Goal: Task Accomplishment & Management: Manage account settings

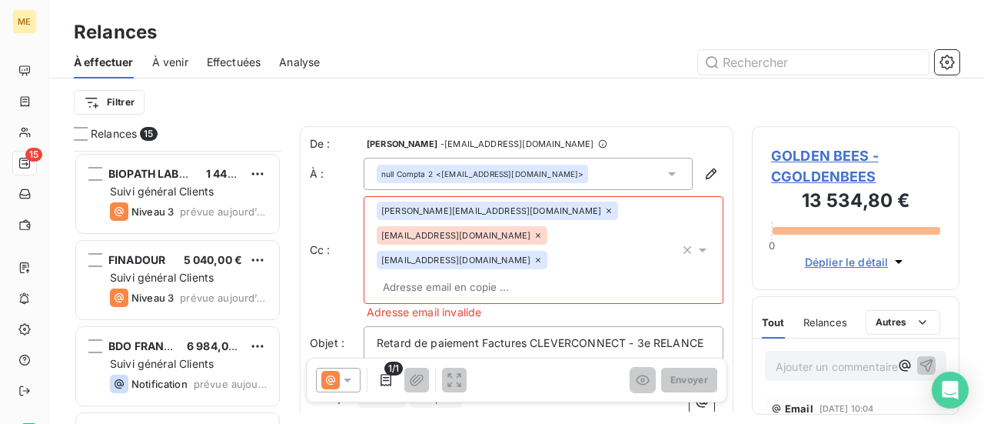
scroll to position [308, 0]
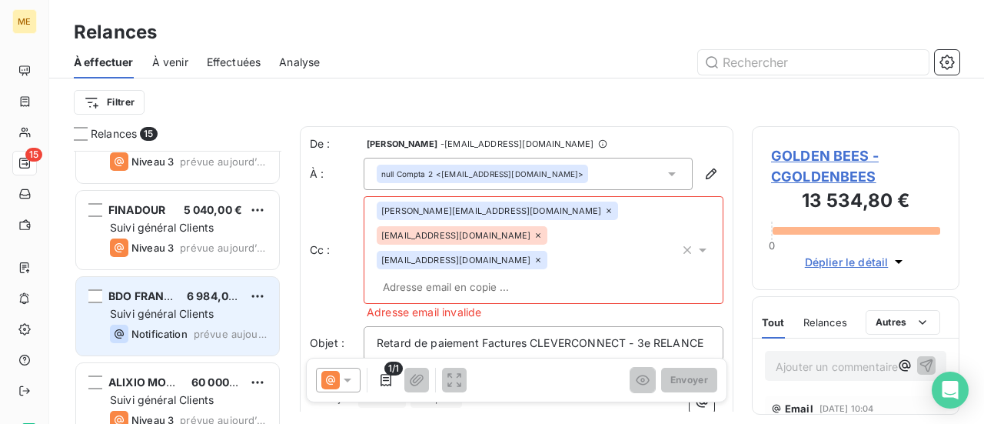
click at [236, 306] on div "Suivi général Clients" at bounding box center [188, 313] width 157 height 15
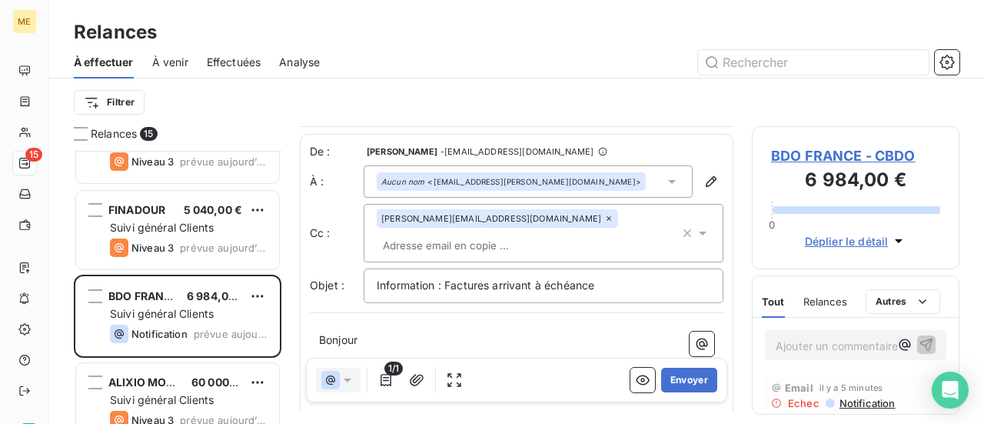
scroll to position [78, 0]
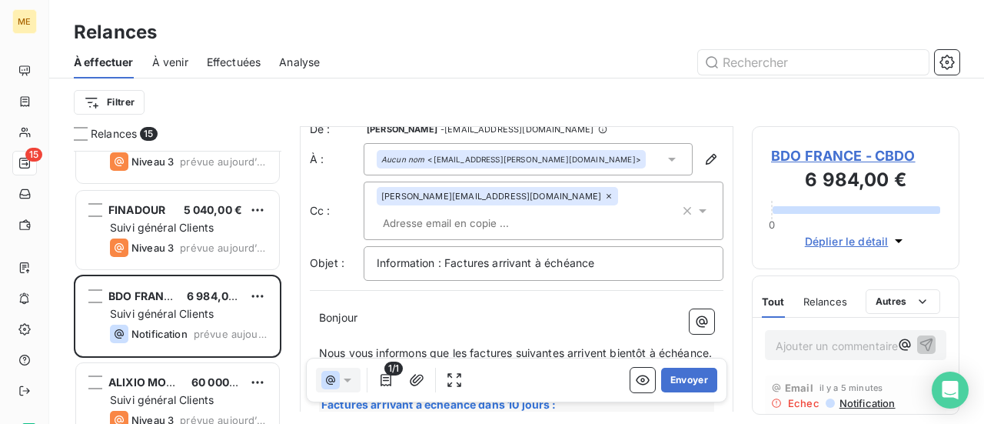
click at [783, 158] on span "BDO FRANCE - CBDO" at bounding box center [855, 155] width 169 height 21
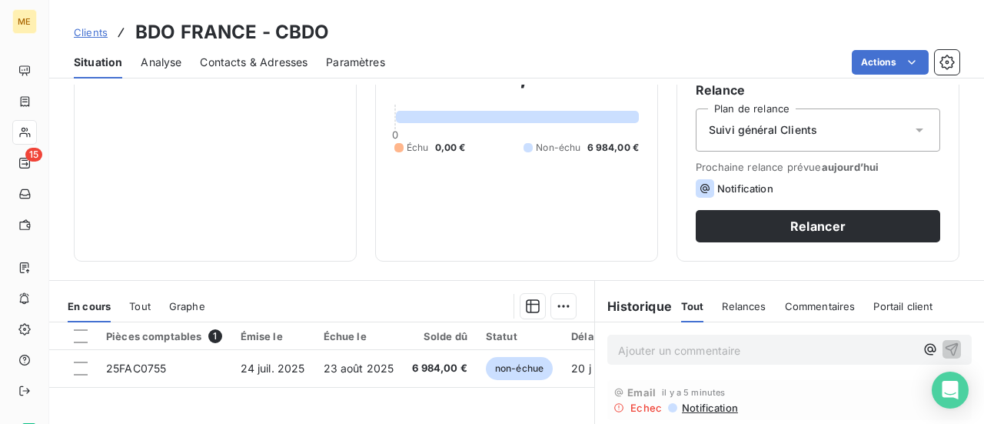
scroll to position [77, 0]
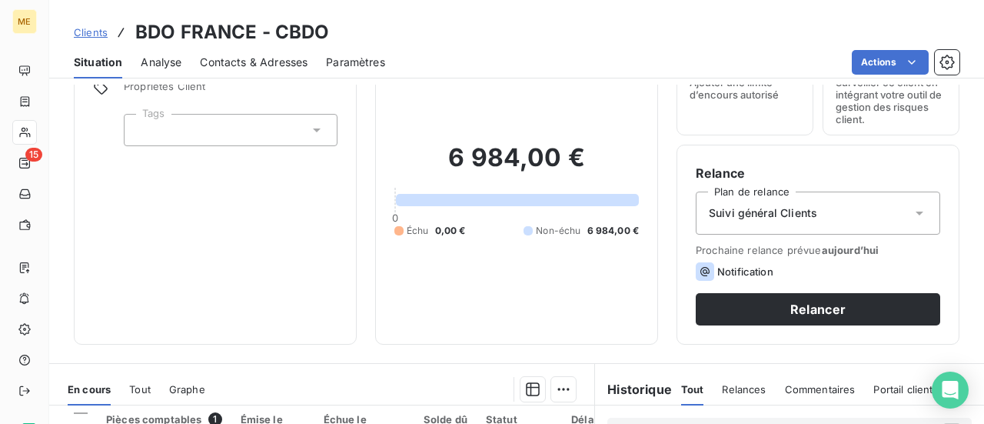
click at [236, 58] on span "Contacts & Adresses" at bounding box center [254, 62] width 108 height 15
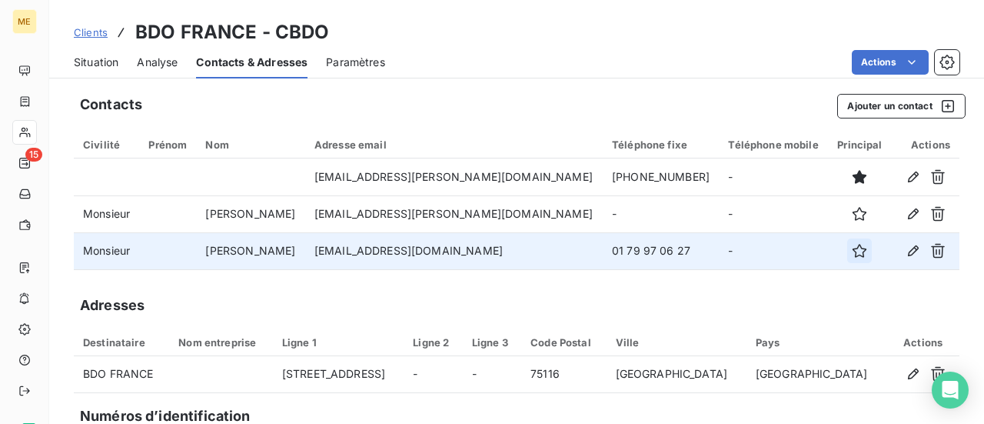
click at [852, 258] on icon "button" at bounding box center [859, 250] width 15 height 15
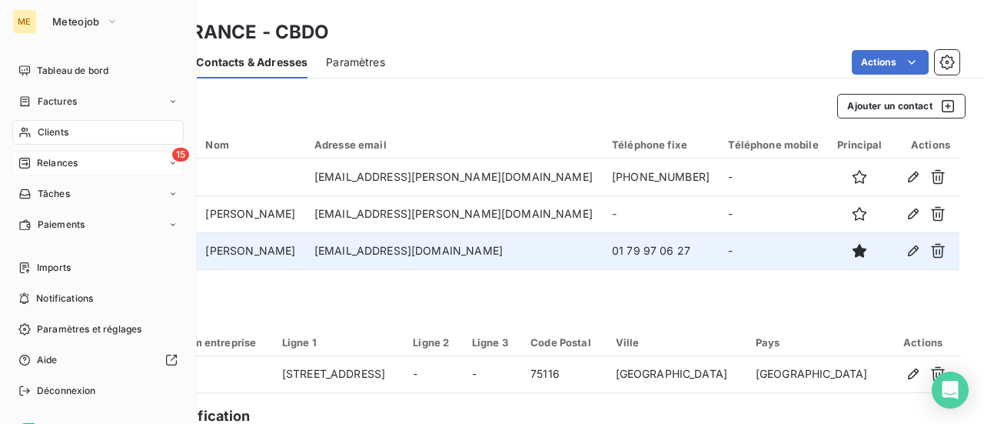
click at [42, 168] on span "Relances" at bounding box center [57, 163] width 41 height 14
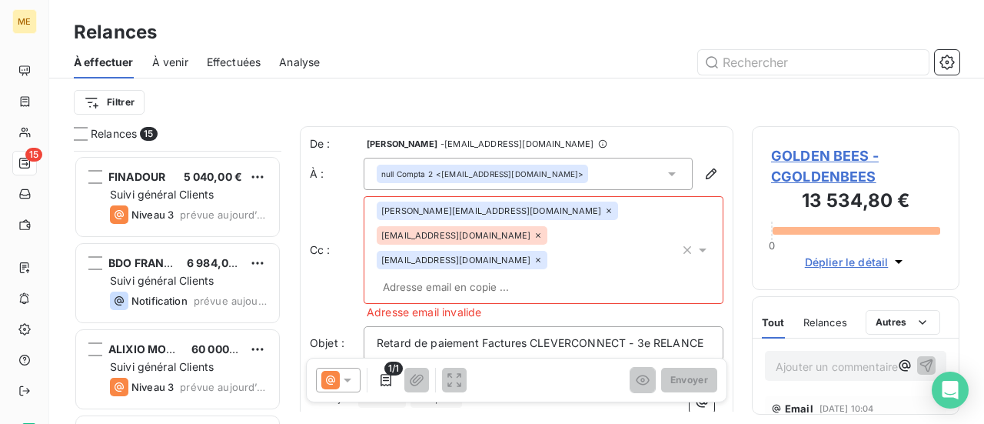
scroll to position [384, 0]
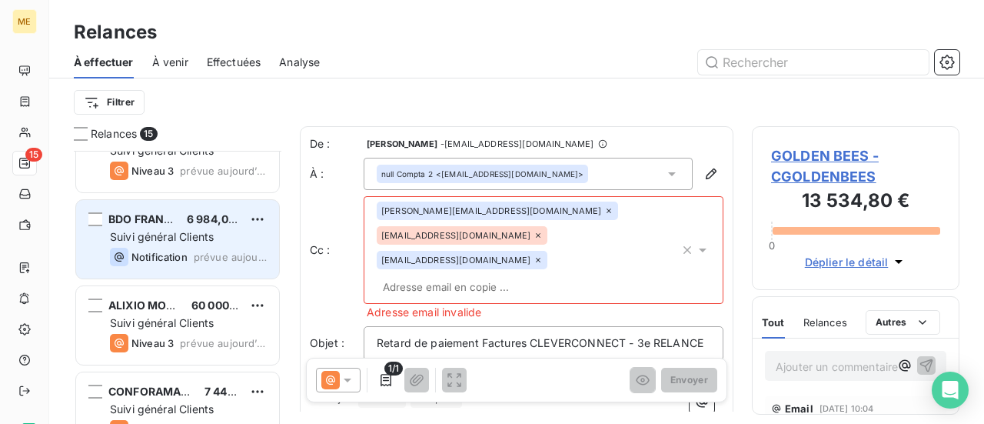
click at [240, 235] on div "Suivi général Clients" at bounding box center [188, 236] width 157 height 15
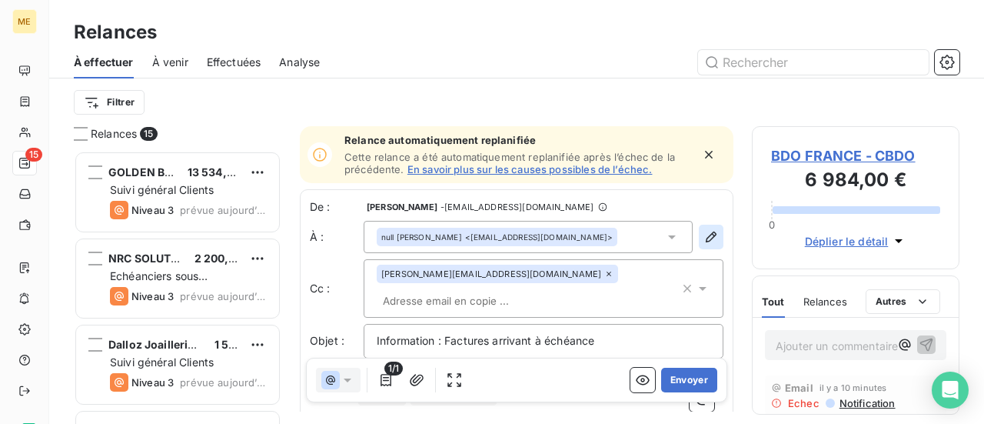
click at [704, 238] on icon "button" at bounding box center [711, 236] width 15 height 15
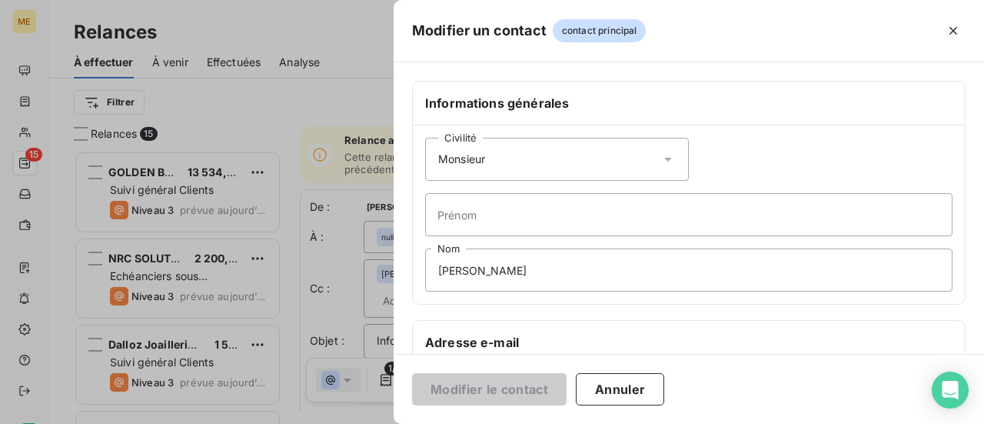
click at [664, 155] on icon at bounding box center [668, 158] width 15 height 15
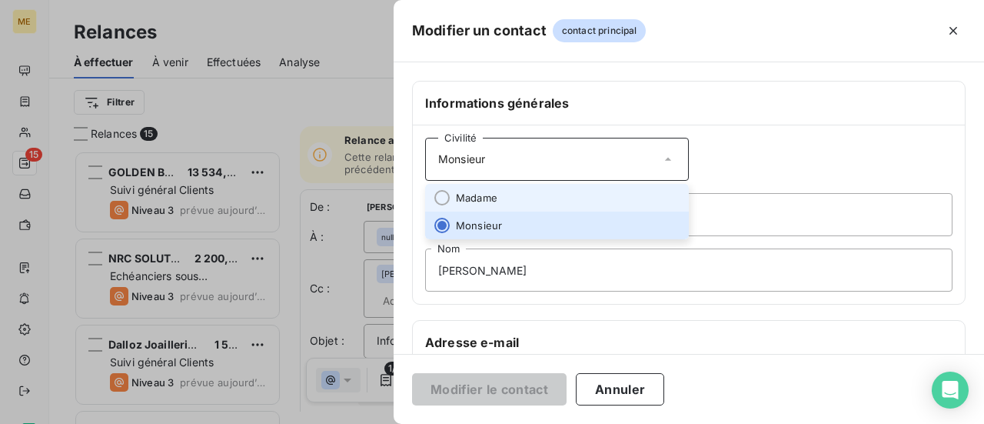
click at [557, 187] on li "Madame" at bounding box center [557, 198] width 264 height 28
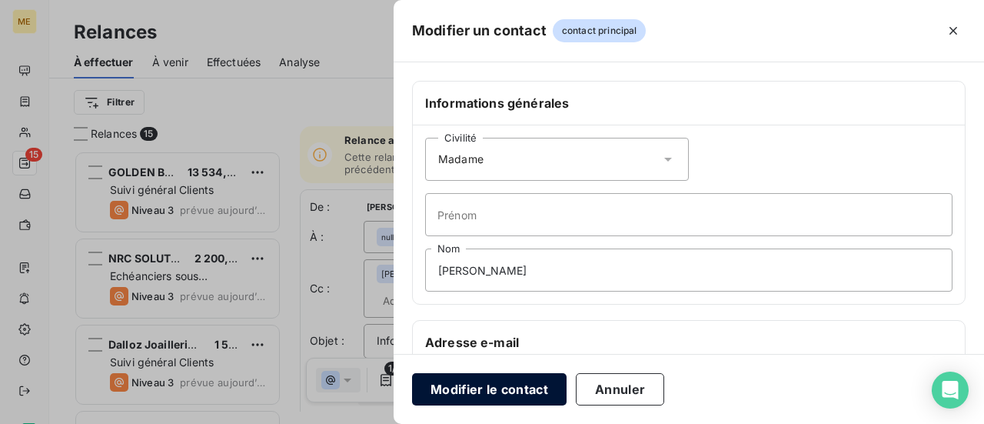
click at [477, 390] on button "Modifier le contact" at bounding box center [489, 389] width 155 height 32
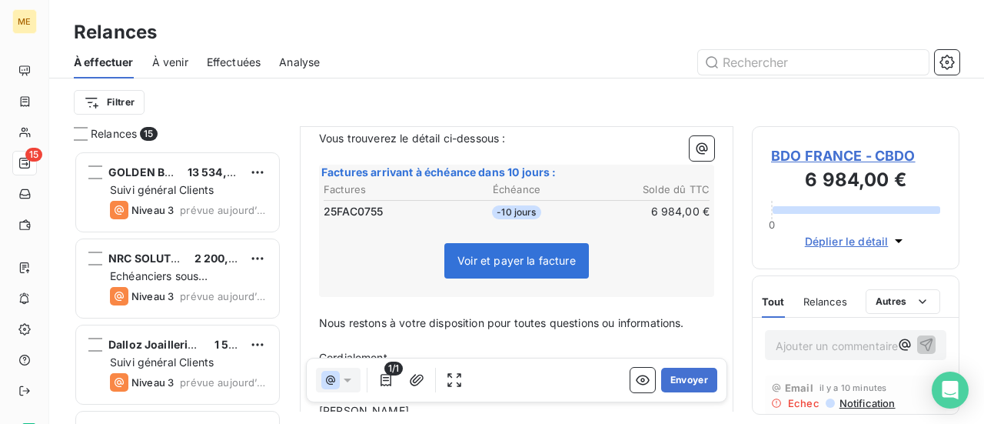
scroll to position [386, 0]
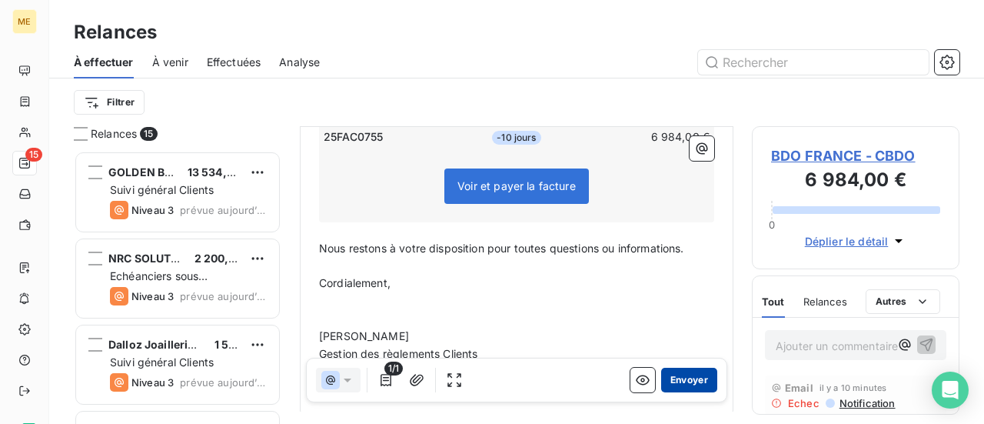
click at [679, 381] on button "Envoyer" at bounding box center [689, 380] width 56 height 25
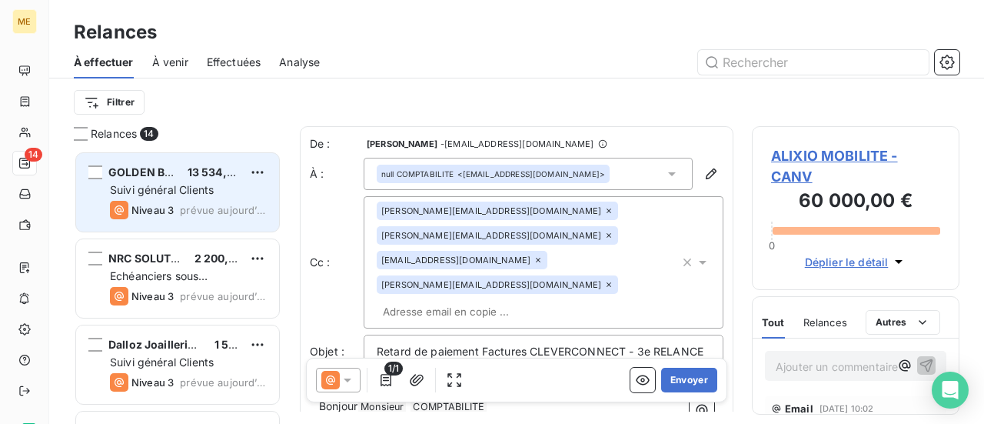
click at [206, 194] on span "Suivi général Clients" at bounding box center [162, 189] width 104 height 13
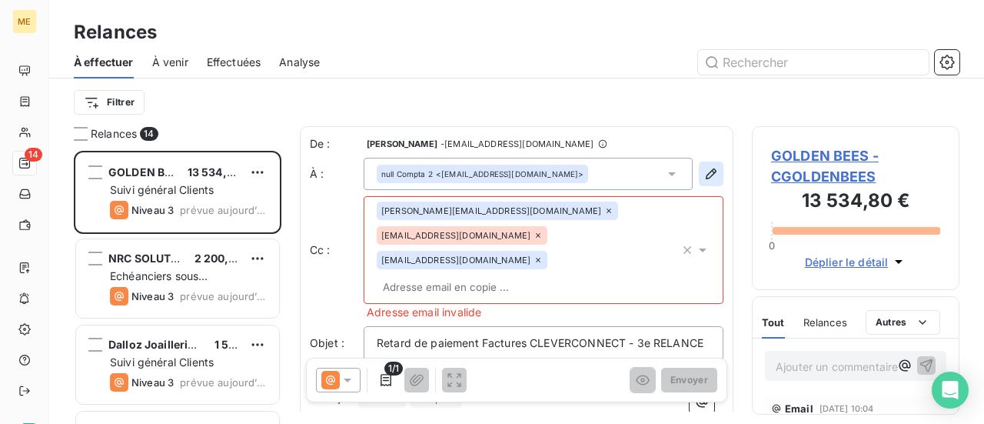
click at [699, 176] on button "button" at bounding box center [711, 173] width 25 height 25
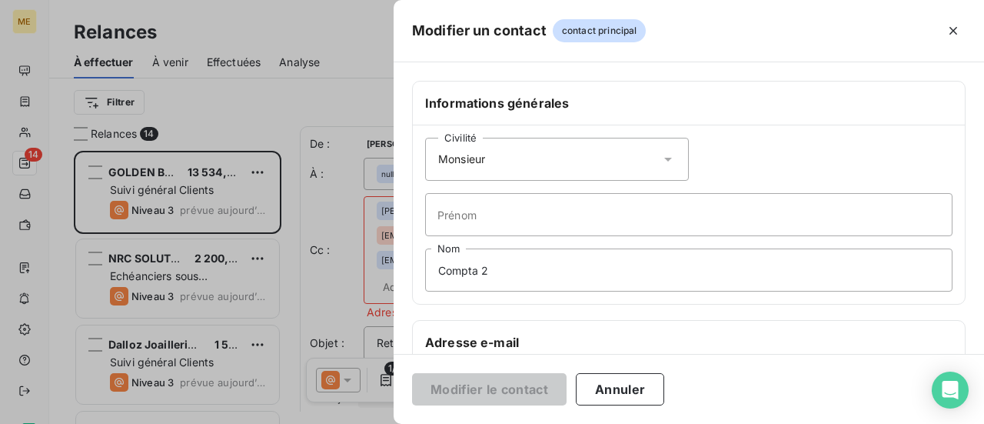
click at [664, 160] on icon at bounding box center [668, 158] width 15 height 15
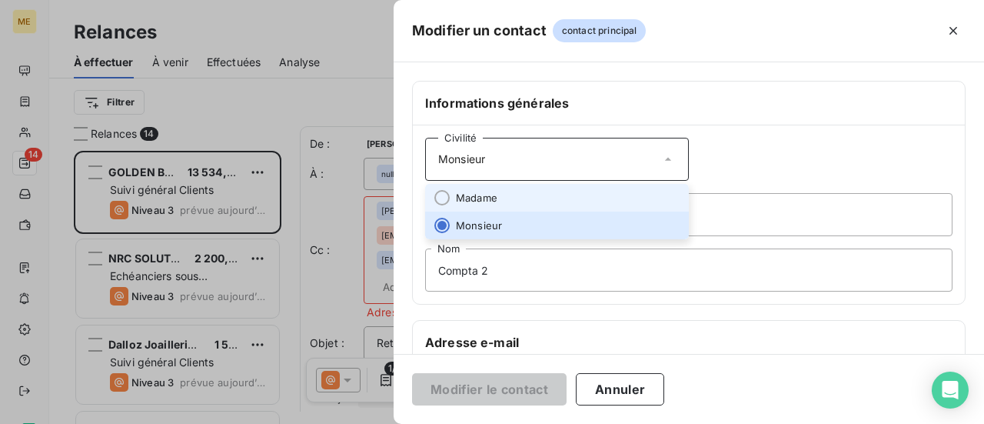
click at [631, 190] on li "Madame" at bounding box center [557, 198] width 264 height 28
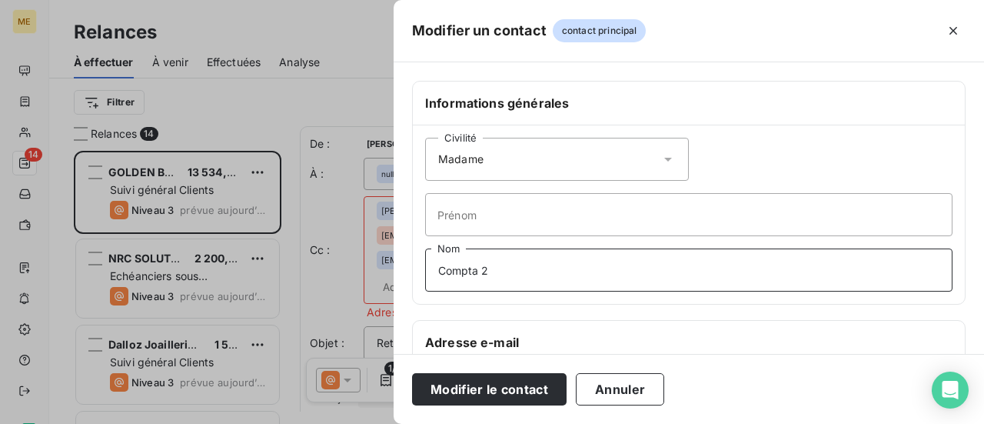
drag, startPoint x: 505, startPoint y: 271, endPoint x: 300, endPoint y: 262, distance: 205.5
click at [301, 423] on div "Modifier un contact contact principal Informations générales Civilité Madame Pr…" at bounding box center [492, 424] width 984 height 0
type input "Monsieur"
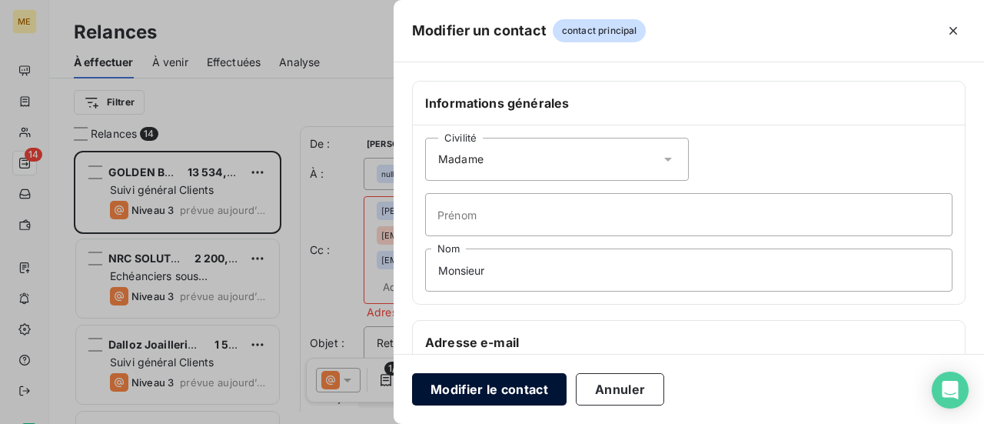
click at [481, 385] on button "Modifier le contact" at bounding box center [489, 389] width 155 height 32
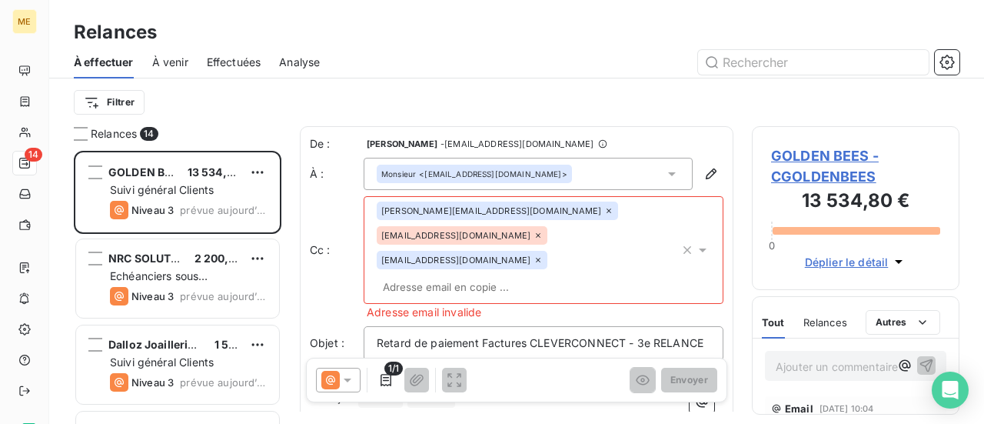
click at [348, 384] on icon at bounding box center [347, 379] width 15 height 15
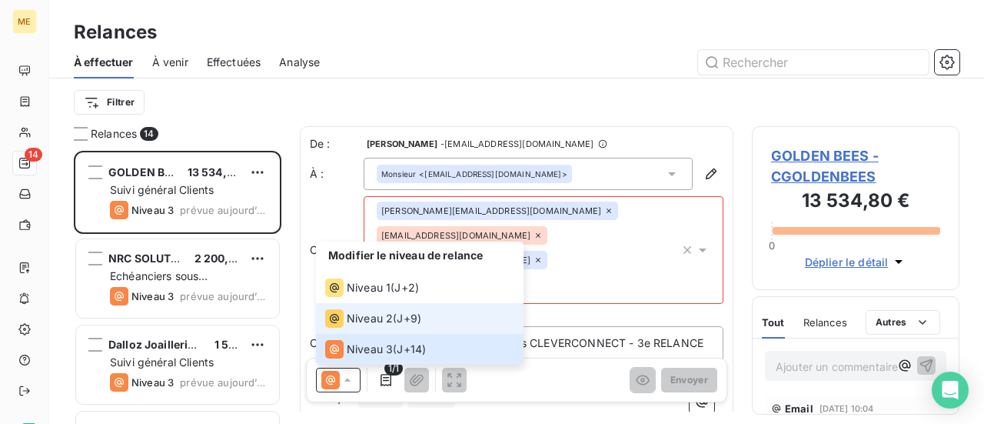
click at [369, 317] on span "Niveau 2" at bounding box center [370, 318] width 46 height 15
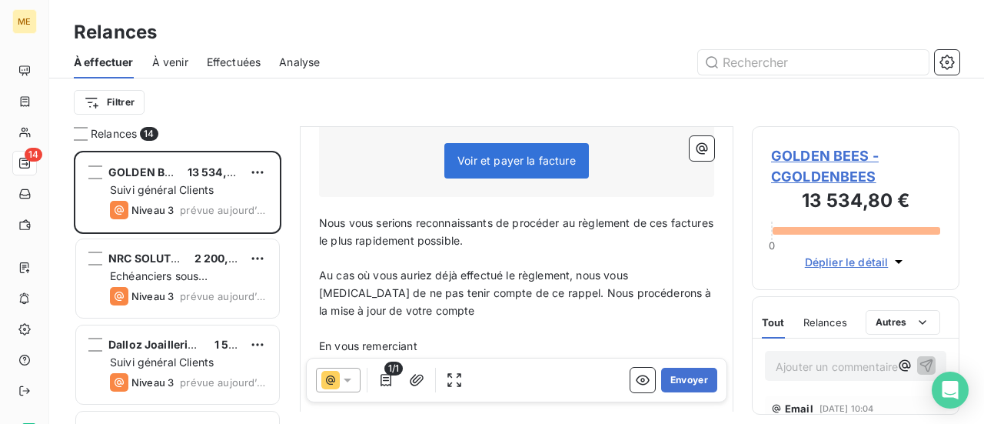
scroll to position [386, 0]
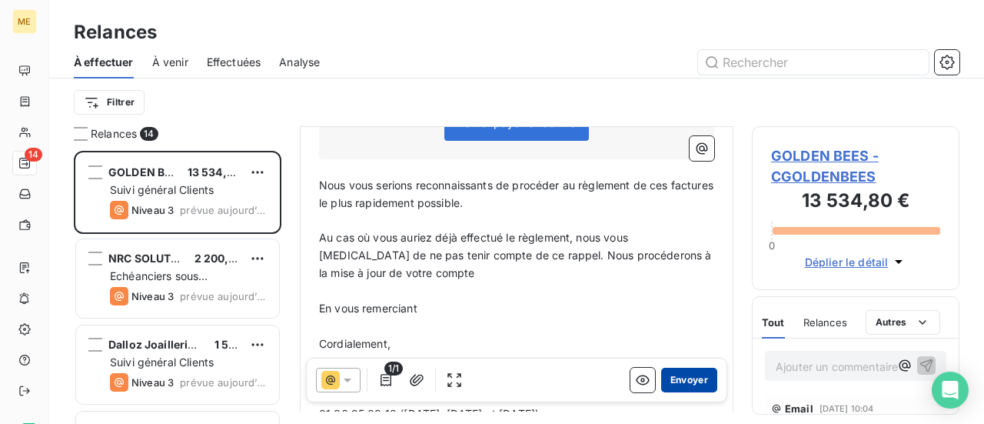
click at [680, 381] on button "Envoyer" at bounding box center [689, 380] width 56 height 25
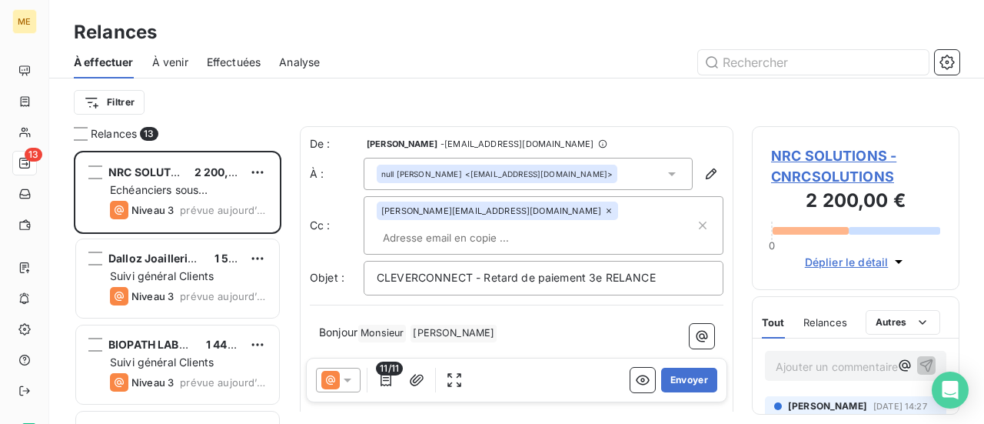
click at [810, 173] on span "NRC SOLUTIONS - CNRCSOLUTIONS" at bounding box center [855, 166] width 169 height 42
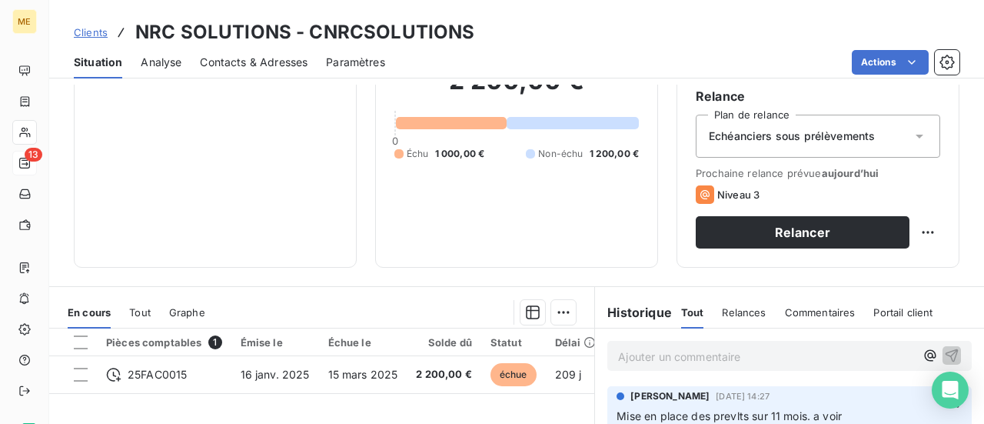
scroll to position [231, 0]
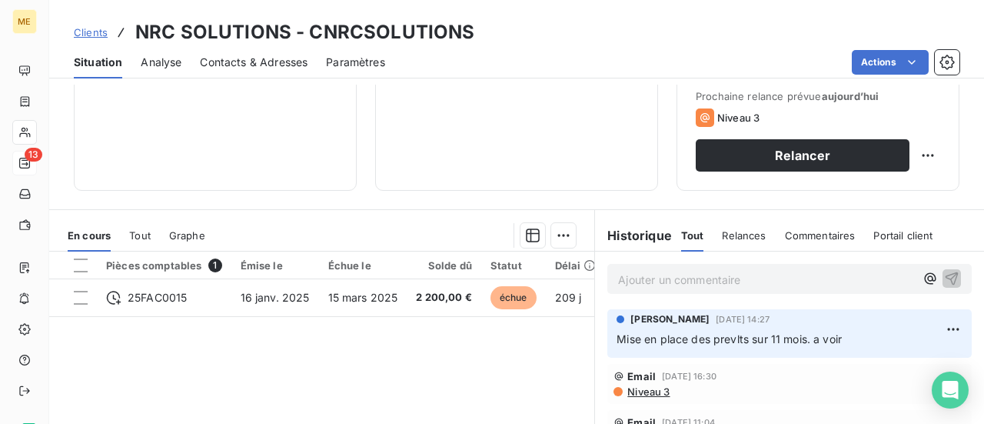
click at [626, 274] on p "Ajouter un commentaire ﻿" at bounding box center [766, 279] width 297 height 19
click at [946, 281] on icon "button" at bounding box center [952, 277] width 13 height 13
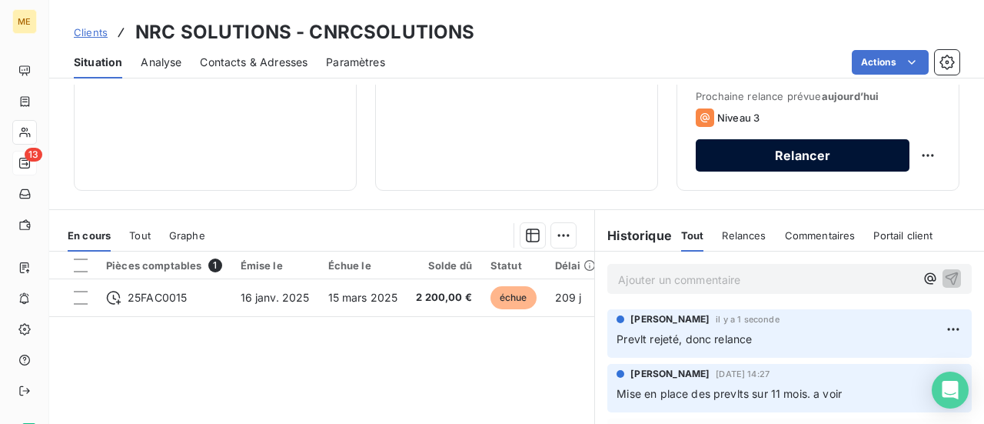
click at [797, 159] on button "Relancer" at bounding box center [803, 155] width 214 height 32
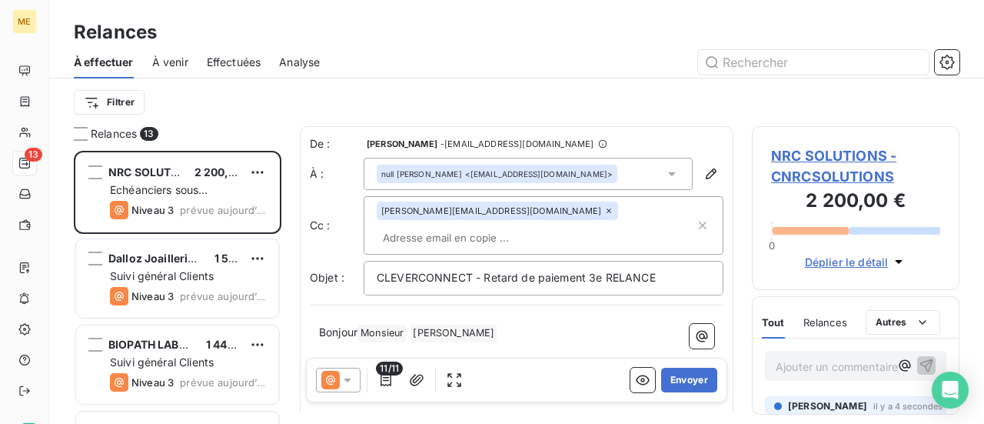
scroll to position [261, 195]
click at [704, 180] on icon "button" at bounding box center [711, 173] width 15 height 15
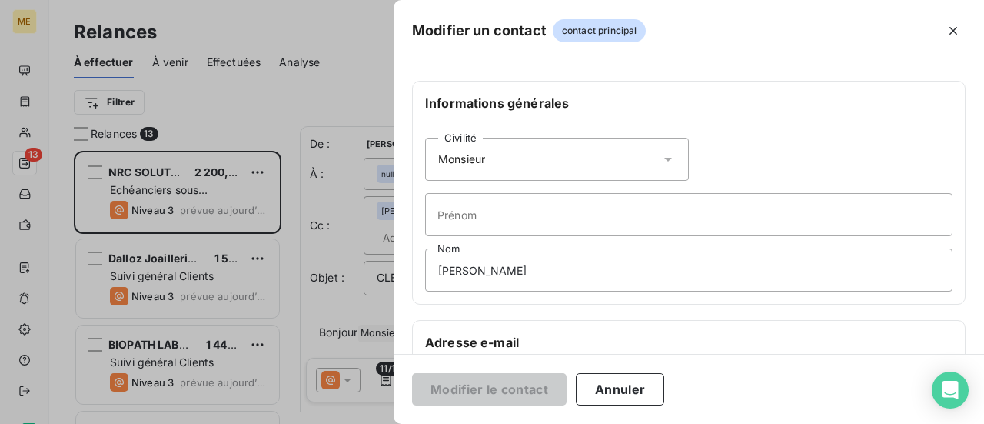
click at [664, 158] on icon at bounding box center [668, 160] width 8 height 4
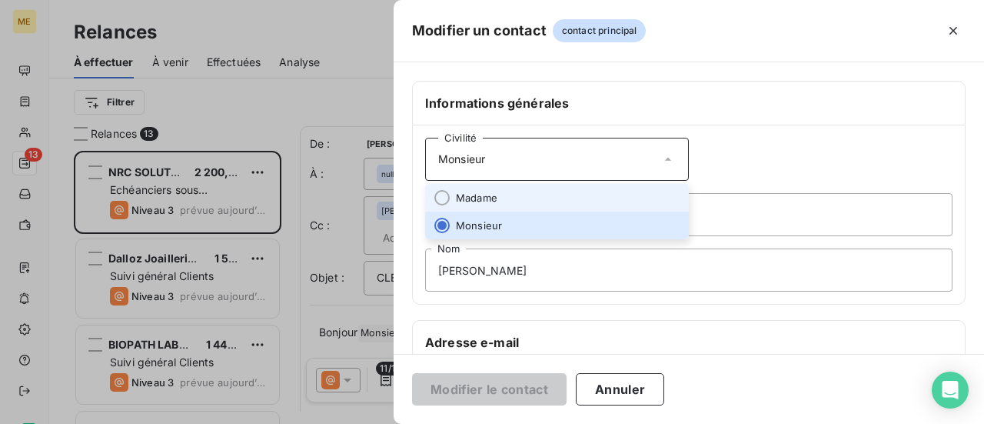
click at [631, 185] on li "Madame" at bounding box center [557, 198] width 264 height 28
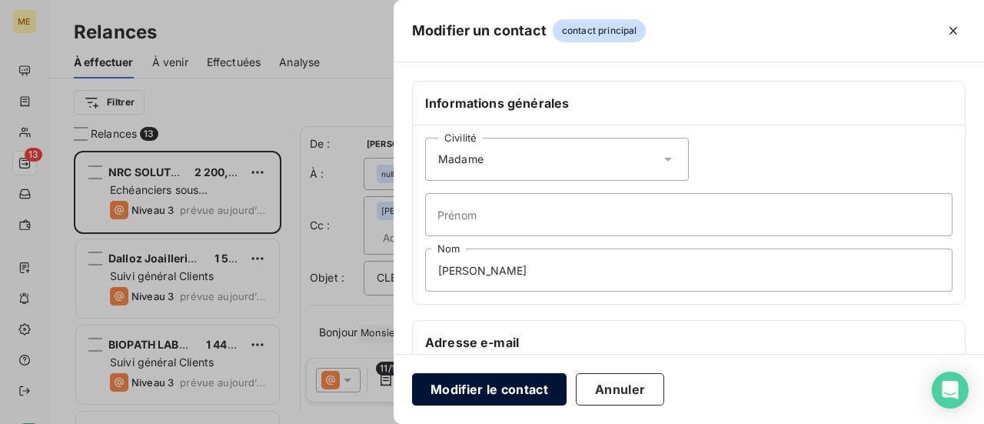
click at [517, 388] on button "Modifier le contact" at bounding box center [489, 389] width 155 height 32
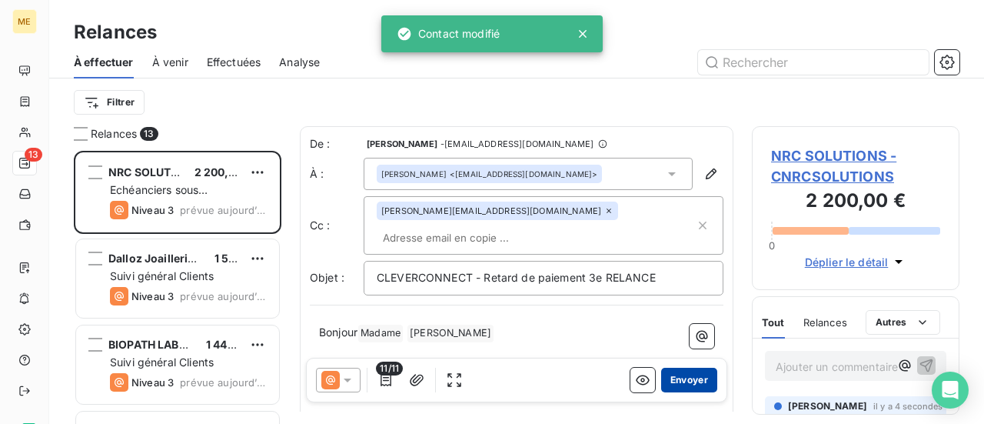
click at [685, 379] on button "Envoyer" at bounding box center [689, 380] width 56 height 25
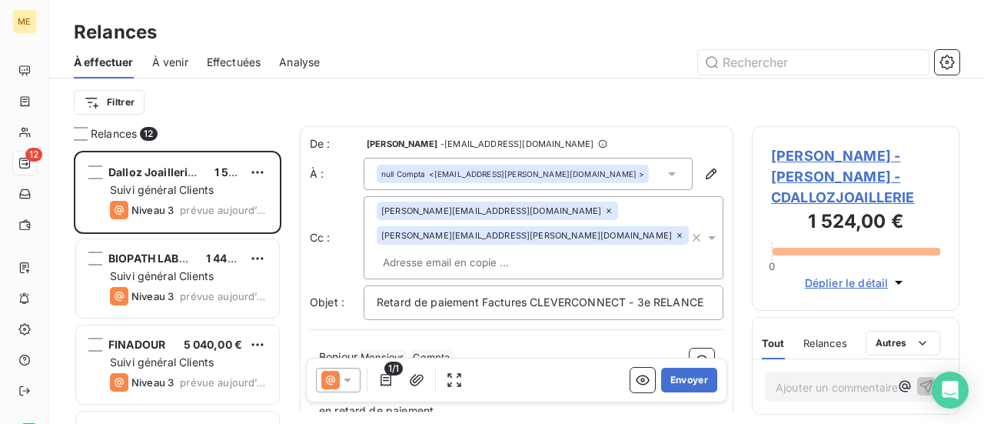
click at [807, 153] on span "[PERSON_NAME] - [PERSON_NAME] - CDALLOZJOAILLERIE" at bounding box center [855, 176] width 169 height 62
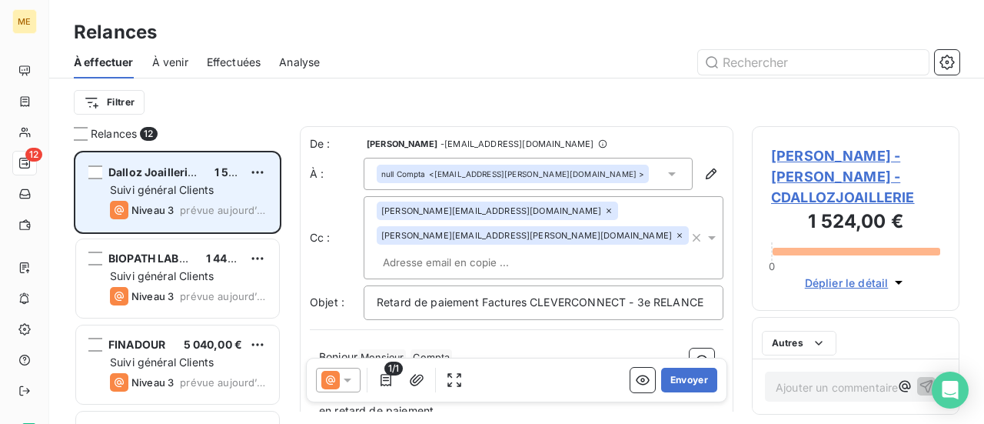
scroll to position [261, 195]
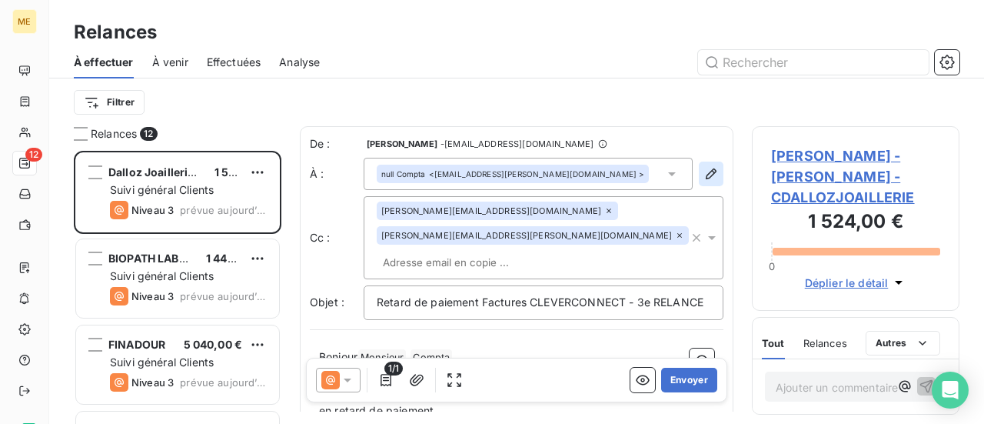
click at [704, 175] on icon "button" at bounding box center [711, 173] width 15 height 15
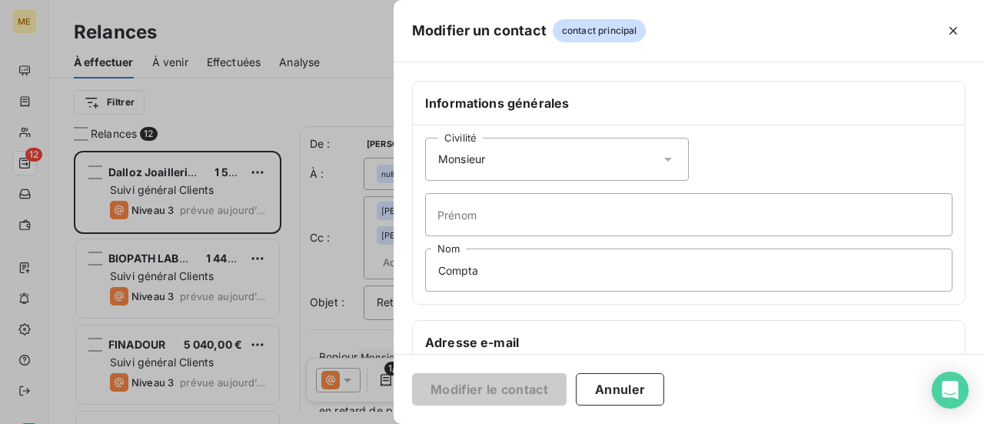
click at [663, 156] on icon at bounding box center [668, 158] width 15 height 15
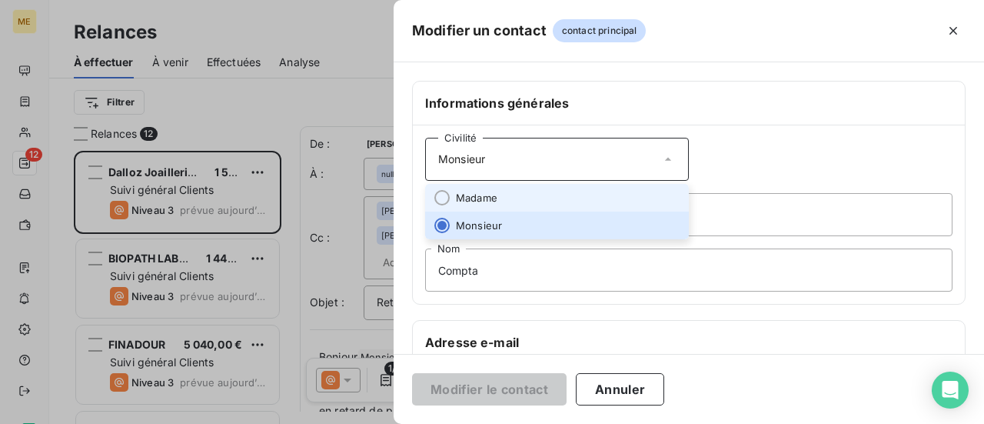
click at [624, 194] on li "Madame" at bounding box center [557, 198] width 264 height 28
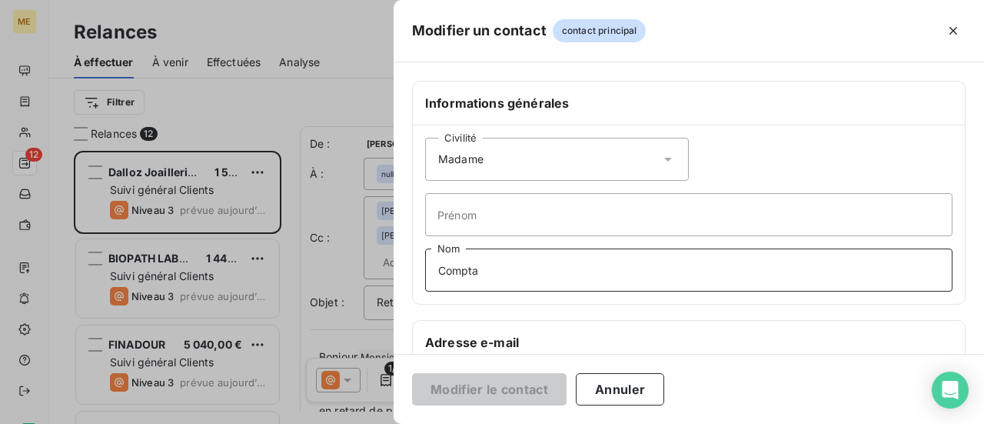
drag, startPoint x: 526, startPoint y: 270, endPoint x: 391, endPoint y: 262, distance: 135.5
click at [391, 423] on div "Modifier un contact contact principal Informations générales Civilité Madame Pr…" at bounding box center [492, 424] width 984 height 0
type input "Monsieur"
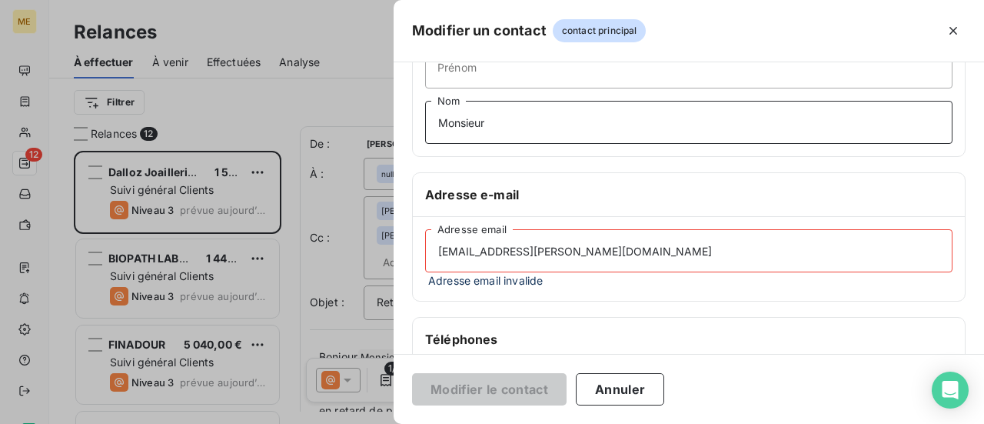
scroll to position [154, 0]
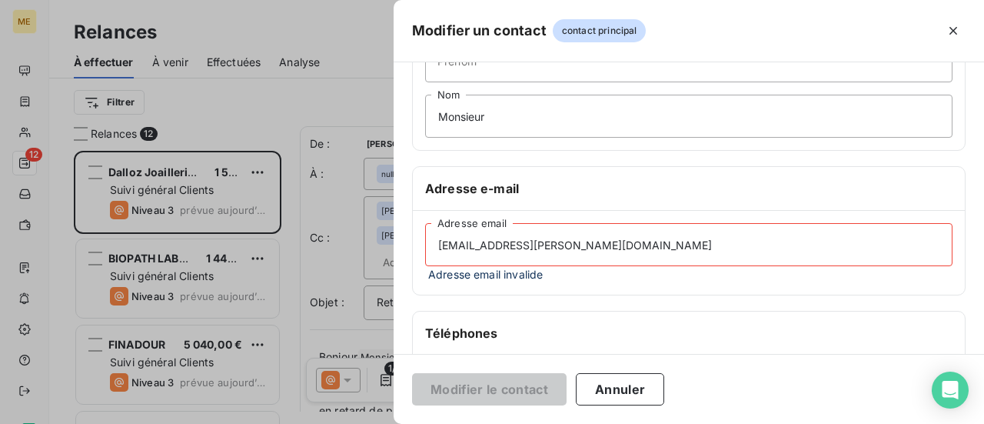
click at [631, 251] on input "[EMAIL_ADDRESS][PERSON_NAME][DOMAIN_NAME]" at bounding box center [688, 244] width 527 height 43
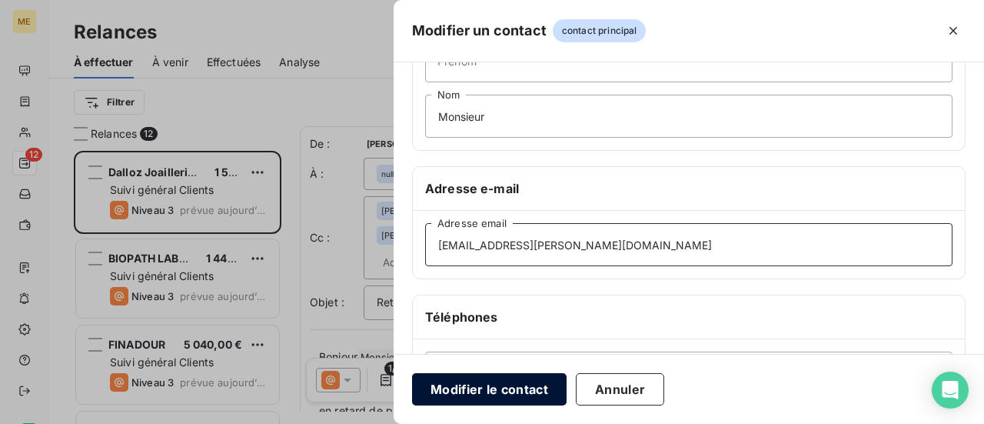
type input "[EMAIL_ADDRESS][PERSON_NAME][DOMAIN_NAME]"
click at [498, 390] on button "Modifier le contact" at bounding box center [489, 389] width 155 height 32
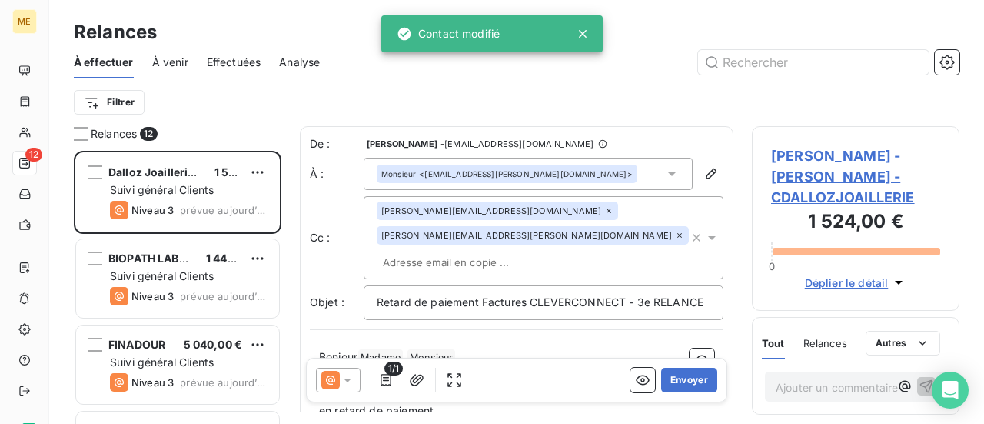
click at [349, 380] on icon at bounding box center [348, 380] width 8 height 4
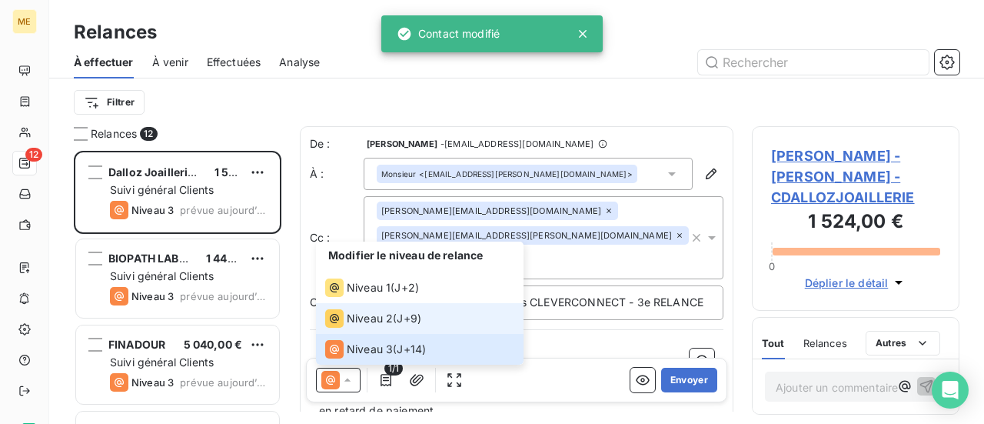
click at [383, 312] on span "Niveau 2" at bounding box center [370, 318] width 46 height 15
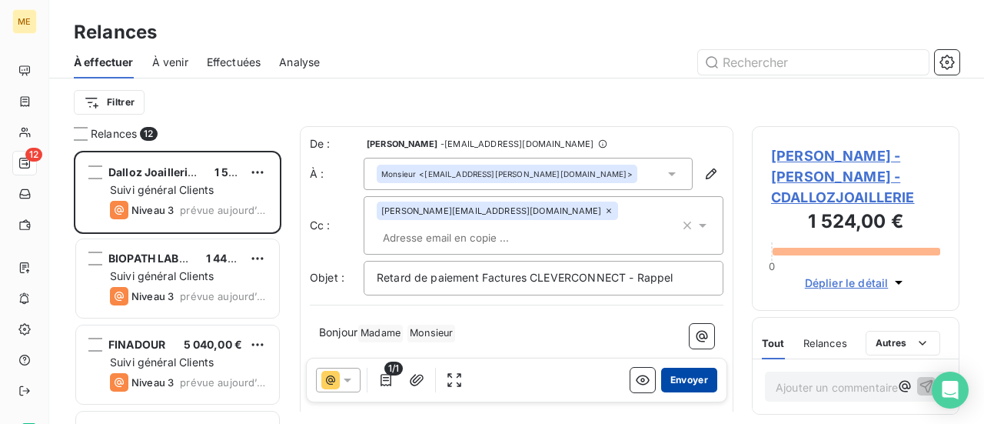
click at [678, 383] on button "Envoyer" at bounding box center [689, 380] width 56 height 25
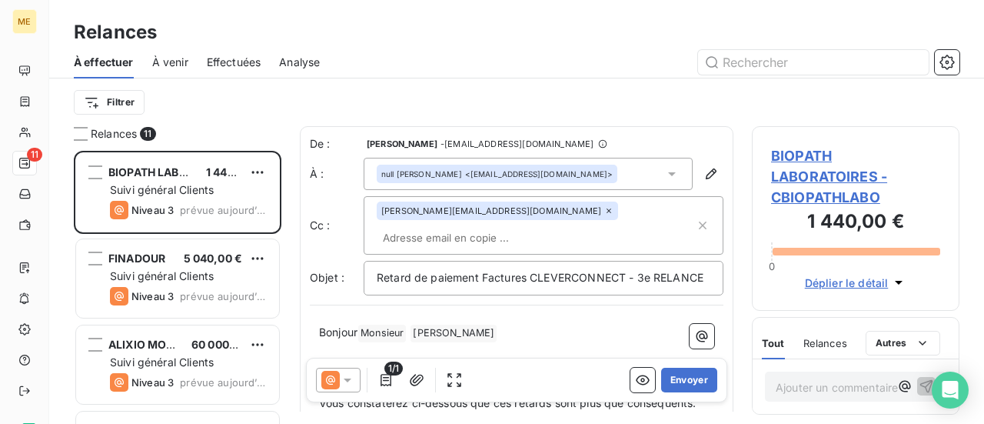
click at [345, 381] on icon at bounding box center [348, 380] width 8 height 4
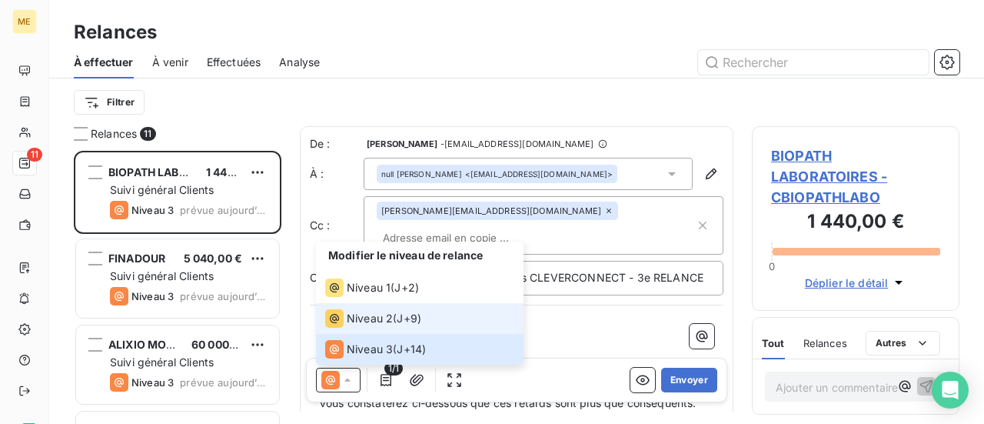
click at [364, 324] on span "Niveau 2" at bounding box center [370, 318] width 46 height 15
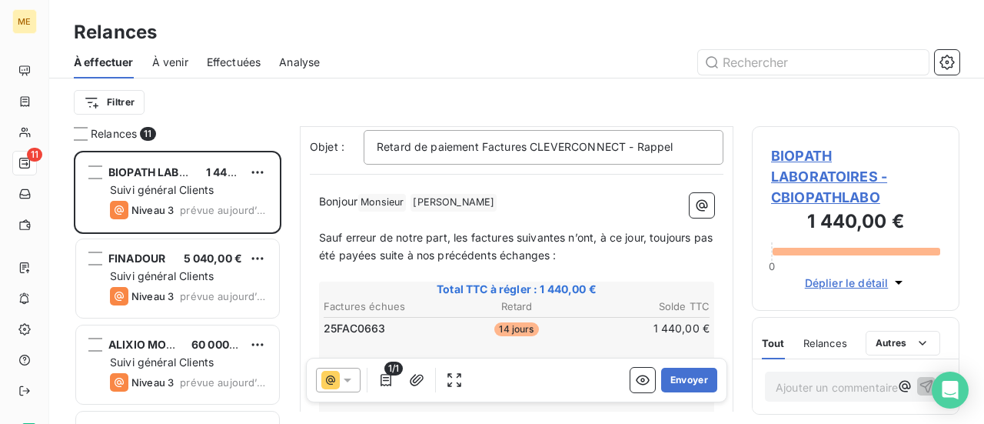
scroll to position [155, 0]
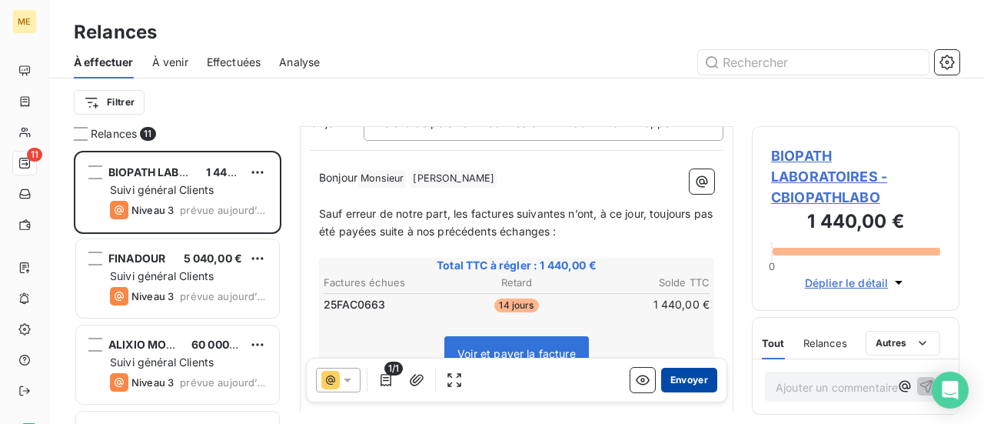
click at [686, 385] on button "Envoyer" at bounding box center [689, 380] width 56 height 25
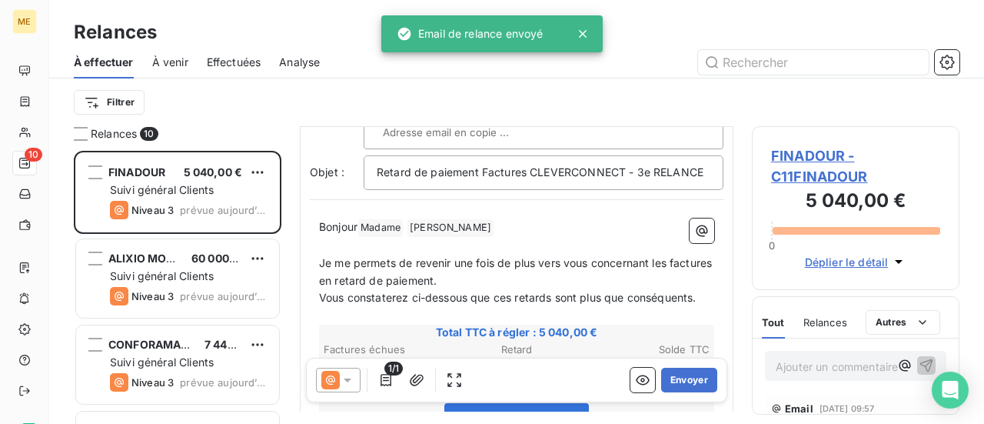
scroll to position [232, 0]
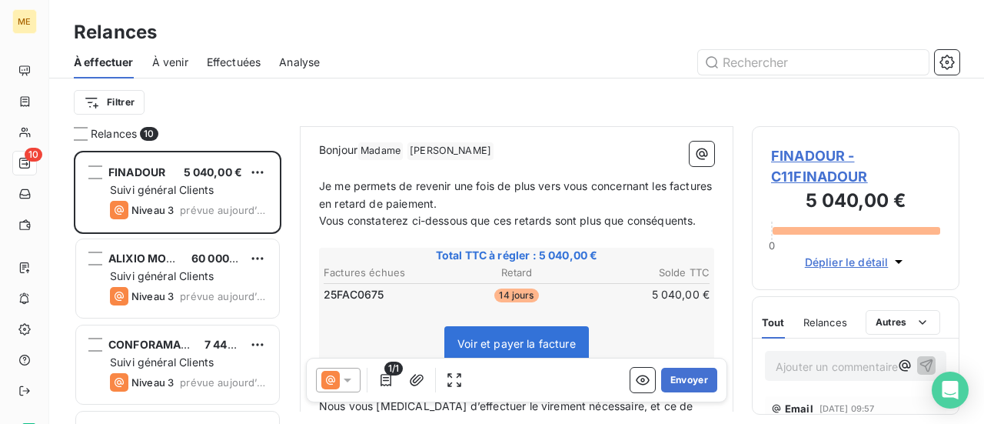
click at [344, 381] on icon at bounding box center [347, 379] width 15 height 15
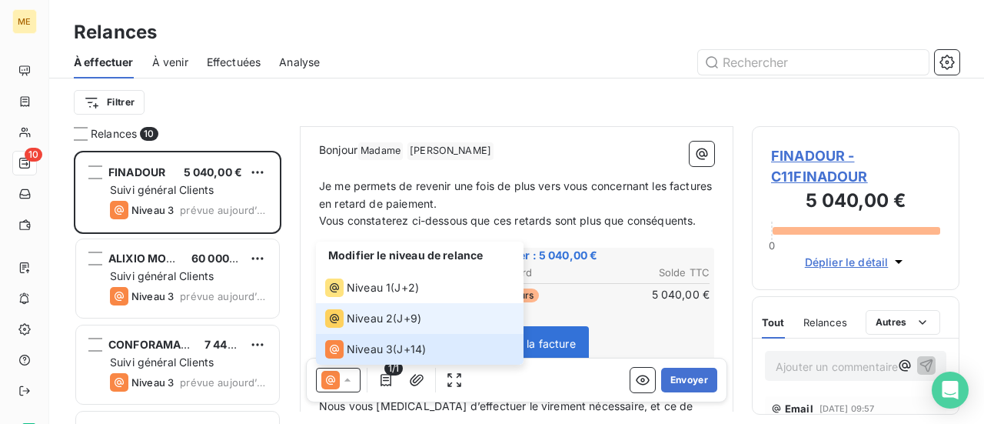
click at [361, 329] on li "Niveau 2 ( J+9 )" at bounding box center [420, 318] width 208 height 31
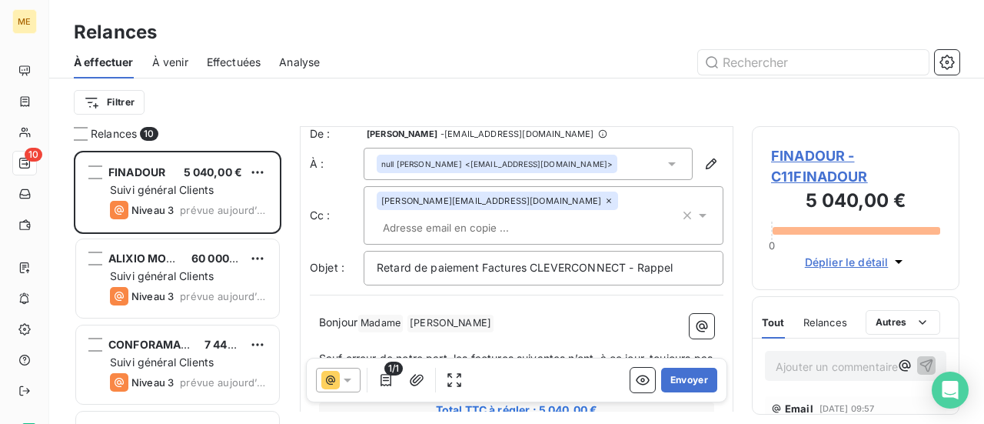
scroll to position [0, 0]
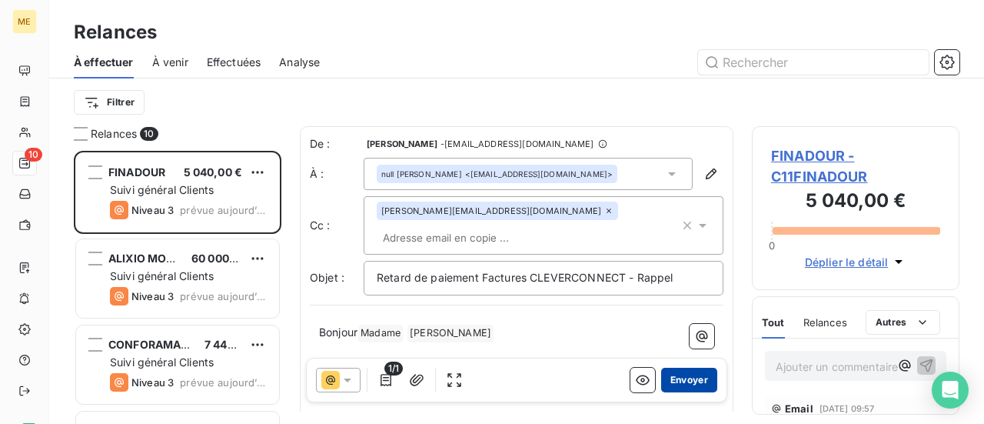
click at [677, 384] on button "Envoyer" at bounding box center [689, 380] width 56 height 25
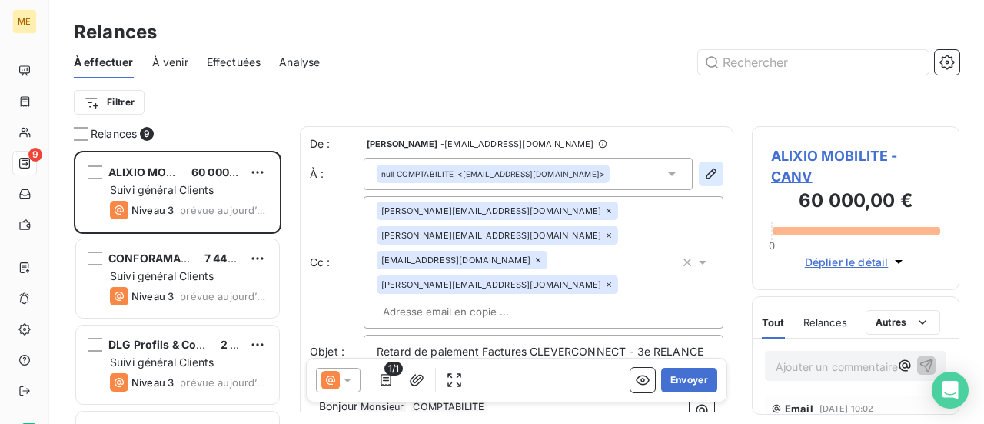
click at [704, 175] on icon "button" at bounding box center [711, 173] width 15 height 15
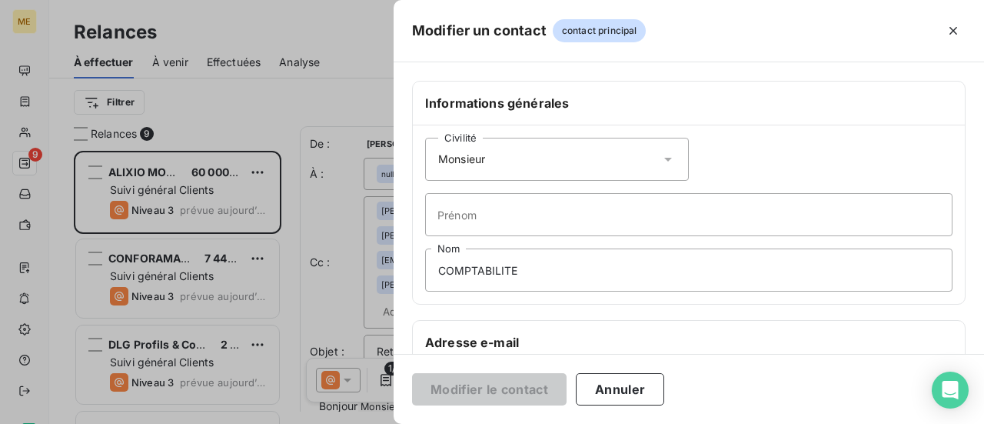
click at [661, 162] on icon at bounding box center [668, 158] width 15 height 15
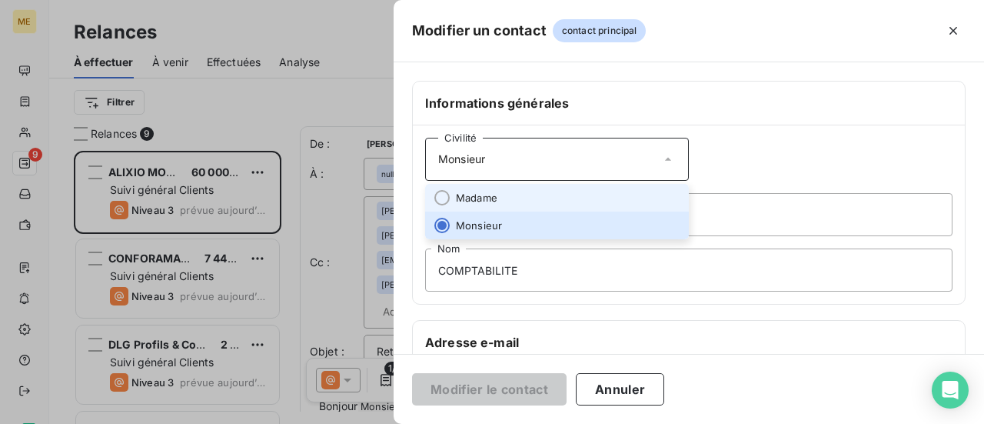
click at [639, 195] on li "Madame" at bounding box center [557, 198] width 264 height 28
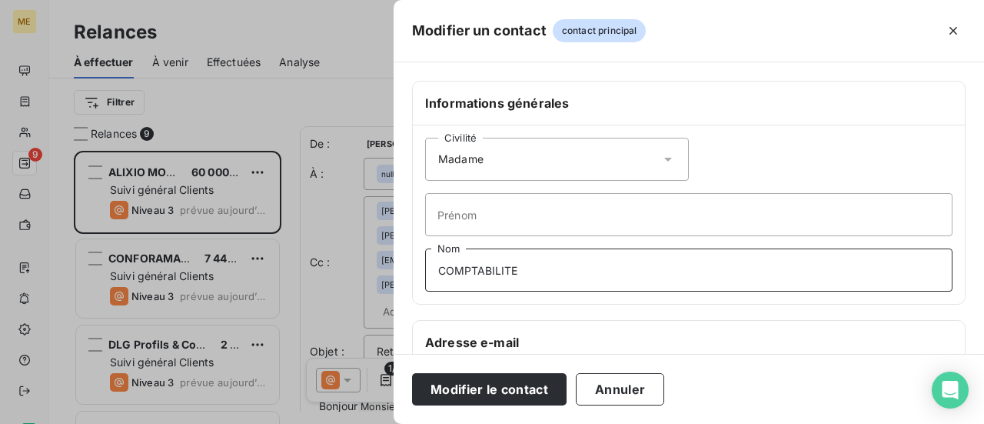
drag, startPoint x: 534, startPoint y: 268, endPoint x: 261, endPoint y: 268, distance: 273.0
click at [261, 423] on div "Modifier un contact contact principal Informations générales Civilité Madame [P…" at bounding box center [492, 424] width 984 height 0
type input "Monsieur"
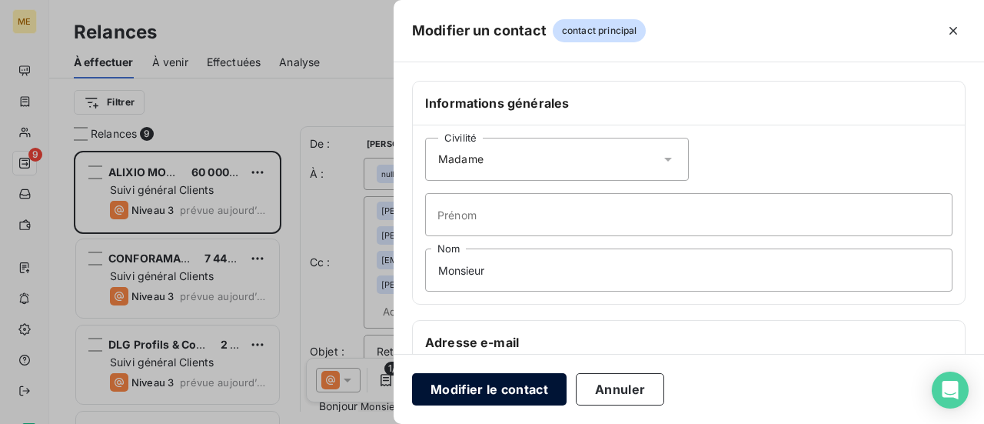
click at [501, 390] on button "Modifier le contact" at bounding box center [489, 389] width 155 height 32
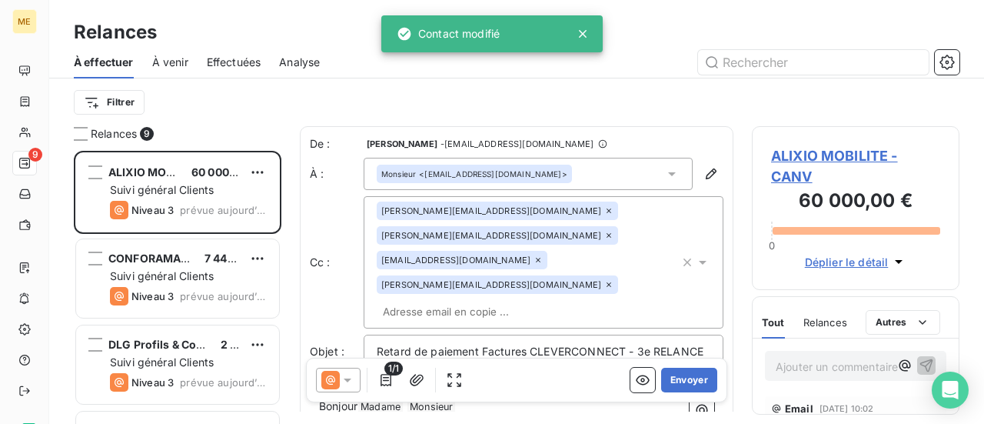
click at [348, 378] on icon at bounding box center [347, 379] width 15 height 15
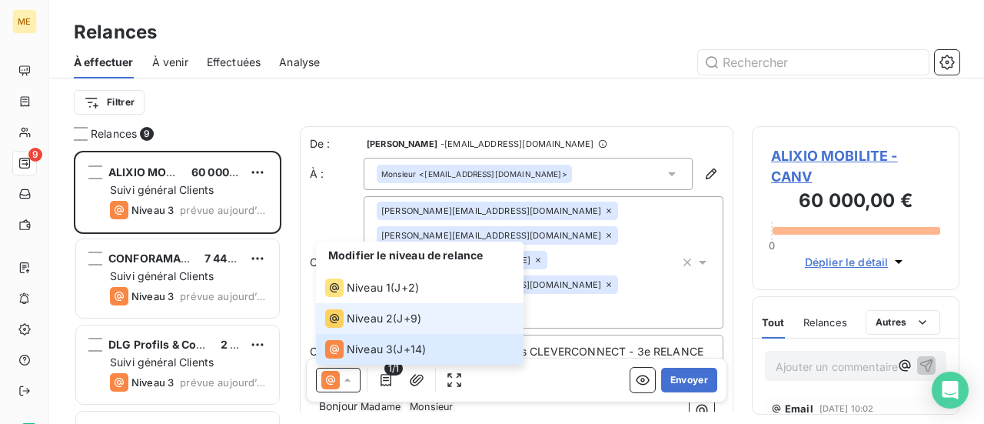
click at [375, 322] on span "Niveau 2" at bounding box center [370, 318] width 46 height 15
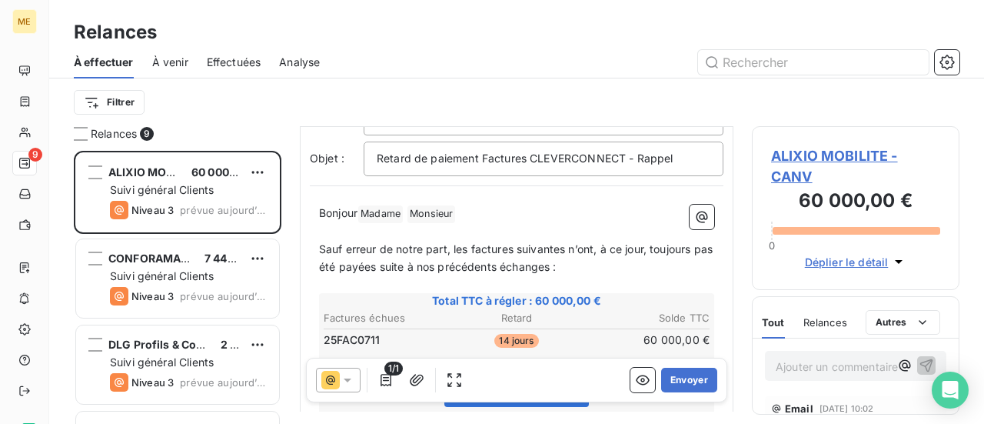
scroll to position [154, 0]
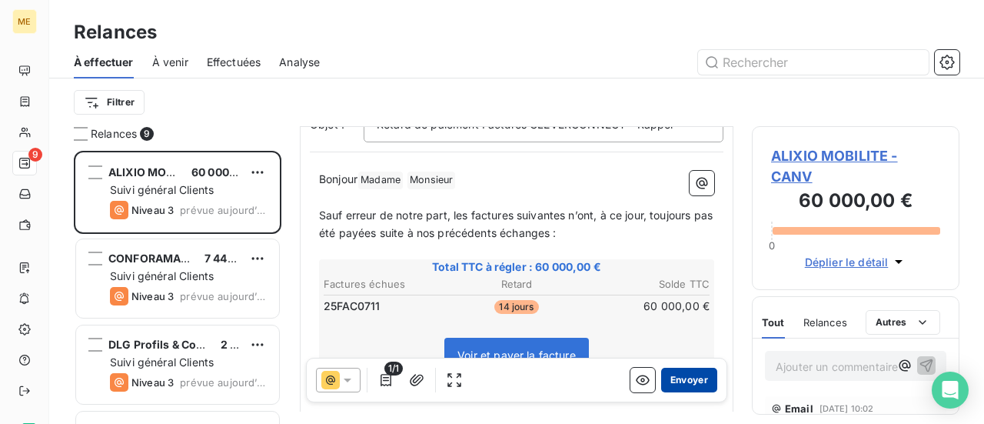
click at [687, 382] on button "Envoyer" at bounding box center [689, 380] width 56 height 25
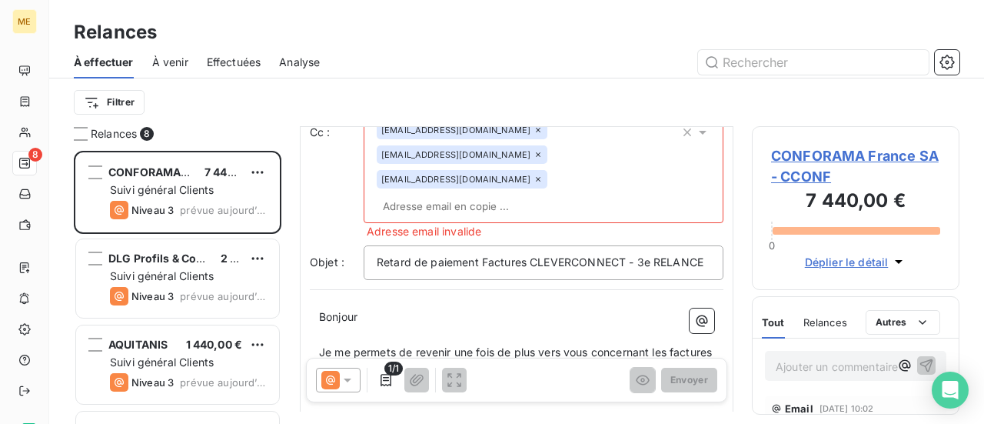
scroll to position [232, 0]
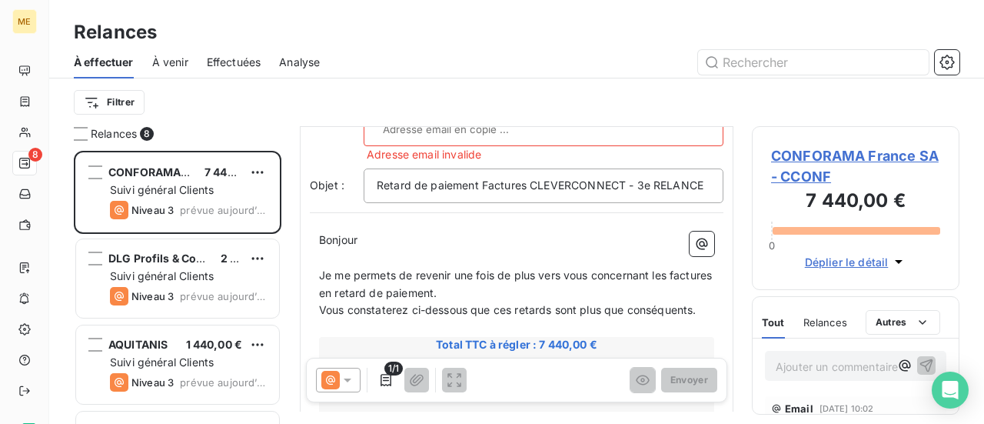
click at [782, 370] on p "Ajouter un commentaire ﻿" at bounding box center [833, 366] width 114 height 19
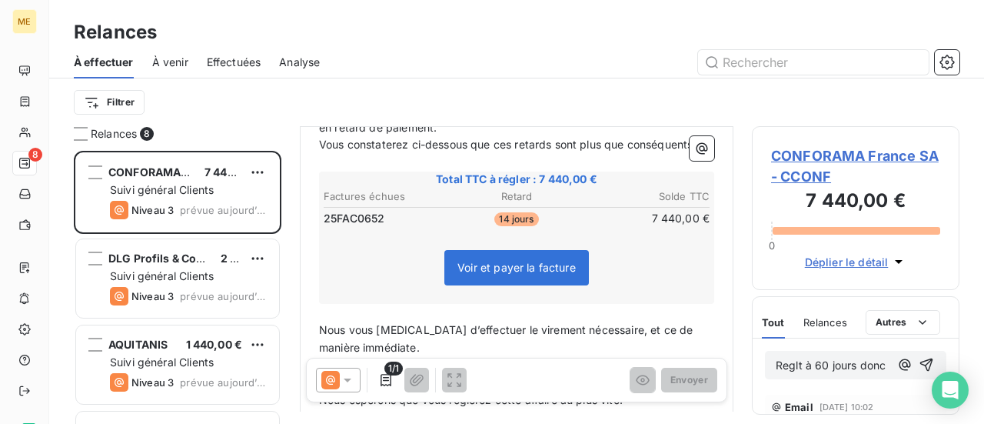
scroll to position [309, 0]
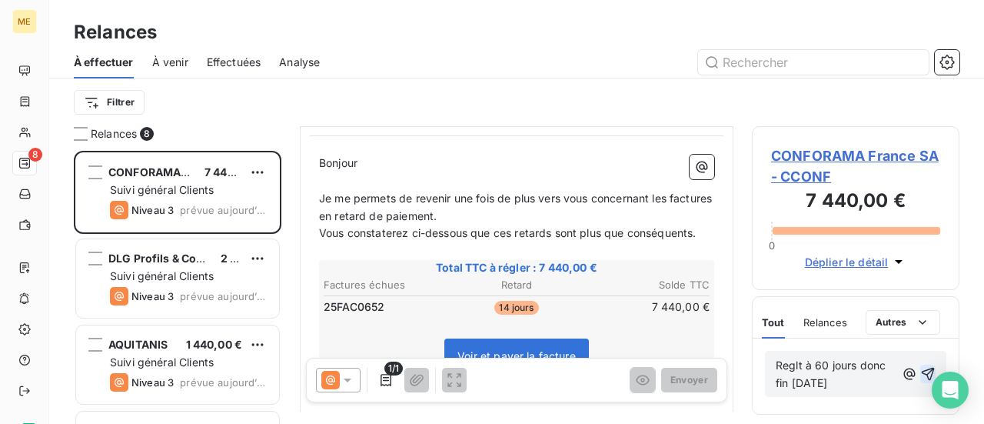
click at [922, 373] on icon "button" at bounding box center [928, 374] width 13 height 13
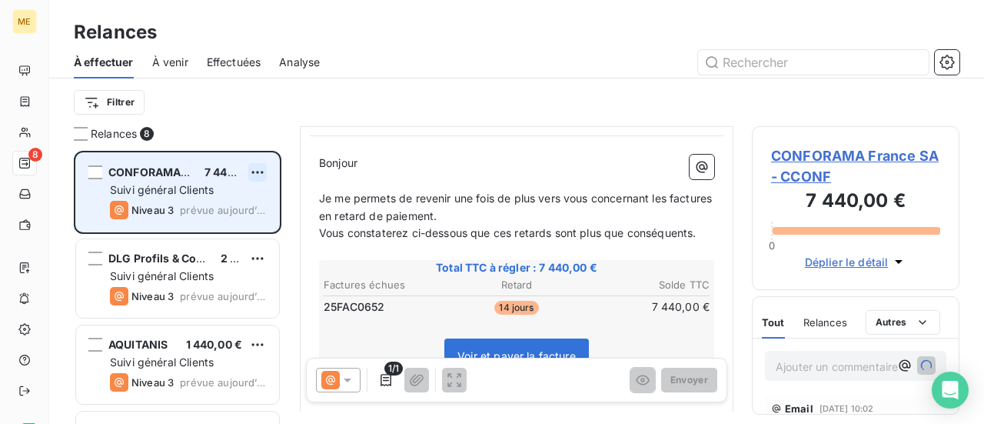
click at [263, 172] on html "ME 8 Relances À effectuer À venir Effectuées Analyse Filtrer Relances 8 CONFORA…" at bounding box center [492, 212] width 984 height 424
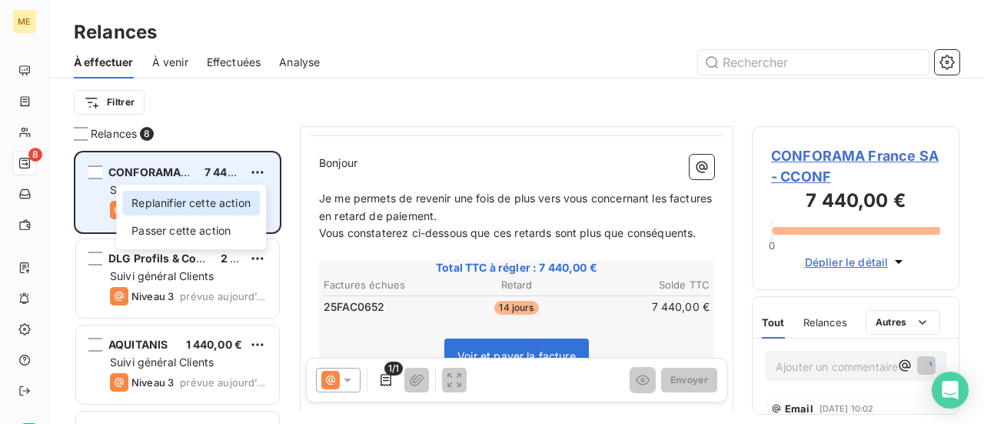
click at [235, 211] on div "Replanifier cette action" at bounding box center [191, 203] width 138 height 25
select select "7"
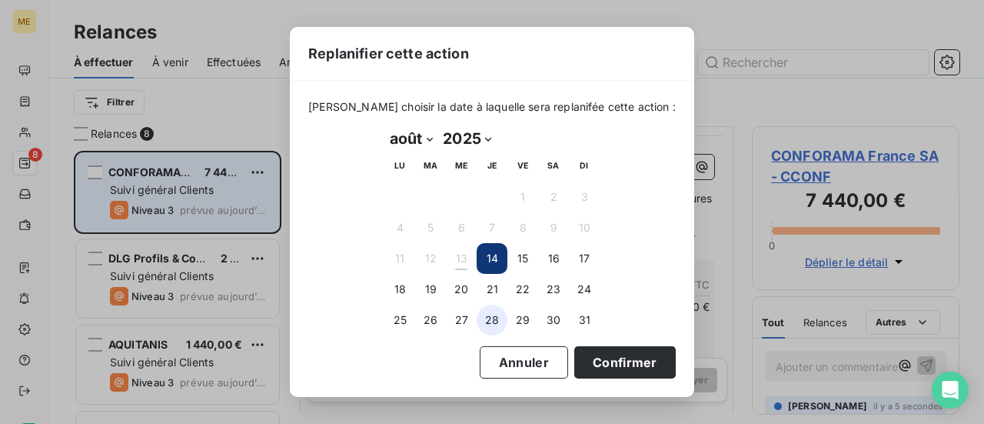
click at [486, 319] on button "28" at bounding box center [492, 319] width 31 height 31
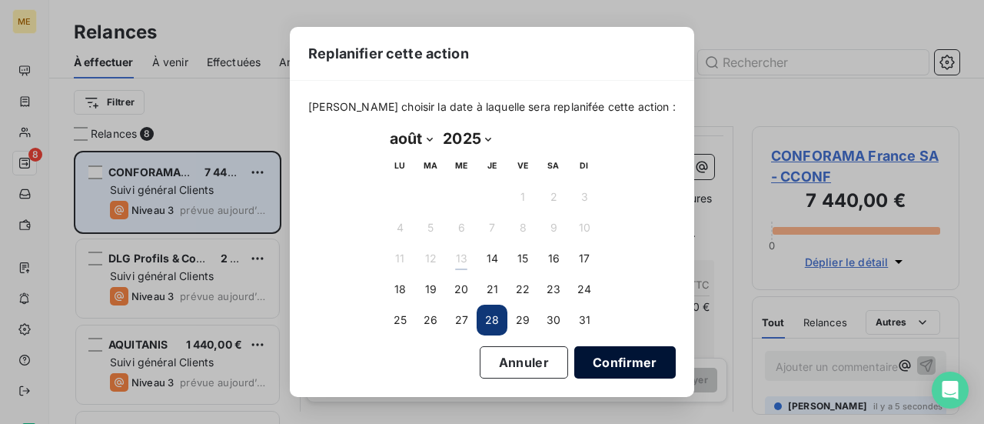
click at [600, 364] on button "Confirmer" at bounding box center [624, 362] width 101 height 32
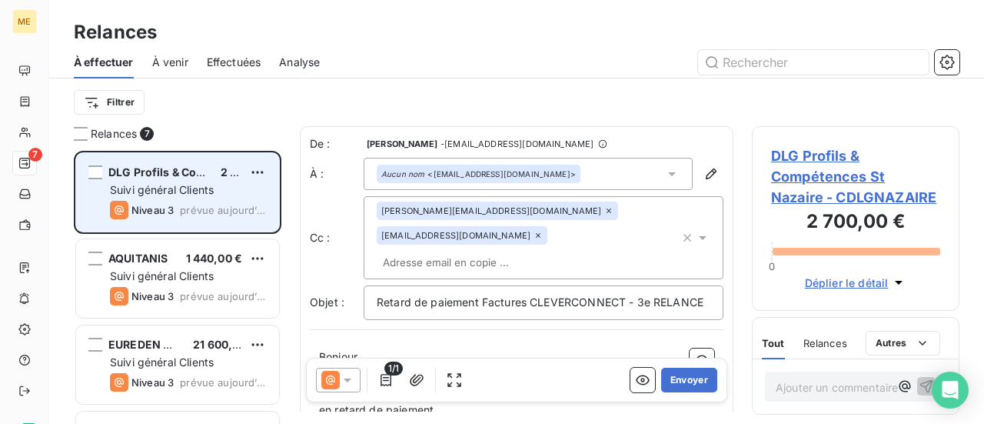
click at [346, 384] on icon at bounding box center [347, 379] width 15 height 15
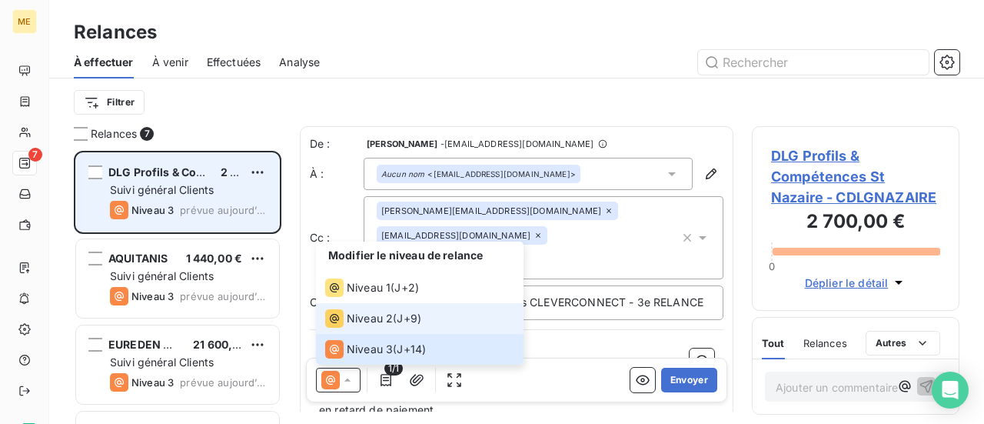
click at [375, 330] on li "Niveau 2 ( J+9 )" at bounding box center [420, 318] width 208 height 31
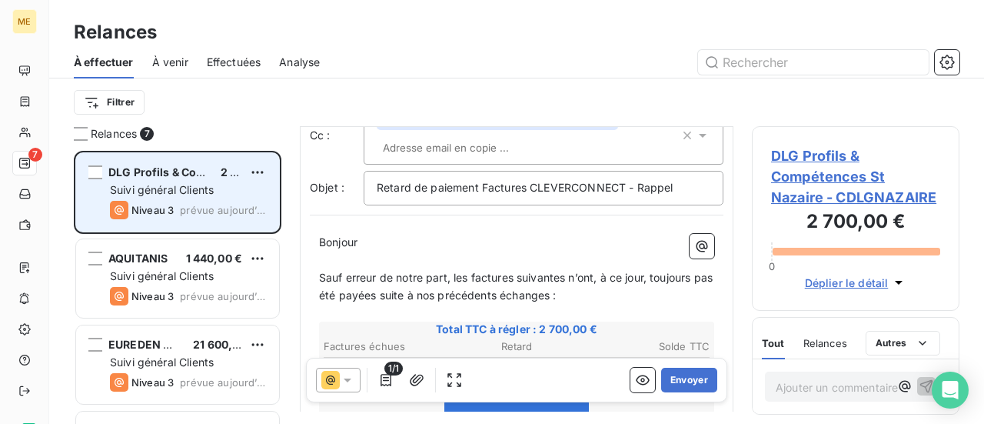
scroll to position [155, 0]
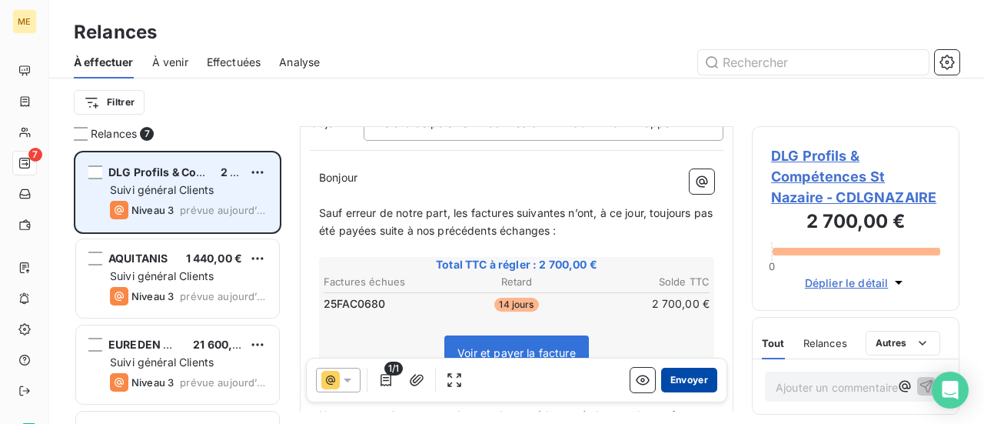
click at [677, 381] on button "Envoyer" at bounding box center [689, 380] width 56 height 25
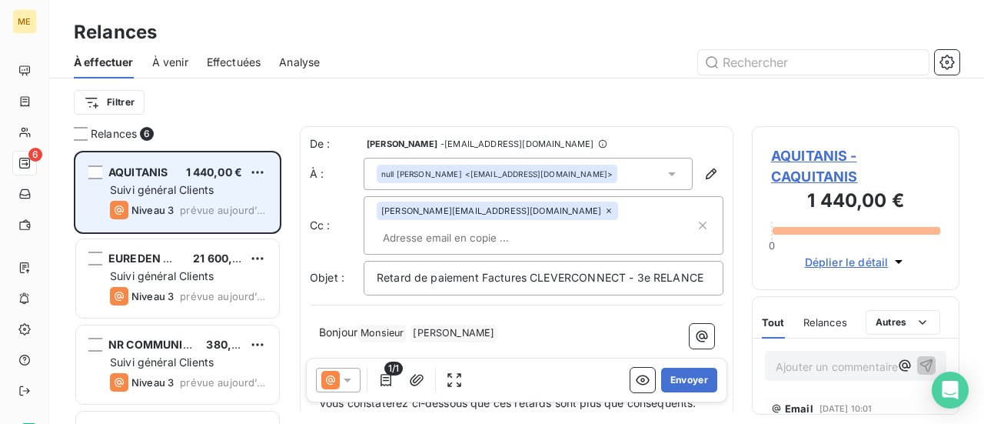
click at [798, 169] on span "AQUITANIS - CAQUITANIS" at bounding box center [855, 166] width 169 height 42
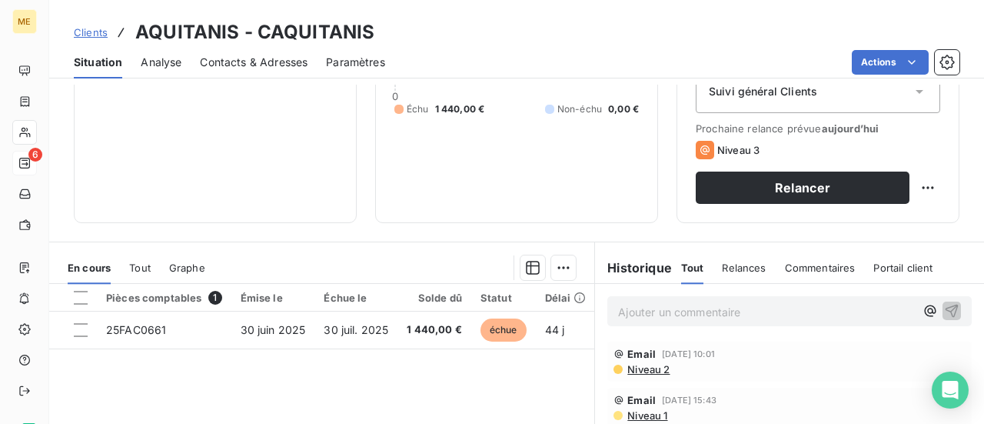
scroll to position [308, 0]
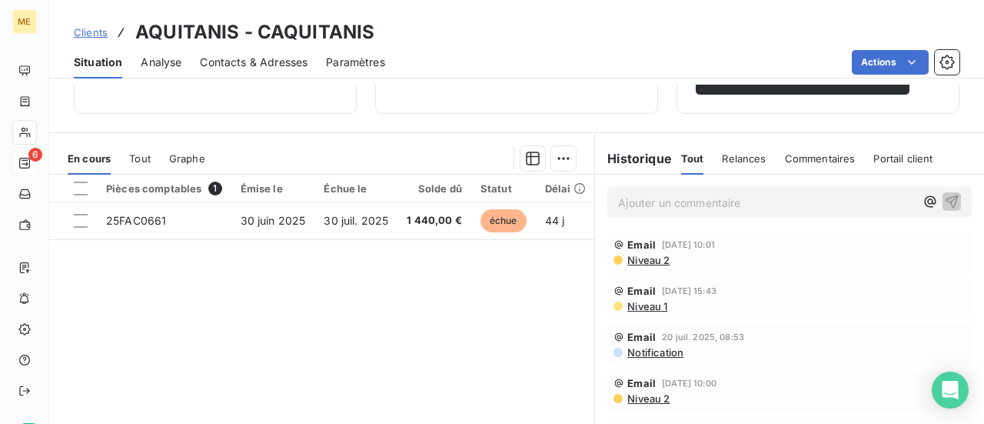
click at [642, 203] on p "Ajouter un commentaire ﻿" at bounding box center [766, 202] width 297 height 19
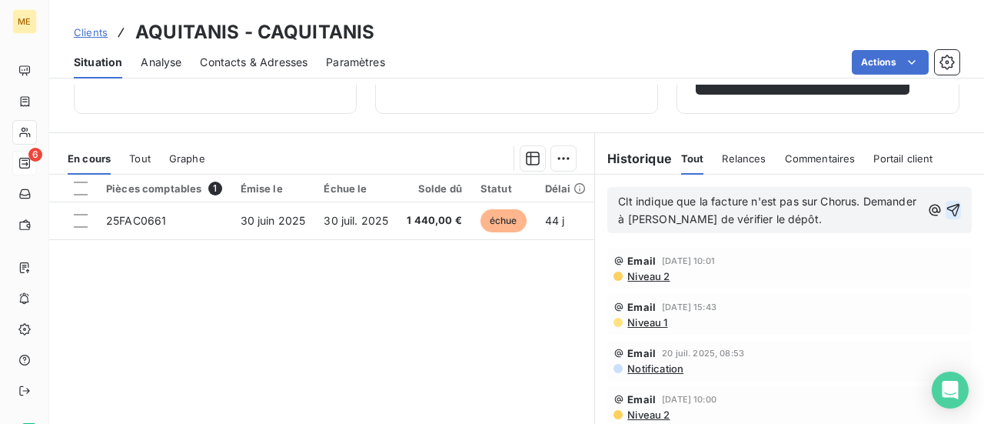
click at [947, 205] on icon "button" at bounding box center [953, 210] width 13 height 13
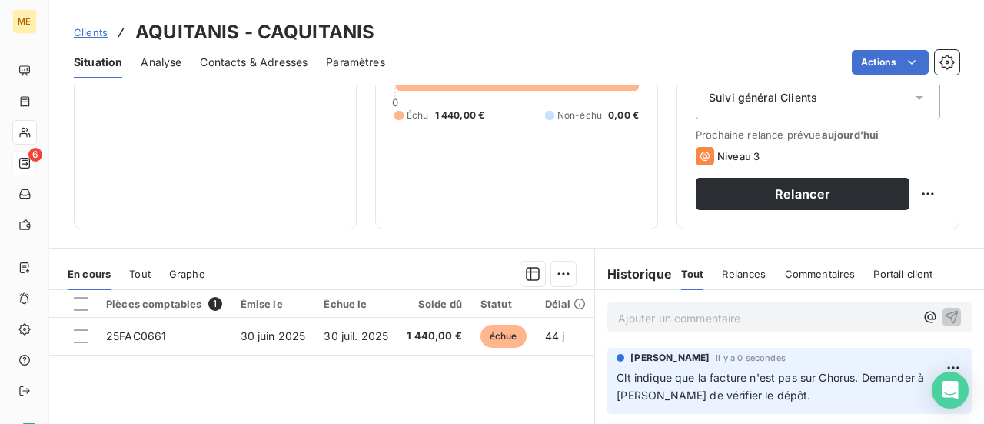
scroll to position [77, 0]
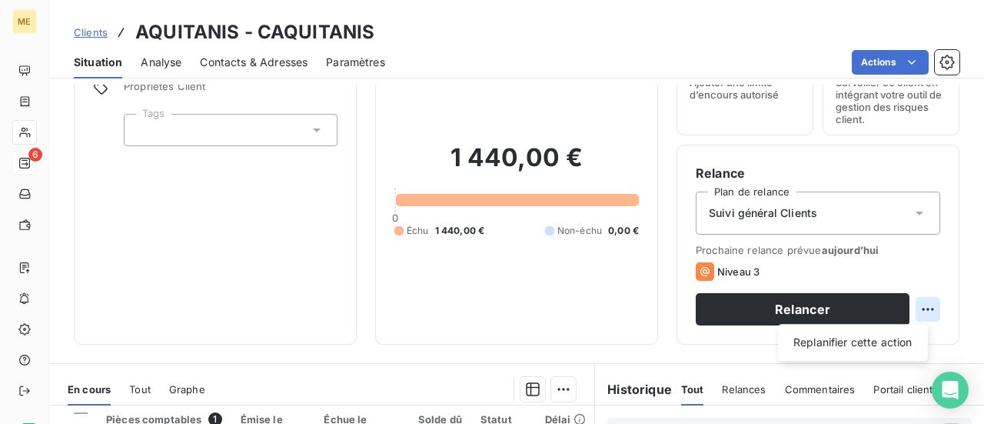
click at [917, 309] on html "ME 6 Clients AQUITANIS - CAQUITANIS Situation Analyse Contacts & Adresses Param…" at bounding box center [492, 212] width 984 height 424
click at [897, 334] on div "Replanifier cette action" at bounding box center [853, 342] width 138 height 25
select select "7"
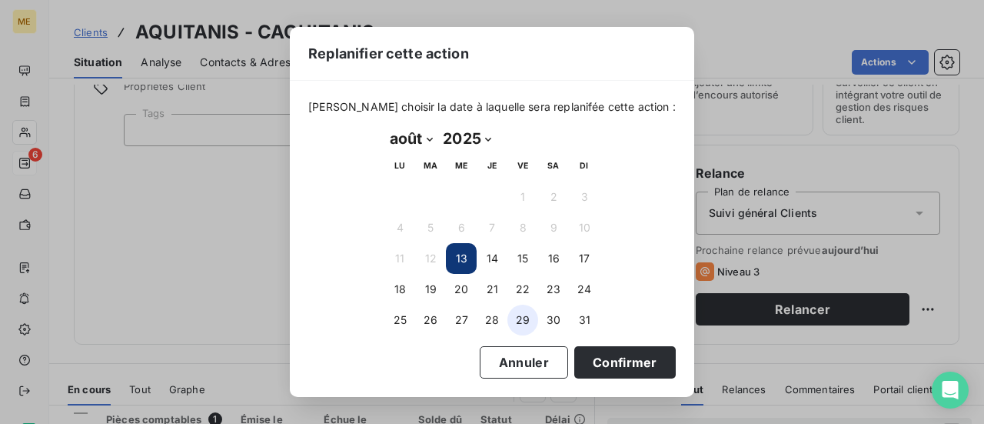
click at [529, 324] on button "29" at bounding box center [522, 319] width 31 height 31
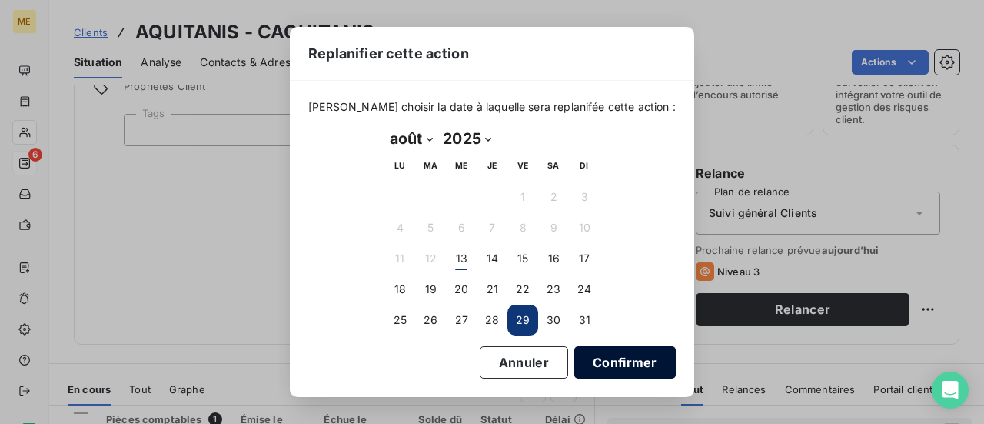
click at [601, 364] on button "Confirmer" at bounding box center [624, 362] width 101 height 32
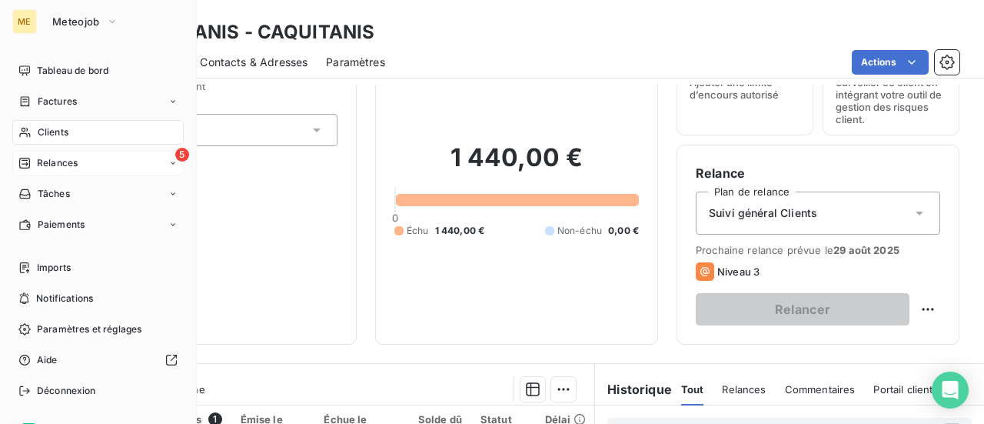
click at [59, 167] on span "Relances" at bounding box center [57, 163] width 41 height 14
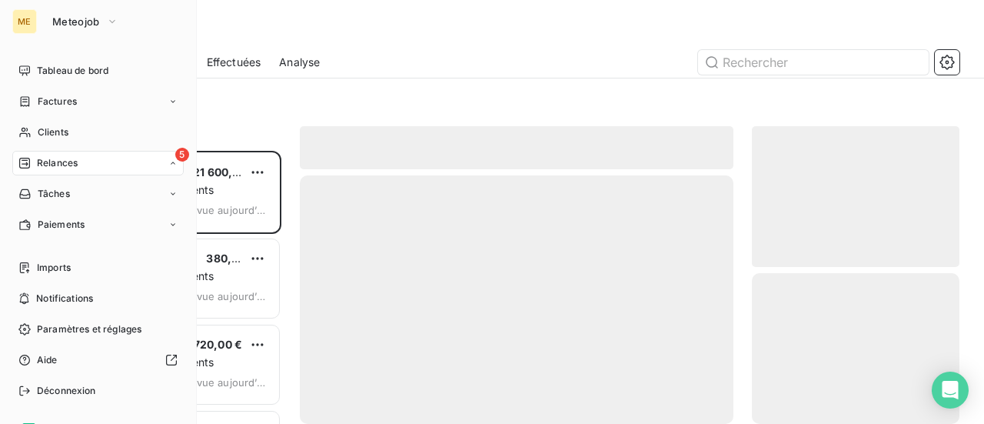
scroll to position [261, 195]
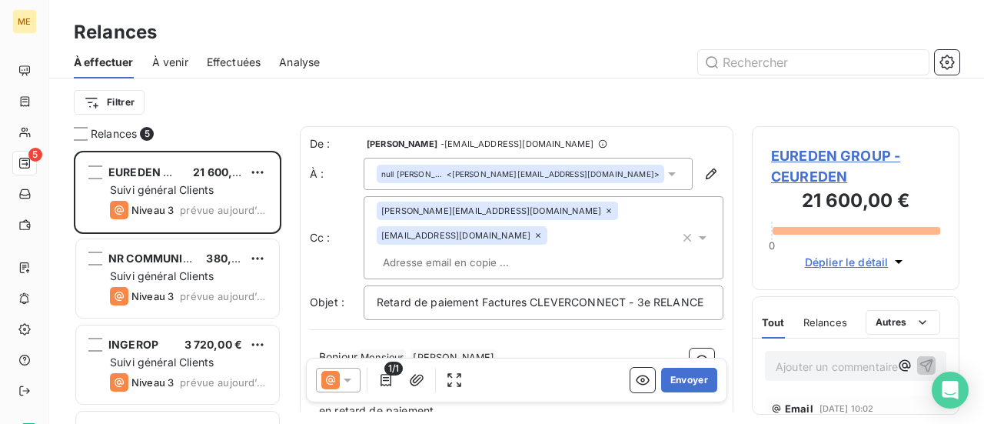
click at [803, 151] on span "EUREDEN GROUP - CEUREDEN" at bounding box center [855, 166] width 169 height 42
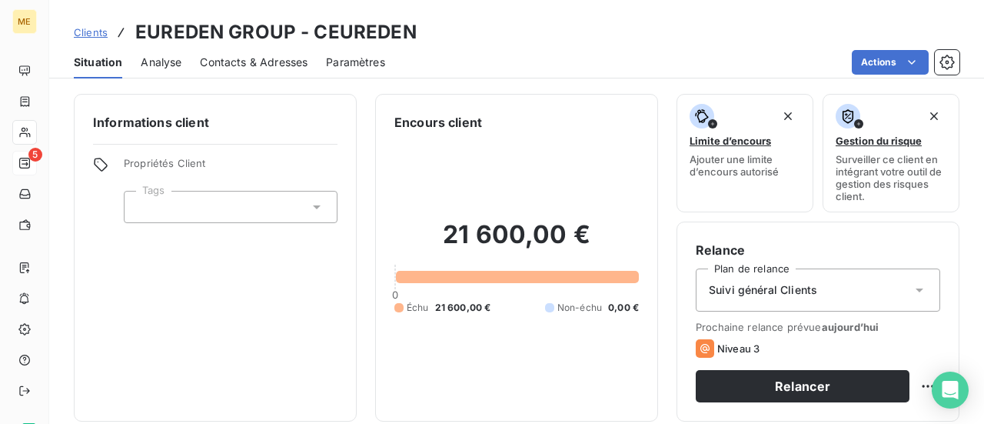
click at [277, 63] on span "Contacts & Adresses" at bounding box center [254, 62] width 108 height 15
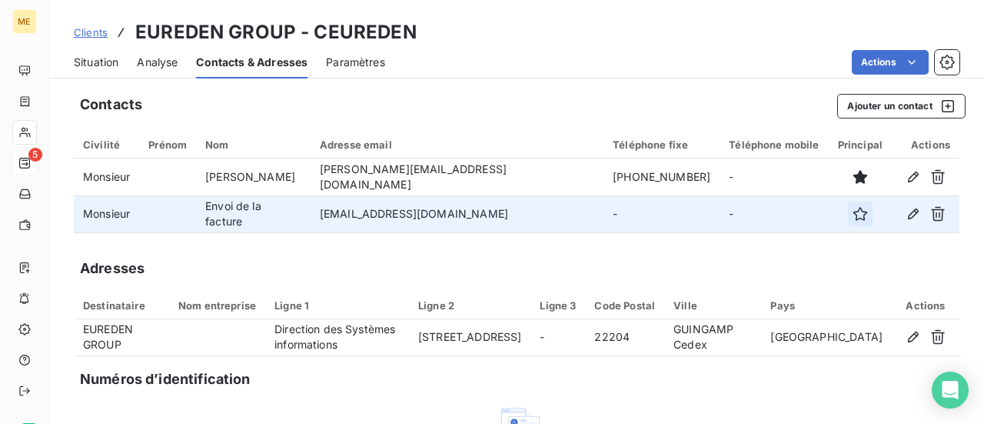
click at [853, 218] on icon "button" at bounding box center [860, 213] width 15 height 15
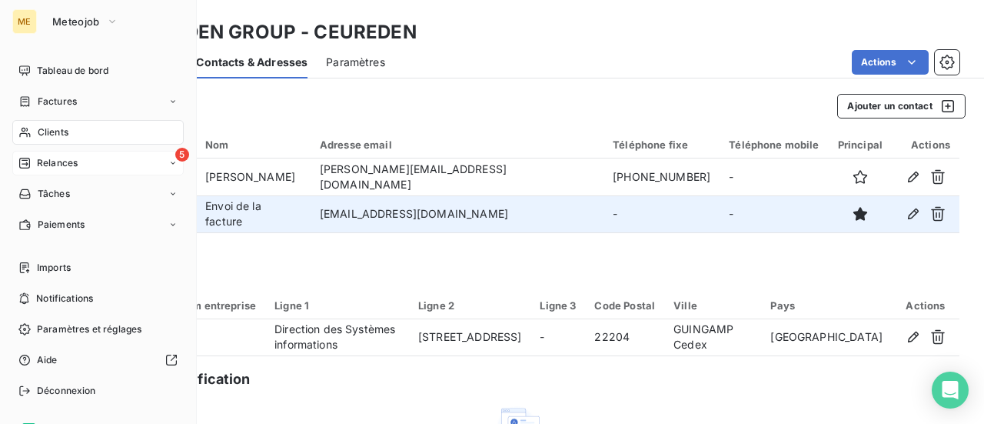
click at [45, 168] on span "Relances" at bounding box center [57, 163] width 41 height 14
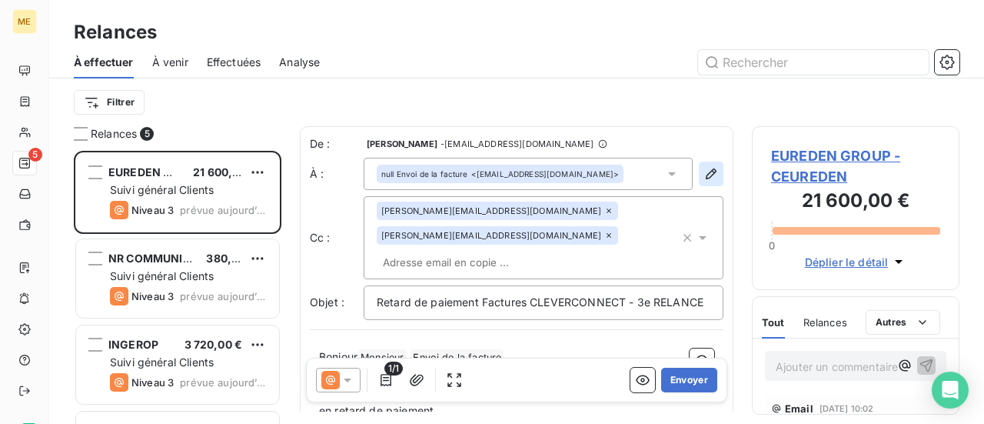
click at [700, 181] on button "button" at bounding box center [711, 173] width 25 height 25
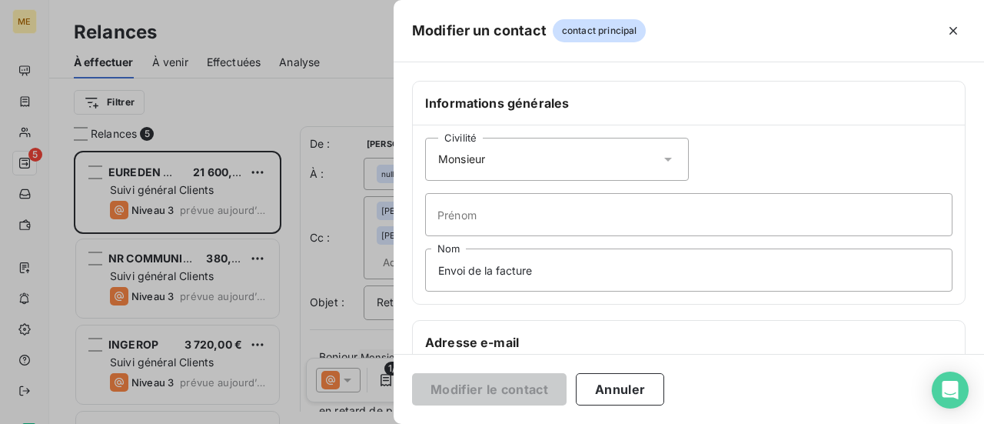
click at [664, 155] on icon at bounding box center [668, 158] width 15 height 15
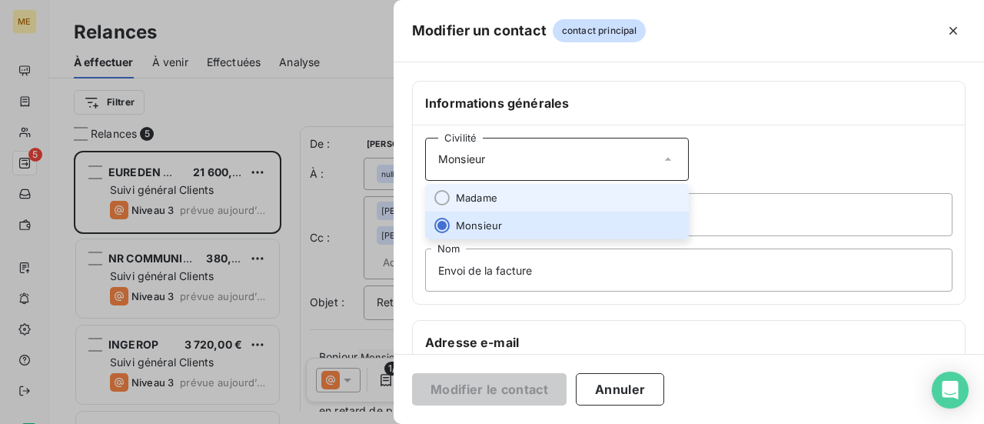
click at [632, 186] on li "Madame" at bounding box center [557, 198] width 264 height 28
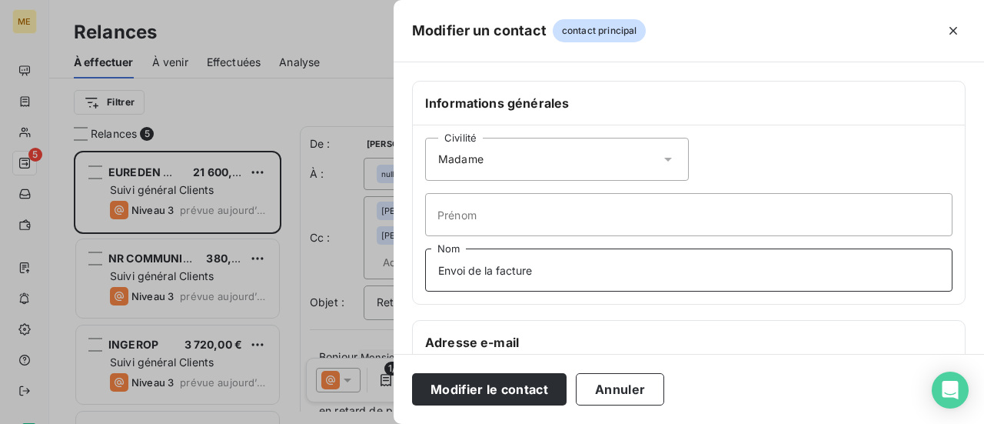
drag, startPoint x: 542, startPoint y: 267, endPoint x: 415, endPoint y: 258, distance: 127.2
click at [415, 258] on div "Civilité Madame [PERSON_NAME] Envoi de la facture Nom" at bounding box center [689, 214] width 552 height 178
type input "Monsieur"
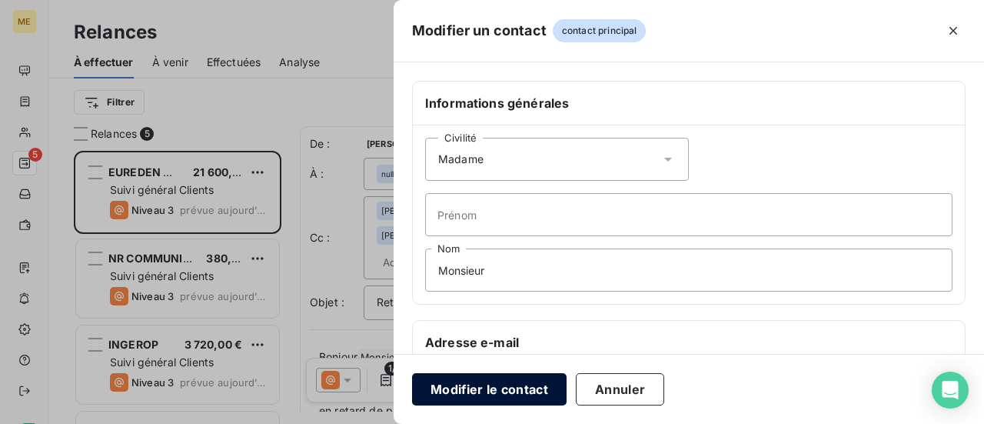
click at [497, 386] on button "Modifier le contact" at bounding box center [489, 389] width 155 height 32
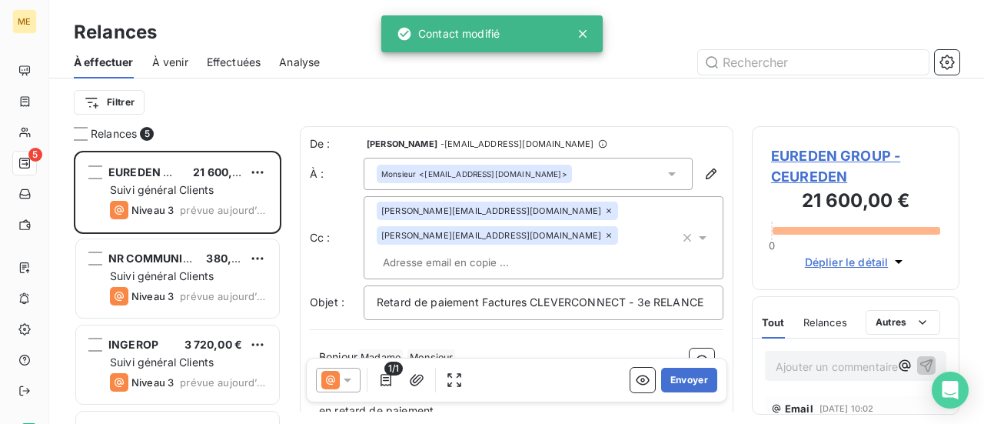
click at [348, 384] on icon at bounding box center [347, 379] width 15 height 15
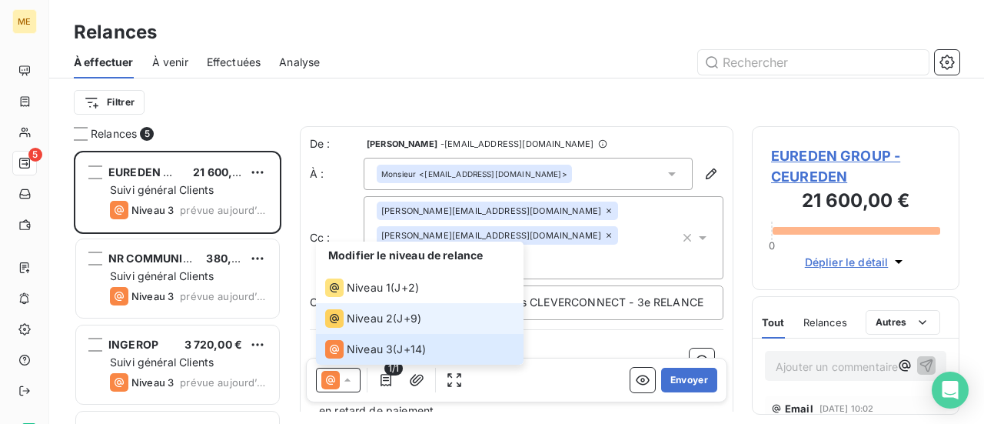
click at [368, 331] on li "Niveau 2 ( J+9 )" at bounding box center [420, 318] width 208 height 31
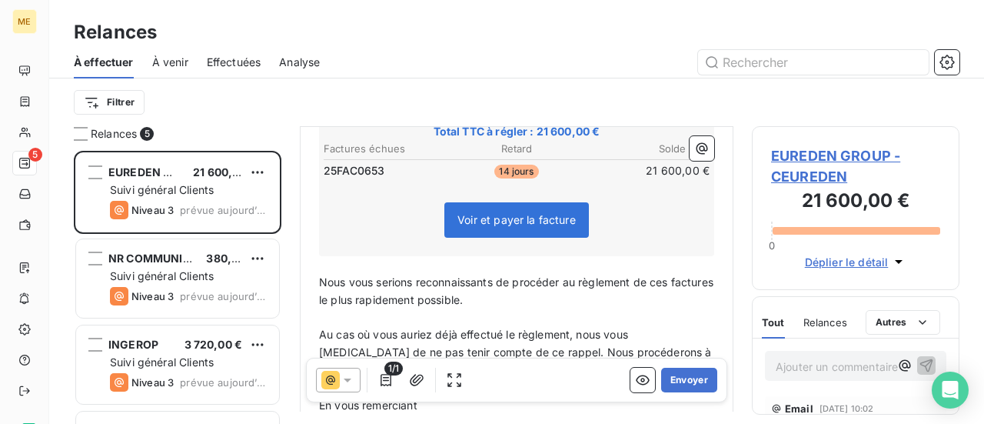
scroll to position [309, 0]
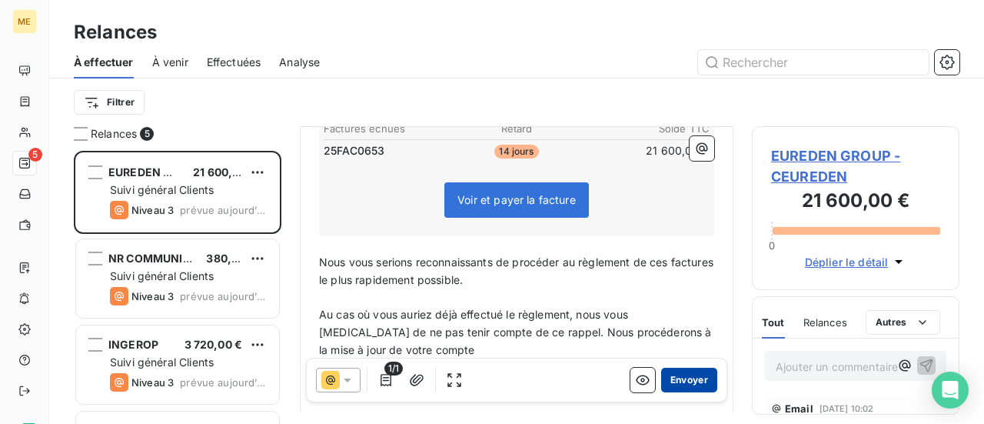
click at [684, 379] on button "Envoyer" at bounding box center [689, 380] width 56 height 25
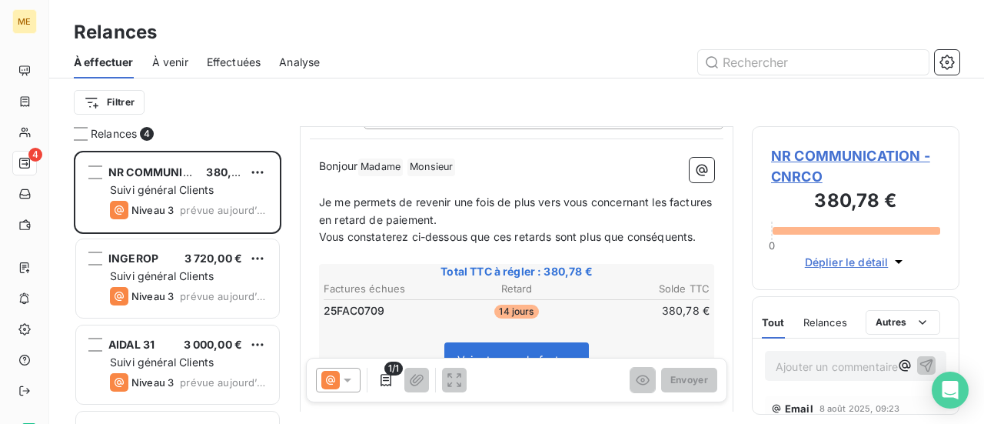
scroll to position [309, 0]
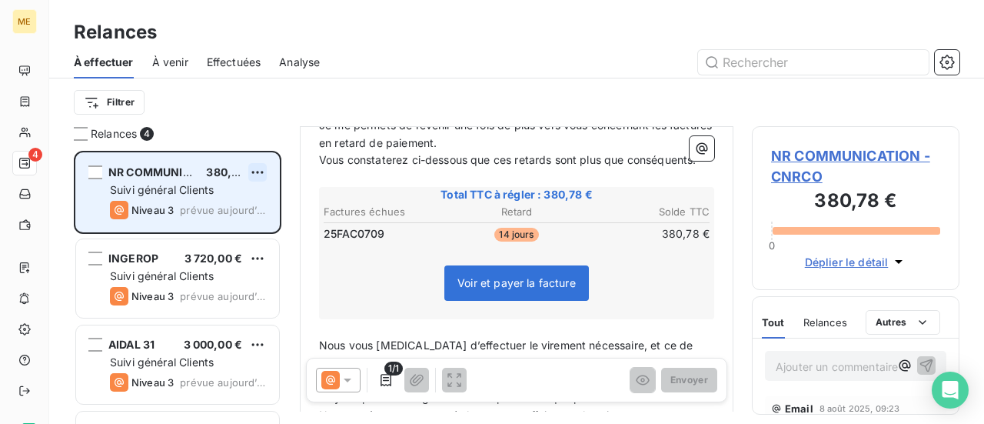
click at [258, 174] on html "ME 4 Relances À effectuer À venir Effectuées Analyse Filtrer Relances 4 NR COMM…" at bounding box center [492, 212] width 984 height 424
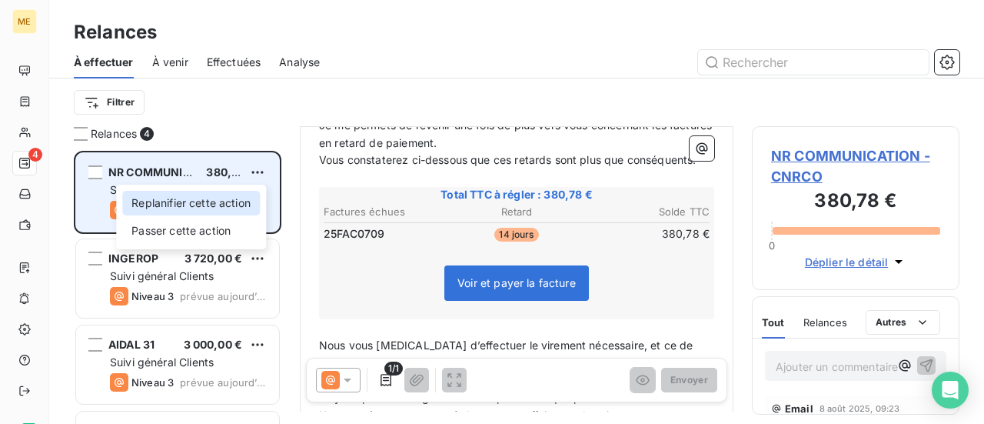
click at [246, 195] on div "Replanifier cette action" at bounding box center [191, 203] width 138 height 25
select select "7"
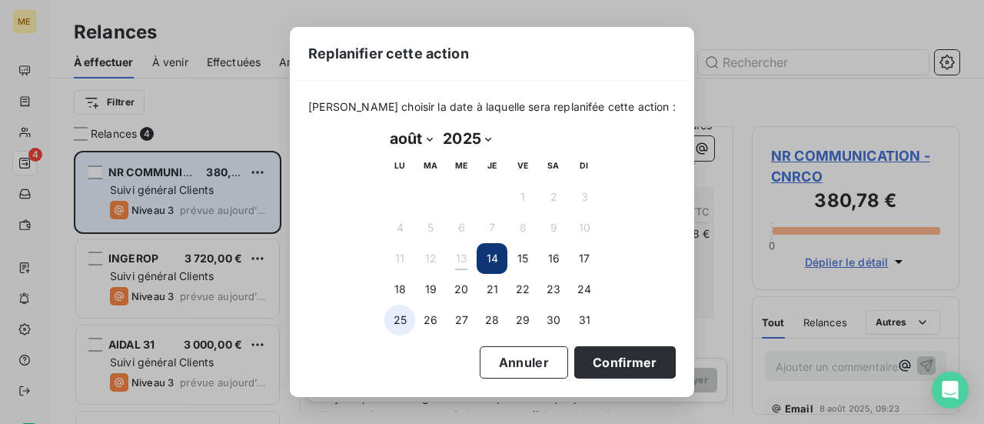
click at [392, 318] on button "25" at bounding box center [399, 319] width 31 height 31
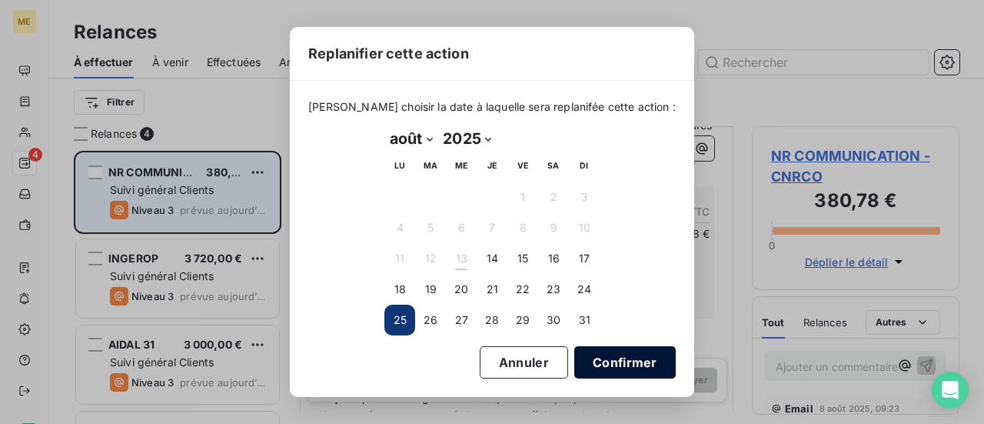
click at [604, 356] on button "Confirmer" at bounding box center [624, 362] width 101 height 32
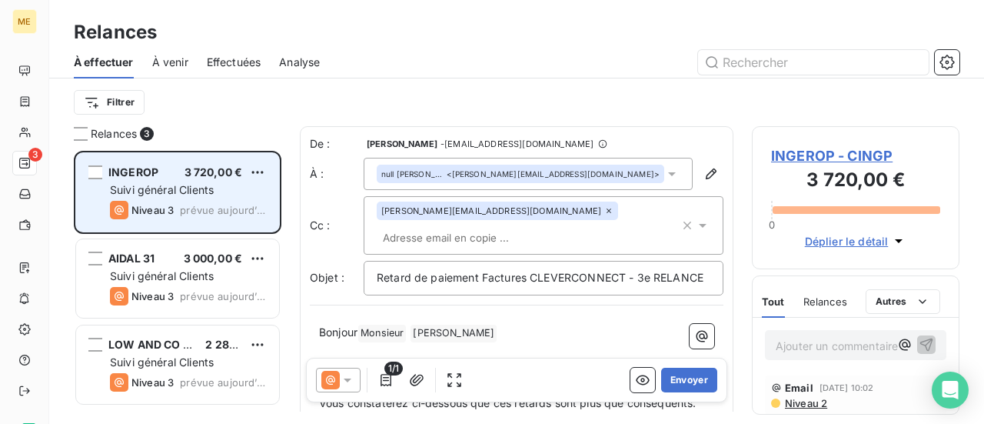
click at [804, 153] on span "INGEROP - CINGP" at bounding box center [855, 155] width 169 height 21
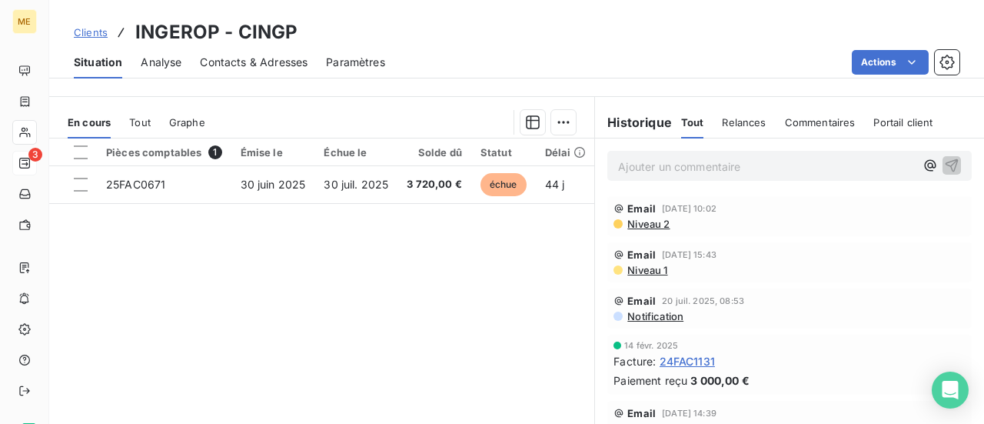
scroll to position [399, 0]
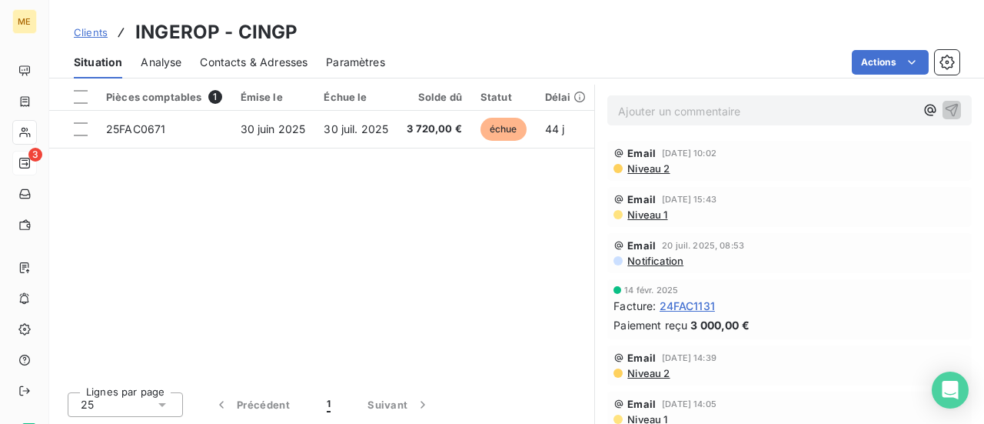
click at [700, 305] on span "24FAC1131" at bounding box center [687, 306] width 55 height 16
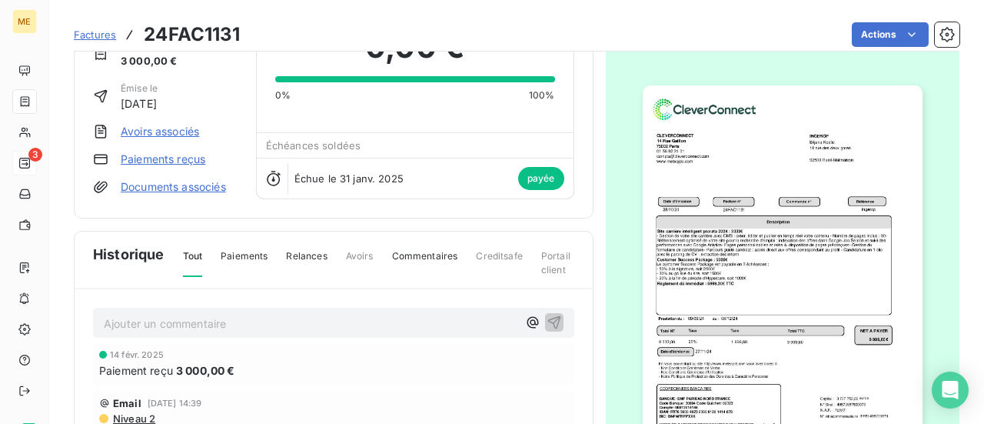
scroll to position [2, 0]
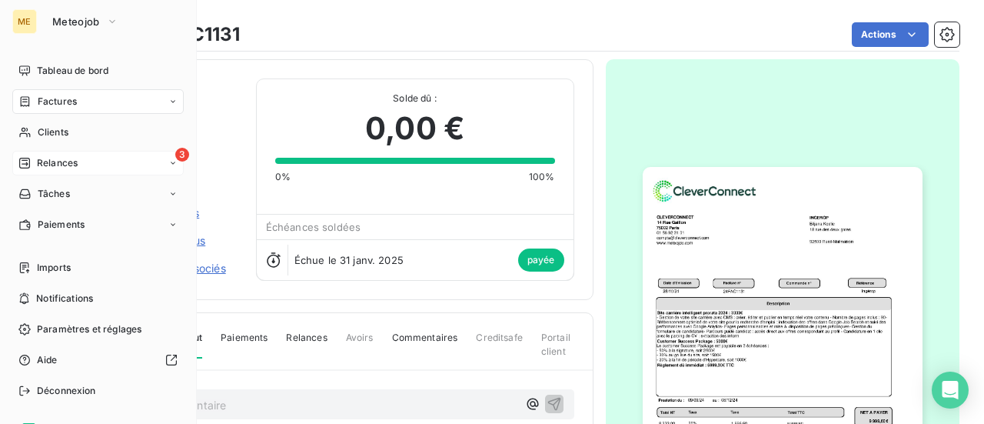
click at [42, 168] on span "Relances" at bounding box center [57, 163] width 41 height 14
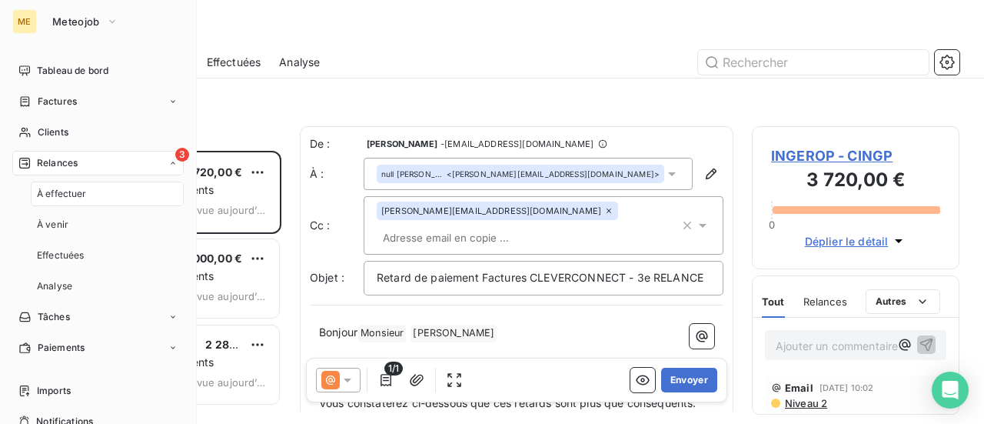
scroll to position [261, 195]
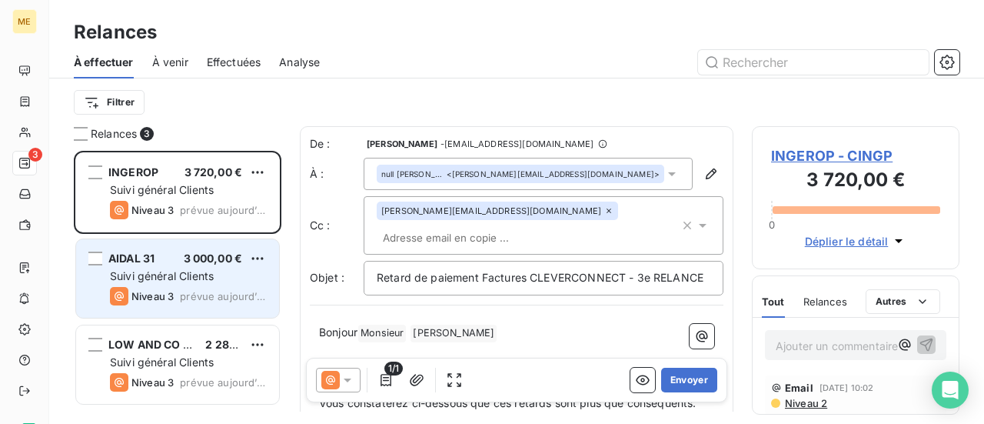
click at [211, 277] on span "Suivi général Clients" at bounding box center [162, 275] width 104 height 13
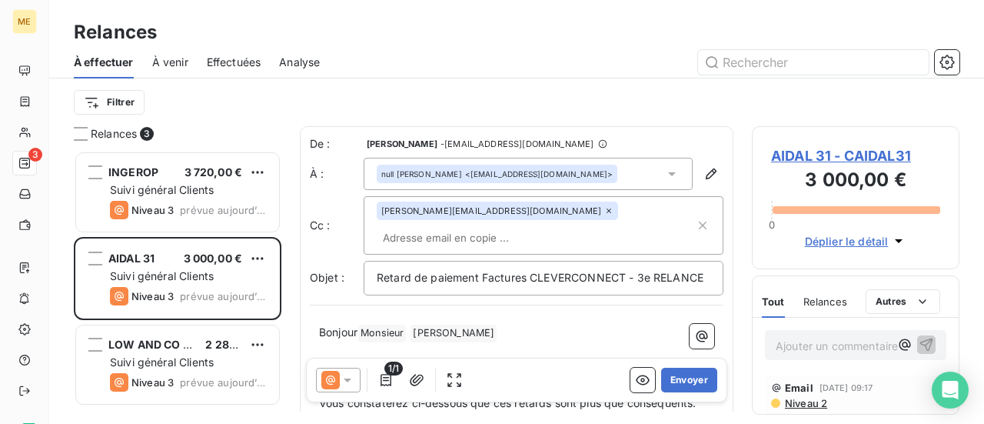
click at [851, 159] on span "AIDAL 31 - CAIDAL31" at bounding box center [855, 155] width 169 height 21
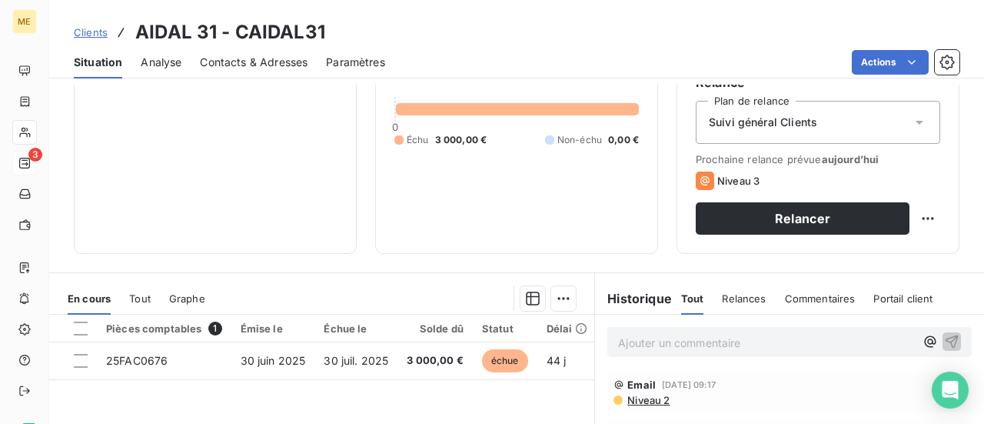
scroll to position [92, 0]
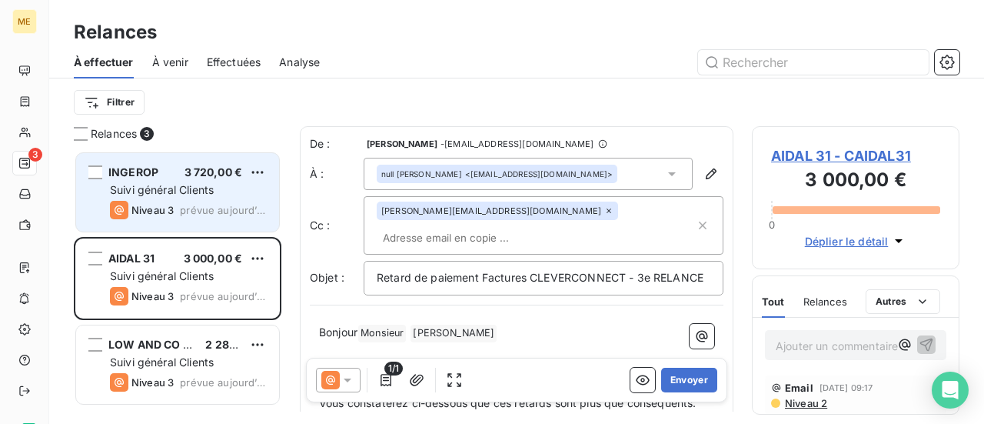
scroll to position [261, 195]
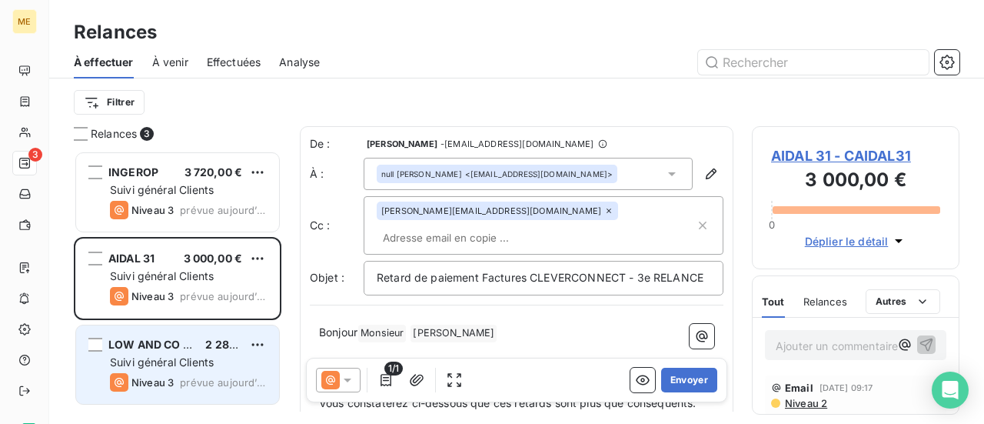
click at [175, 354] on div "Suivi général Clients" at bounding box center [188, 361] width 157 height 15
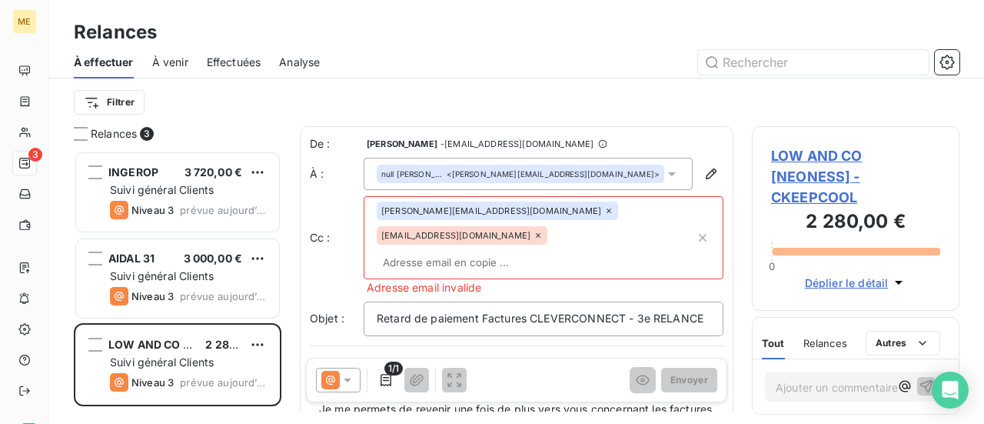
click at [809, 180] on span "LOW AND CO [NEONESS] - CKEEPCOOL" at bounding box center [855, 176] width 169 height 62
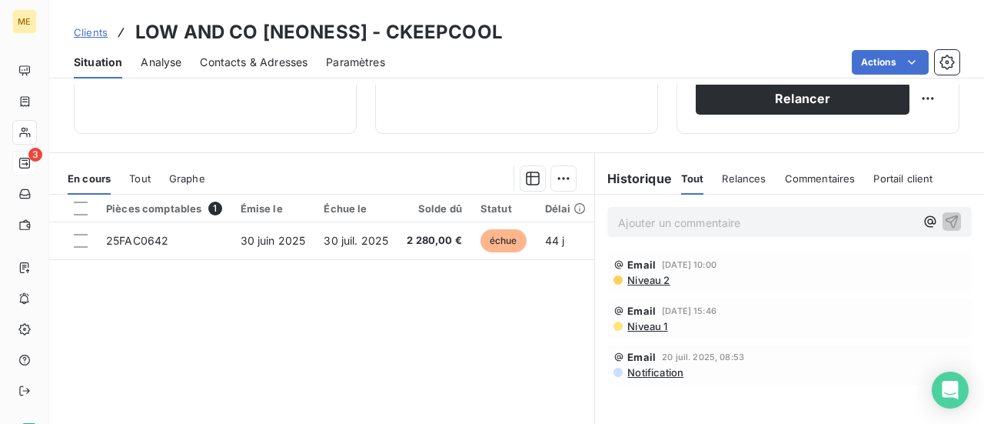
scroll to position [308, 0]
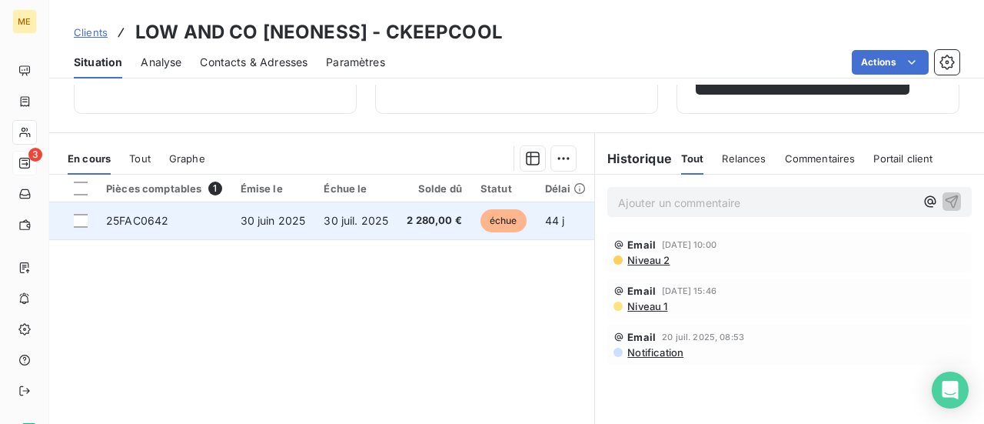
click at [398, 214] on td "2 280,00 €" at bounding box center [435, 220] width 74 height 37
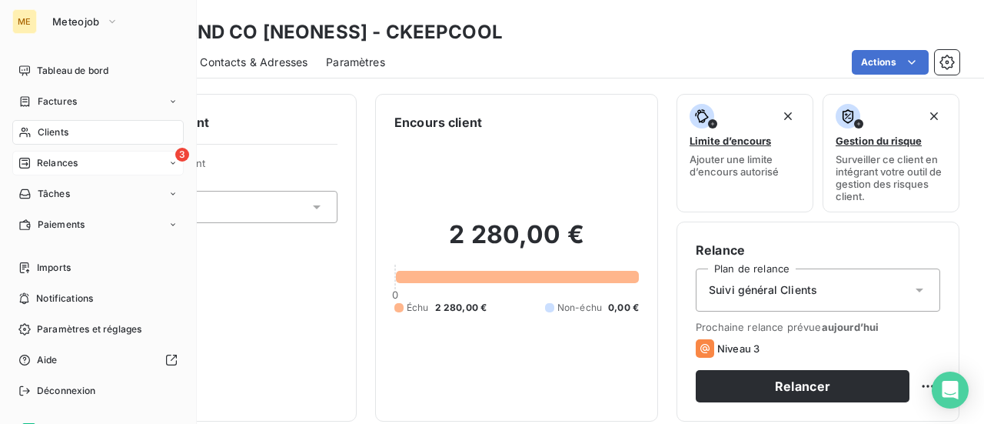
click at [49, 168] on span "Relances" at bounding box center [57, 163] width 41 height 14
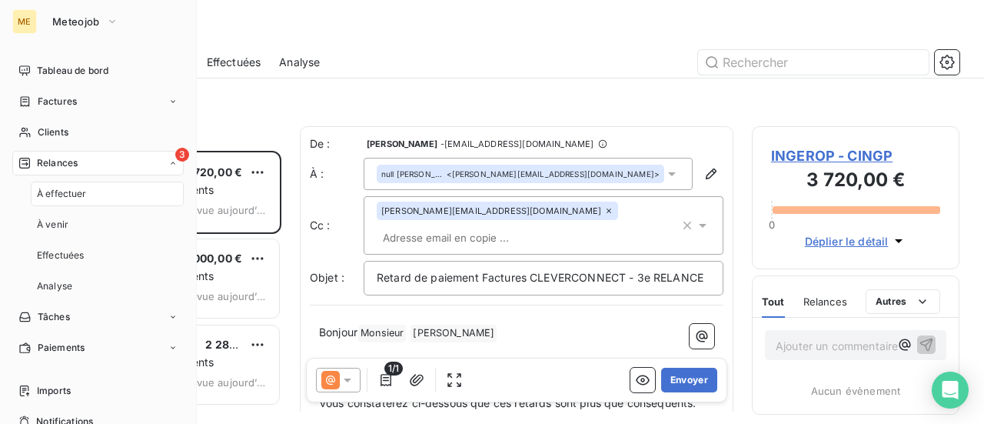
scroll to position [261, 195]
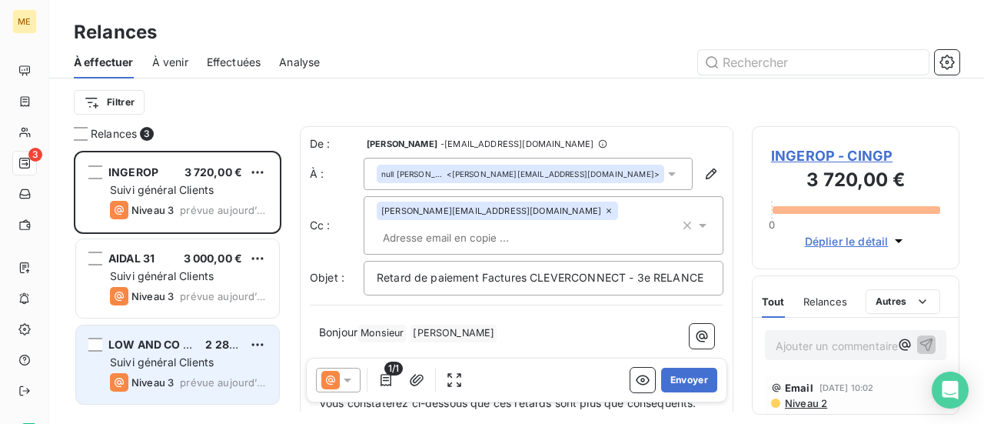
click at [191, 342] on span "LOW AND CO [NEONESS]" at bounding box center [176, 344] width 136 height 13
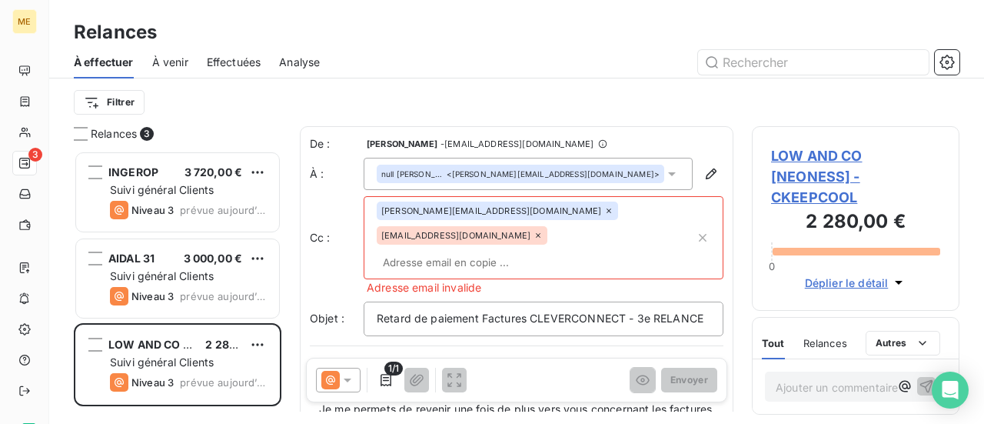
click at [345, 381] on icon at bounding box center [348, 380] width 8 height 4
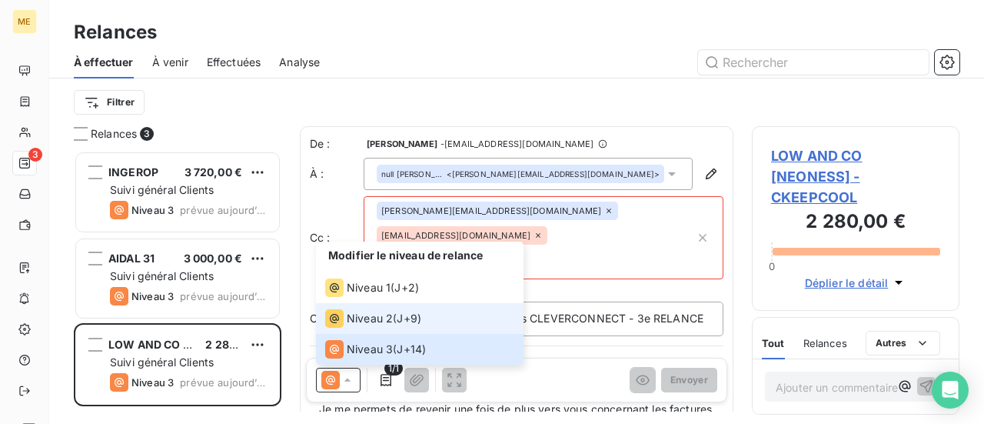
click at [370, 318] on span "Niveau 2" at bounding box center [370, 318] width 46 height 15
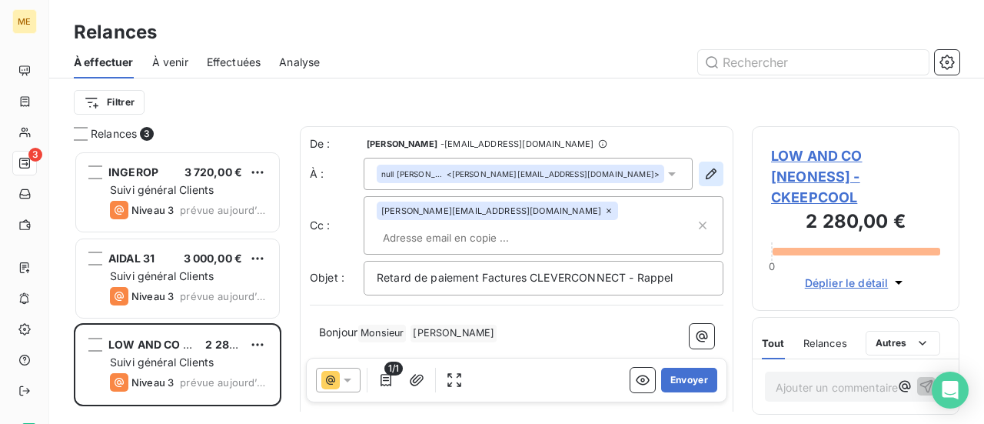
click at [704, 168] on icon "button" at bounding box center [711, 173] width 15 height 15
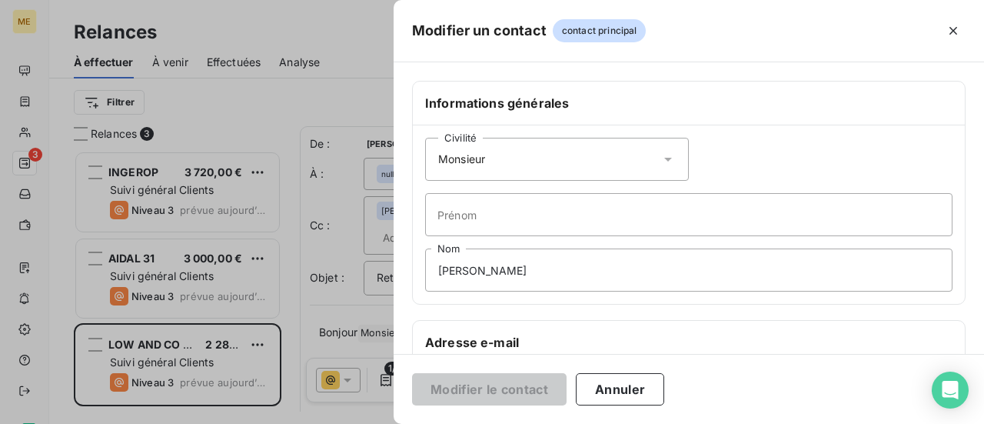
click at [664, 159] on icon at bounding box center [668, 160] width 8 height 4
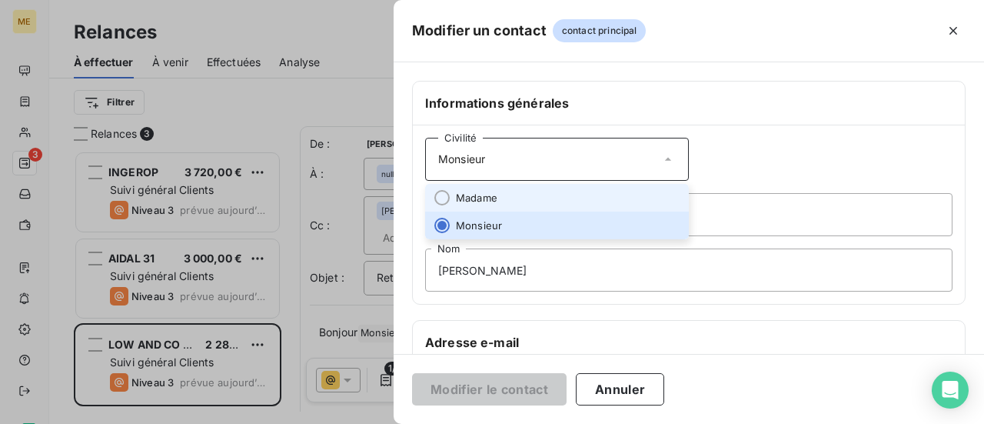
click at [589, 195] on li "Madame" at bounding box center [557, 198] width 264 height 28
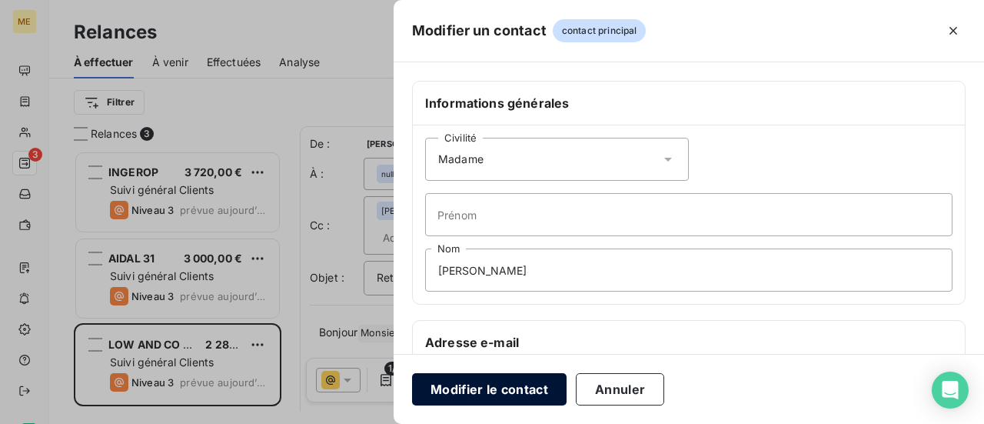
click at [493, 388] on button "Modifier le contact" at bounding box center [489, 389] width 155 height 32
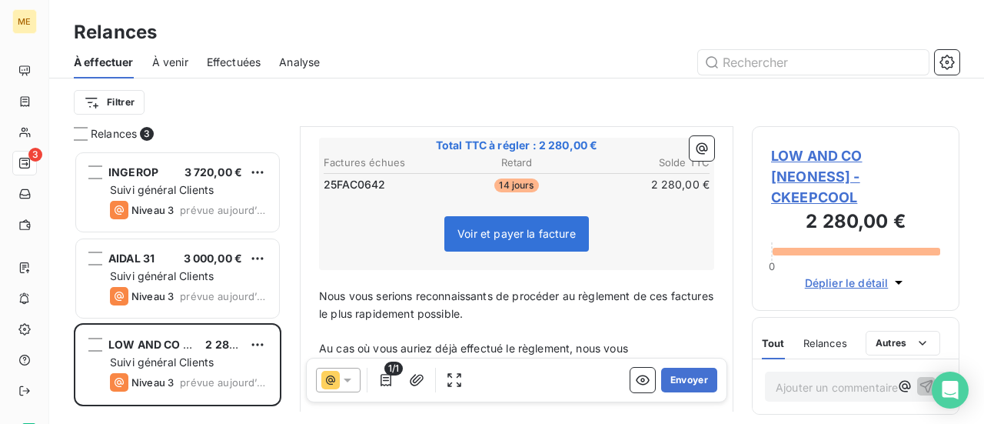
scroll to position [308, 0]
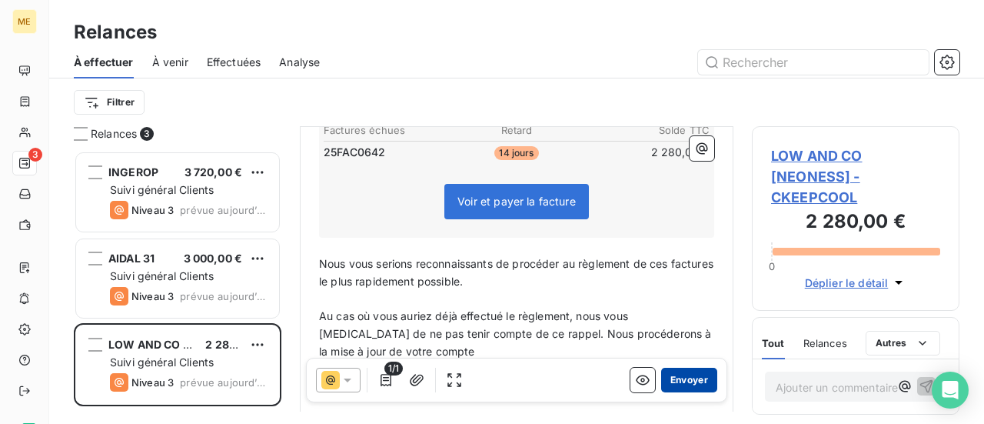
click at [680, 378] on button "Envoyer" at bounding box center [689, 380] width 56 height 25
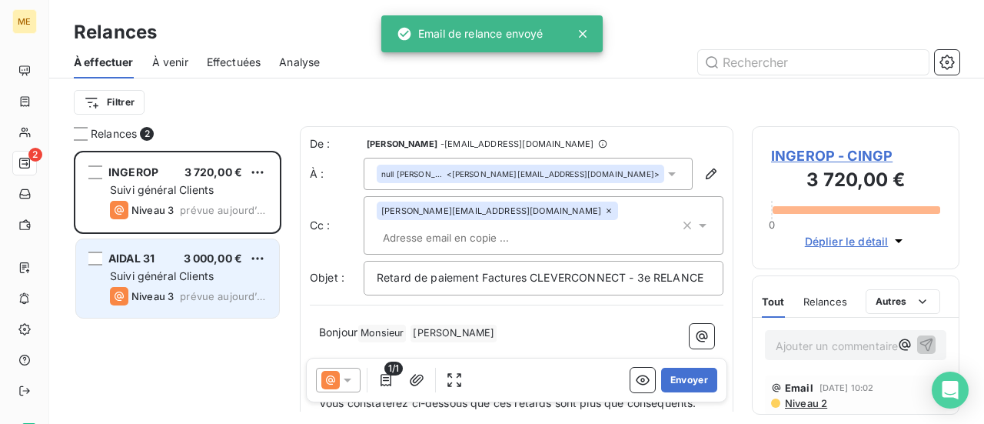
click at [171, 269] on span "Suivi général Clients" at bounding box center [162, 275] width 104 height 13
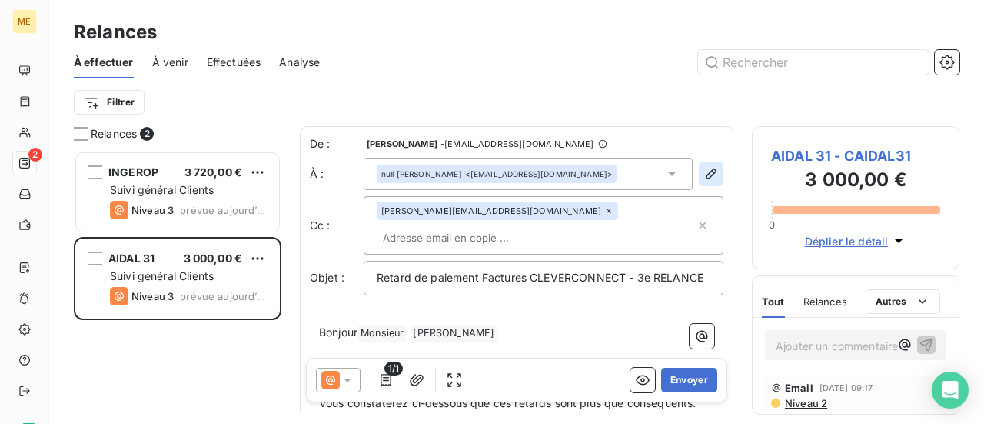
click at [704, 177] on icon "button" at bounding box center [711, 173] width 15 height 15
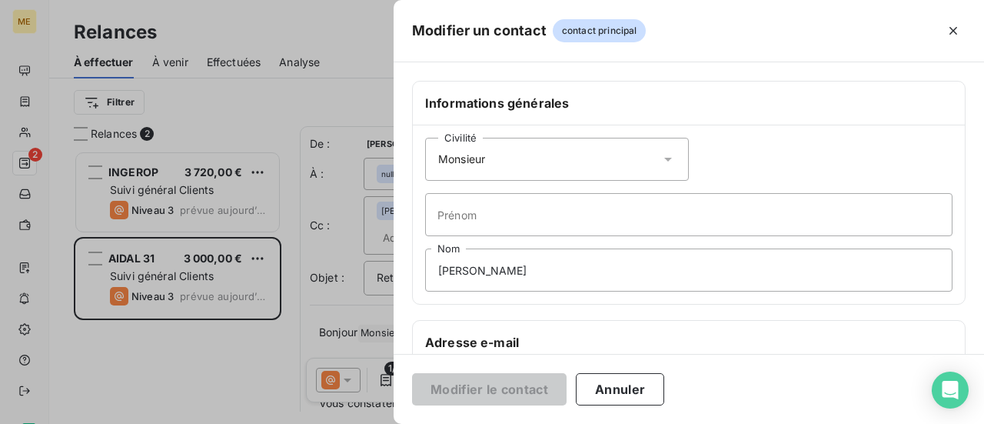
click at [666, 155] on icon at bounding box center [668, 158] width 15 height 15
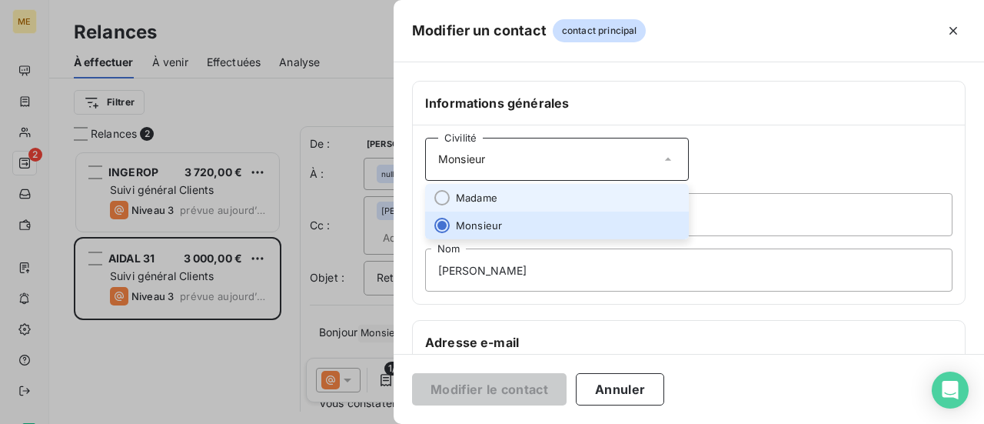
click at [585, 195] on li "Madame" at bounding box center [557, 198] width 264 height 28
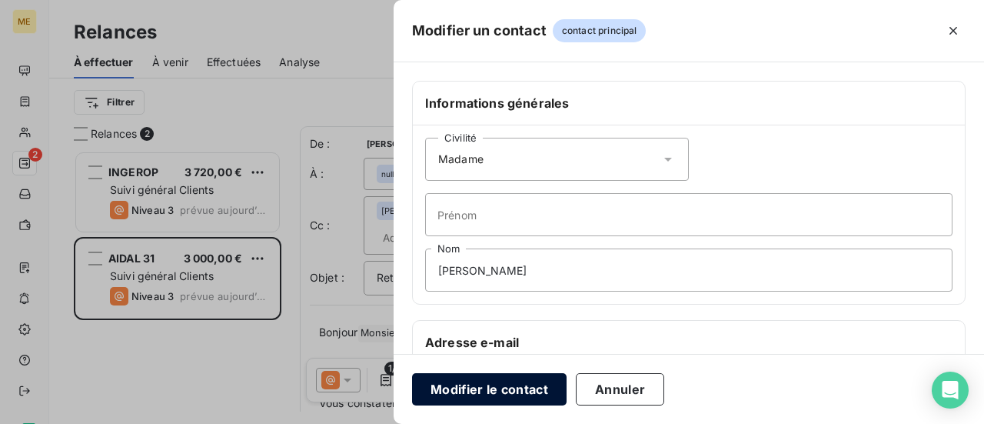
click at [483, 387] on button "Modifier le contact" at bounding box center [489, 389] width 155 height 32
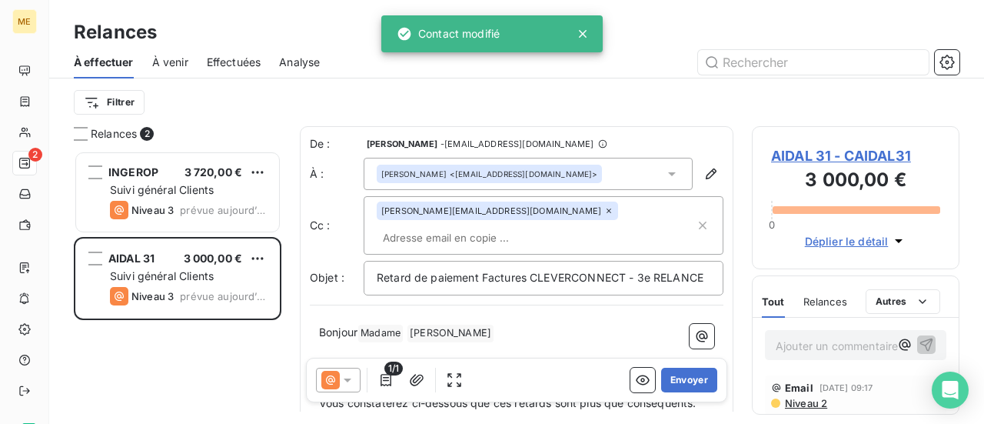
click at [351, 376] on icon at bounding box center [347, 379] width 15 height 15
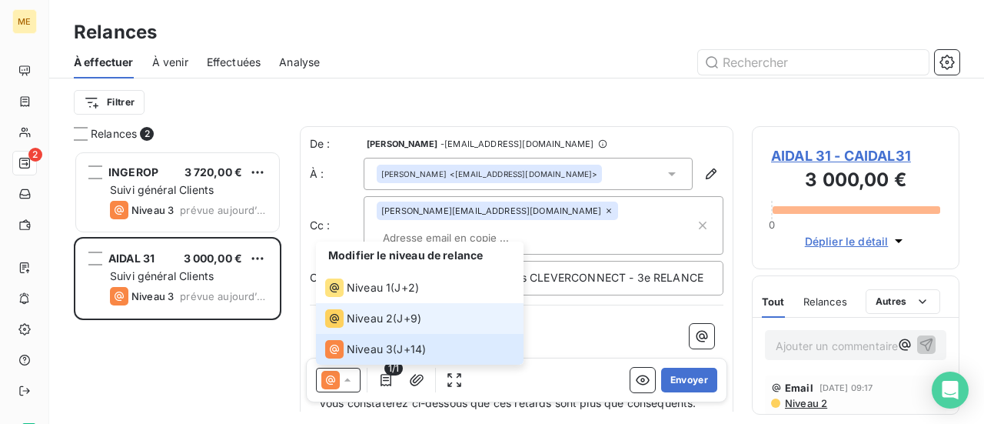
click at [368, 326] on span "Niveau 2" at bounding box center [370, 318] width 46 height 15
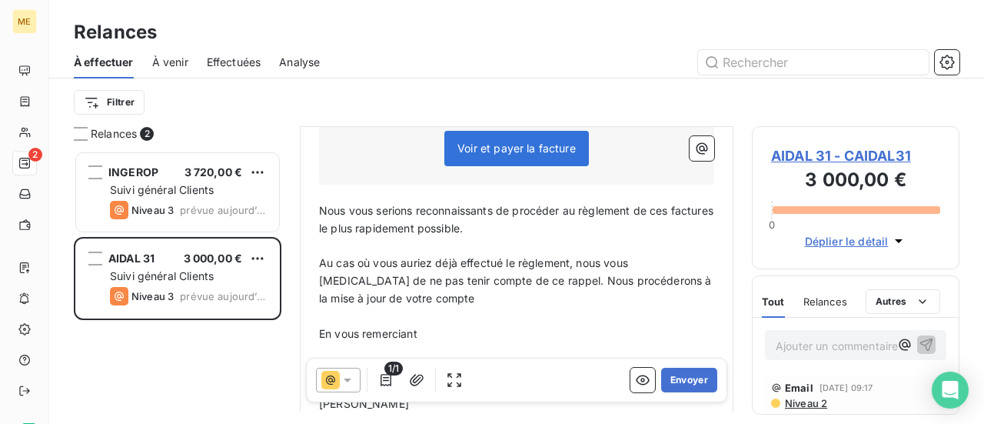
scroll to position [384, 0]
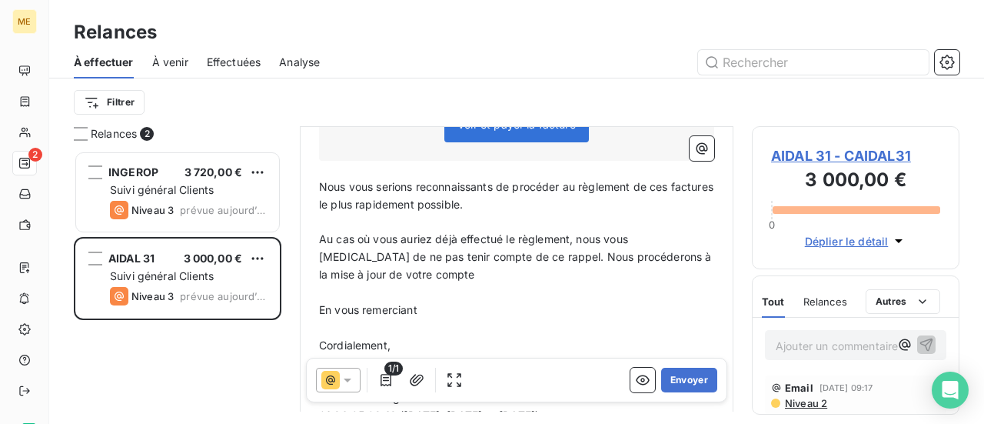
click at [232, 70] on div "Effectuées" at bounding box center [234, 62] width 55 height 32
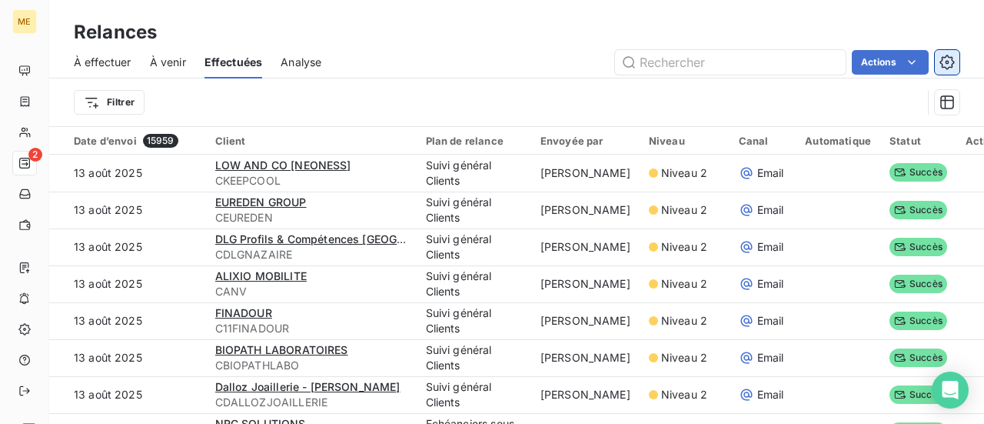
click at [941, 61] on icon "button" at bounding box center [947, 62] width 15 height 15
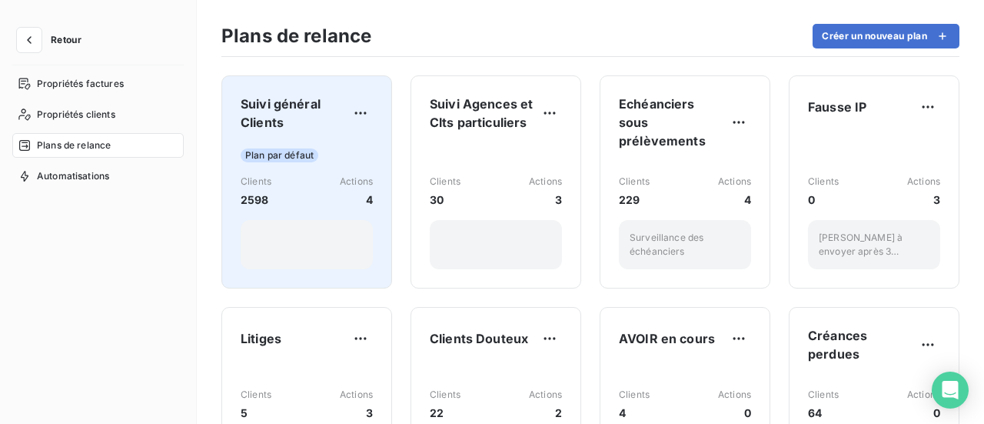
click at [320, 185] on div "Clients 2598 Actions 4" at bounding box center [307, 191] width 132 height 33
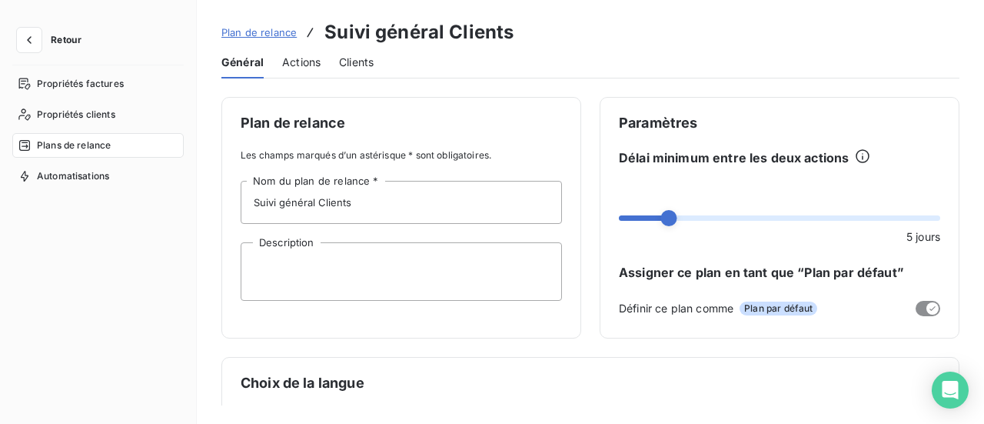
click at [297, 67] on span "Actions" at bounding box center [301, 62] width 38 height 15
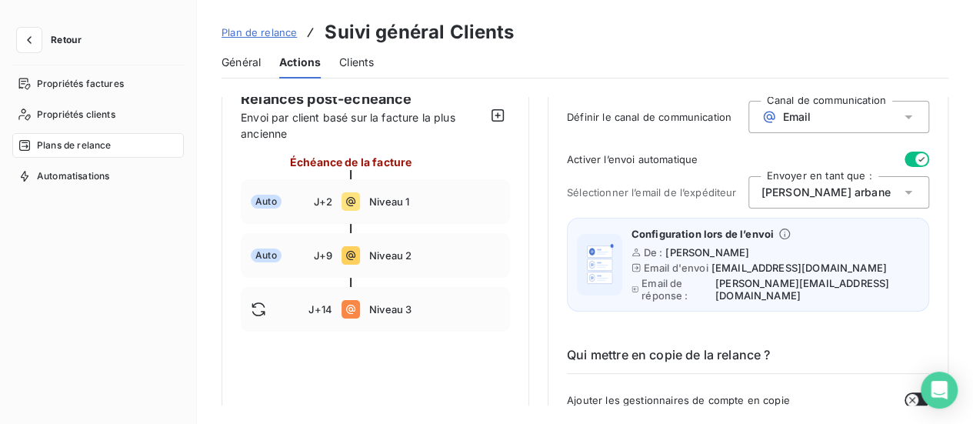
scroll to position [231, 0]
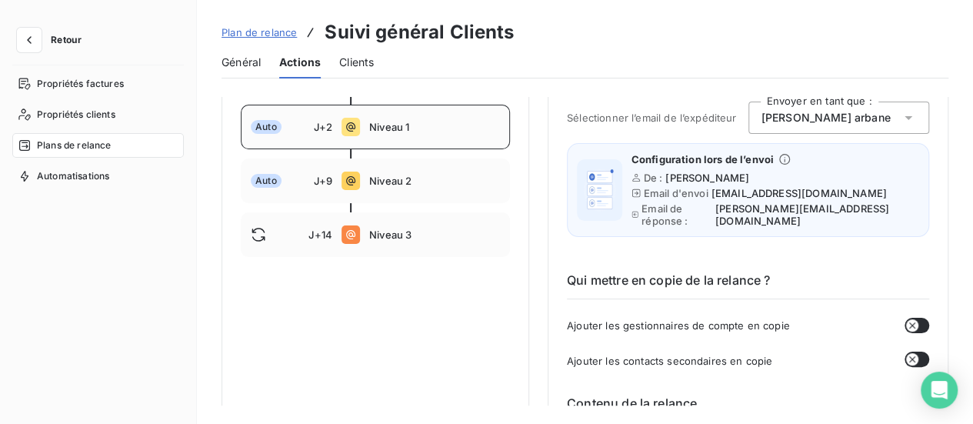
click at [454, 127] on span "Niveau 1" at bounding box center [434, 127] width 131 height 12
type input "2"
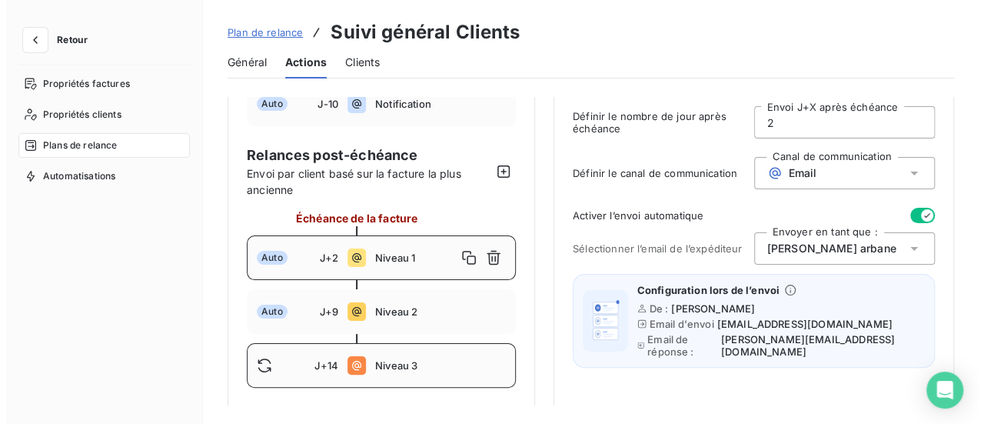
scroll to position [77, 0]
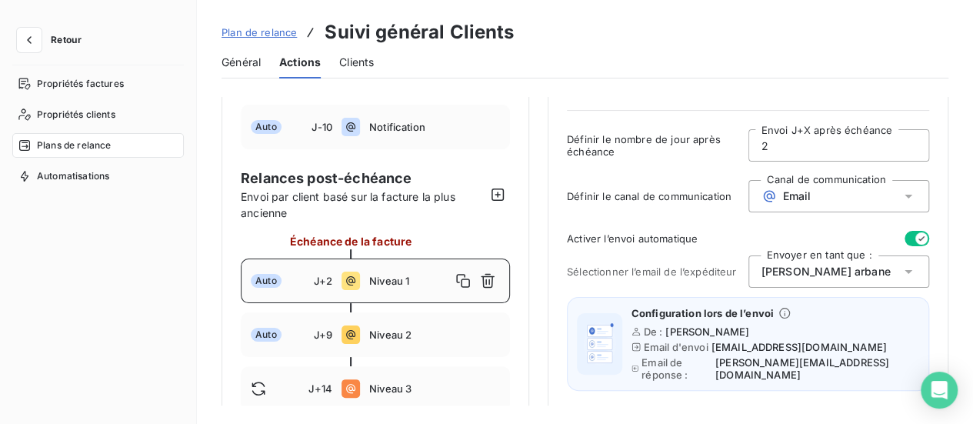
click at [904, 240] on button "button" at bounding box center [916, 238] width 25 height 15
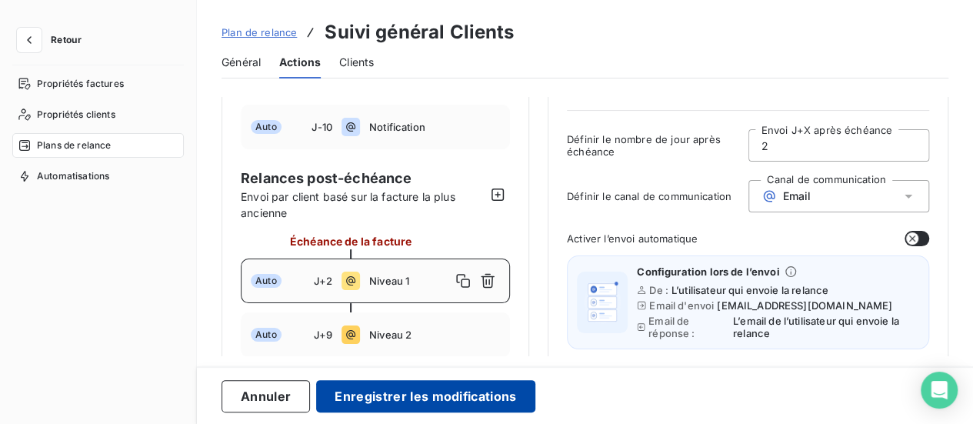
click at [397, 398] on button "Enregistrer les modifications" at bounding box center [425, 396] width 218 height 32
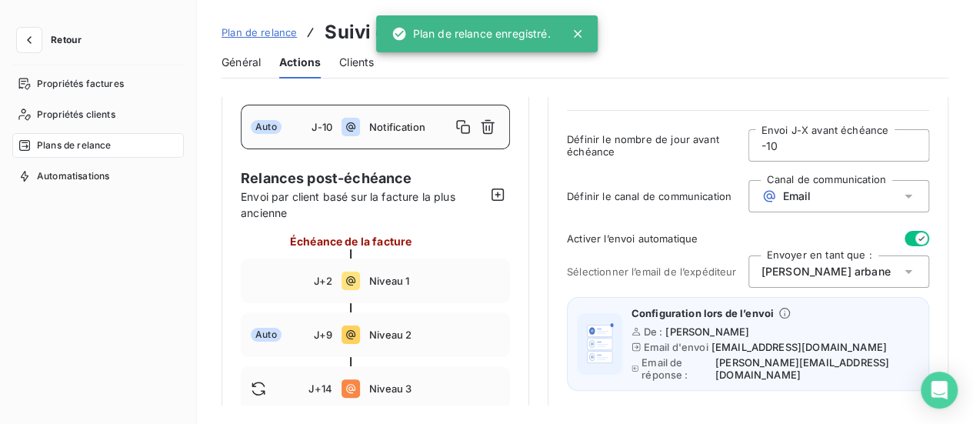
click at [69, 39] on span "Retour" at bounding box center [66, 39] width 31 height 9
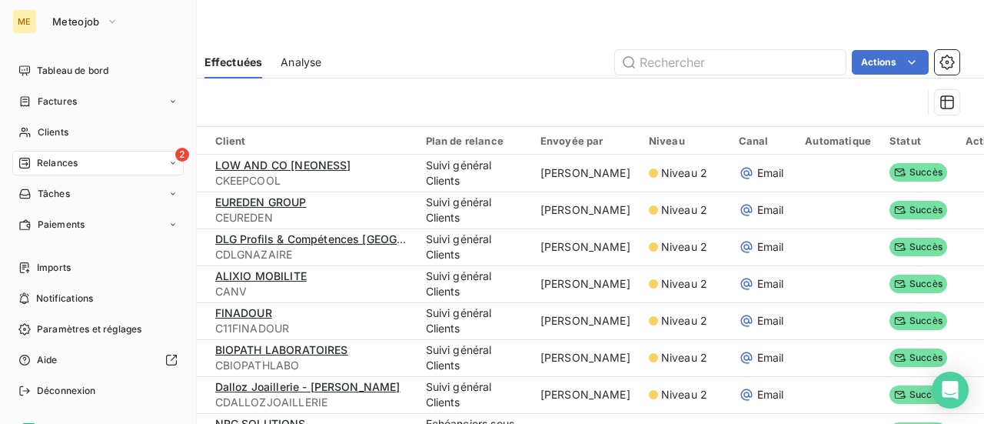
click at [42, 164] on span "Relances" at bounding box center [57, 163] width 41 height 14
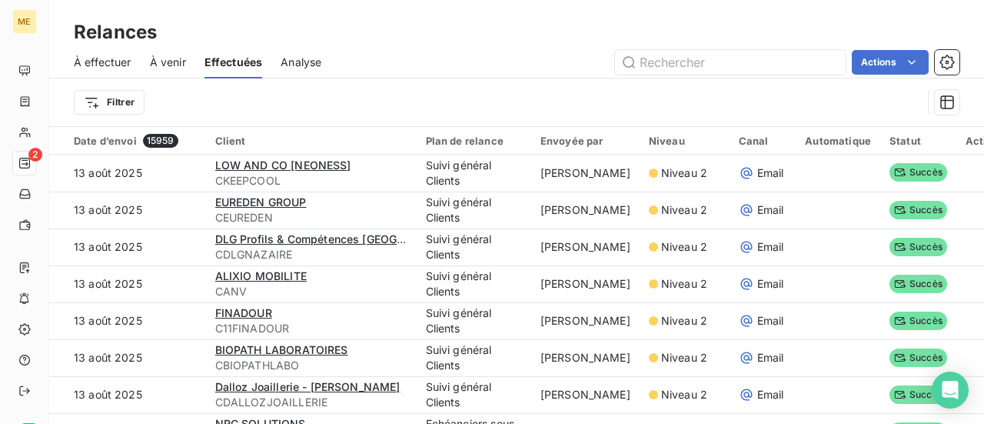
click at [95, 66] on span "À effectuer" at bounding box center [103, 62] width 58 height 15
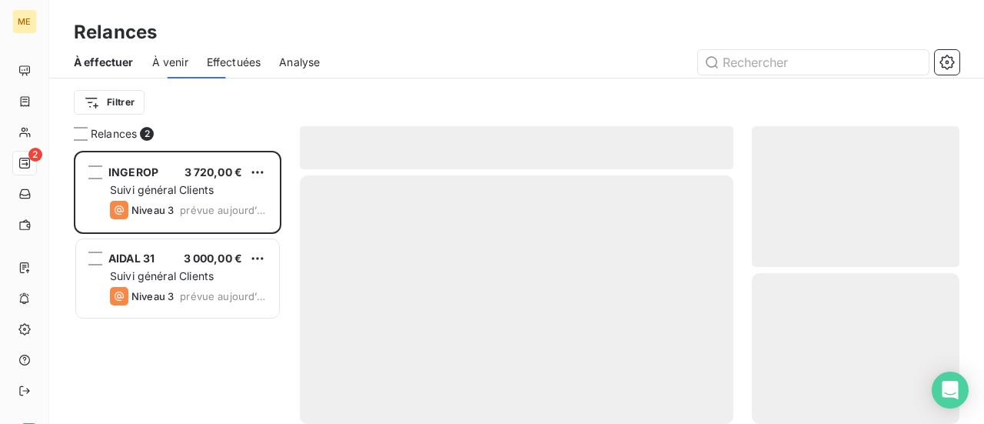
scroll to position [261, 195]
